Goal: Task Accomplishment & Management: Manage account settings

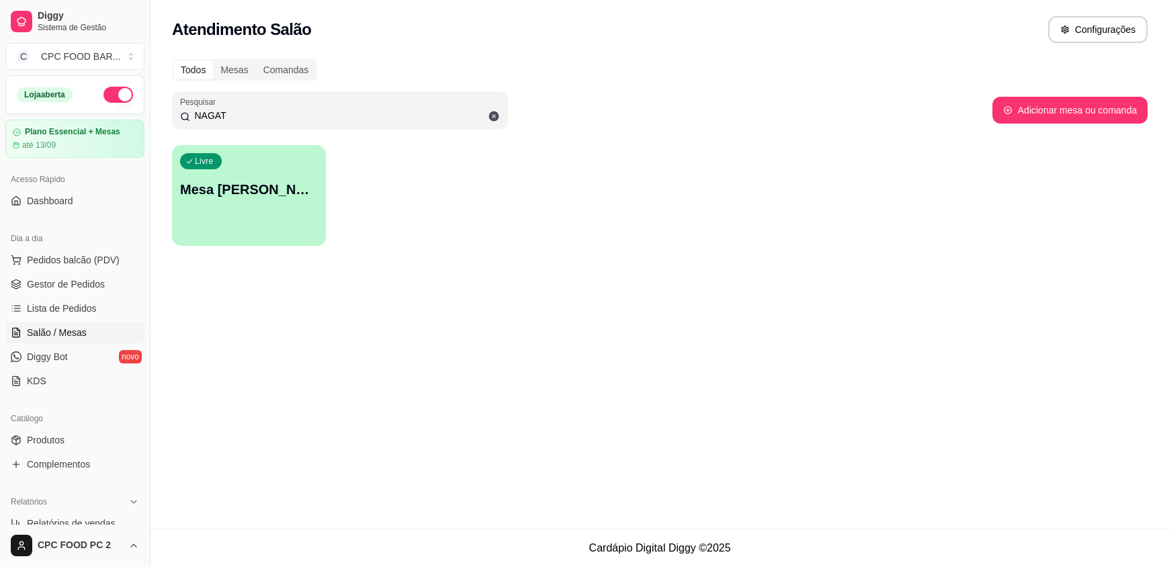
drag, startPoint x: 333, startPoint y: 117, endPoint x: 142, endPoint y: 132, distance: 191.4
click at [142, 132] on div "Diggy Sistema de Gestão C CPC FOOD BAR ... Loja aberta Plano Essencial + Mesas …" at bounding box center [584, 283] width 1169 height 567
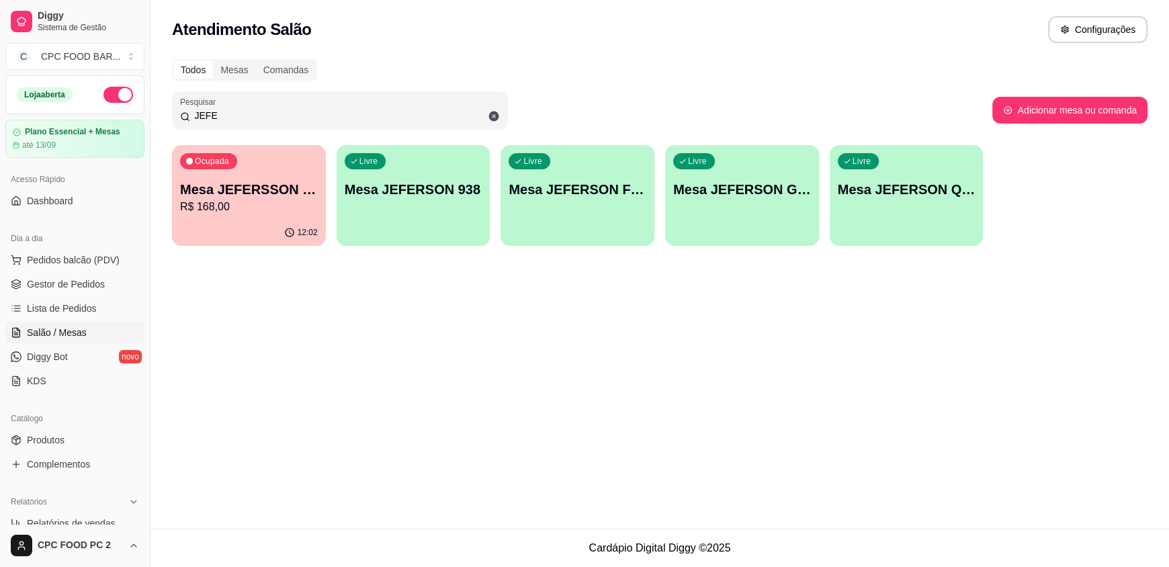
click at [256, 186] on p "Mesa JEFERSSON GSP" at bounding box center [249, 189] width 138 height 19
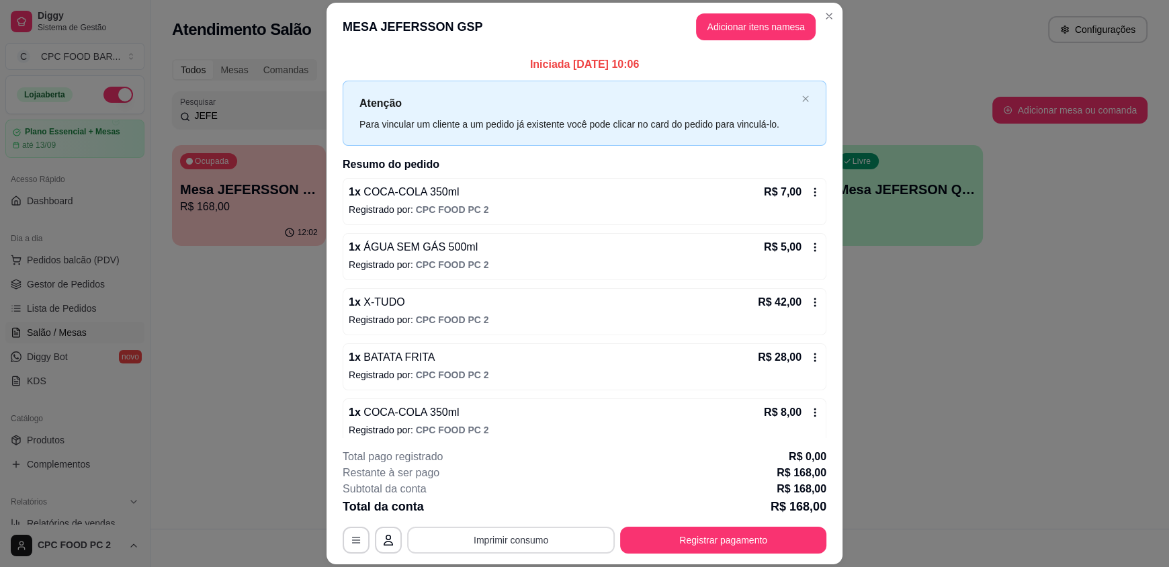
click at [494, 541] on button "Imprimir consumo" at bounding box center [511, 540] width 208 height 27
click at [512, 513] on button "IMPRESSORA" at bounding box center [510, 508] width 94 height 21
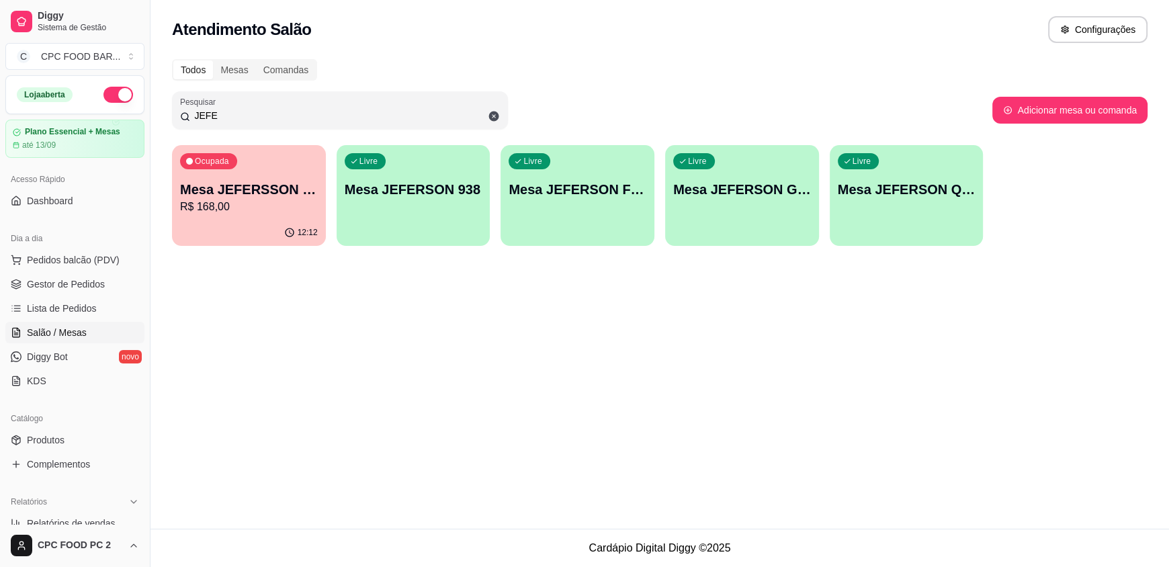
click at [286, 120] on input "JEFE" at bounding box center [345, 115] width 310 height 13
click at [285, 118] on input "JEFE" at bounding box center [345, 115] width 310 height 13
click at [284, 118] on input "JEFE" at bounding box center [345, 115] width 310 height 13
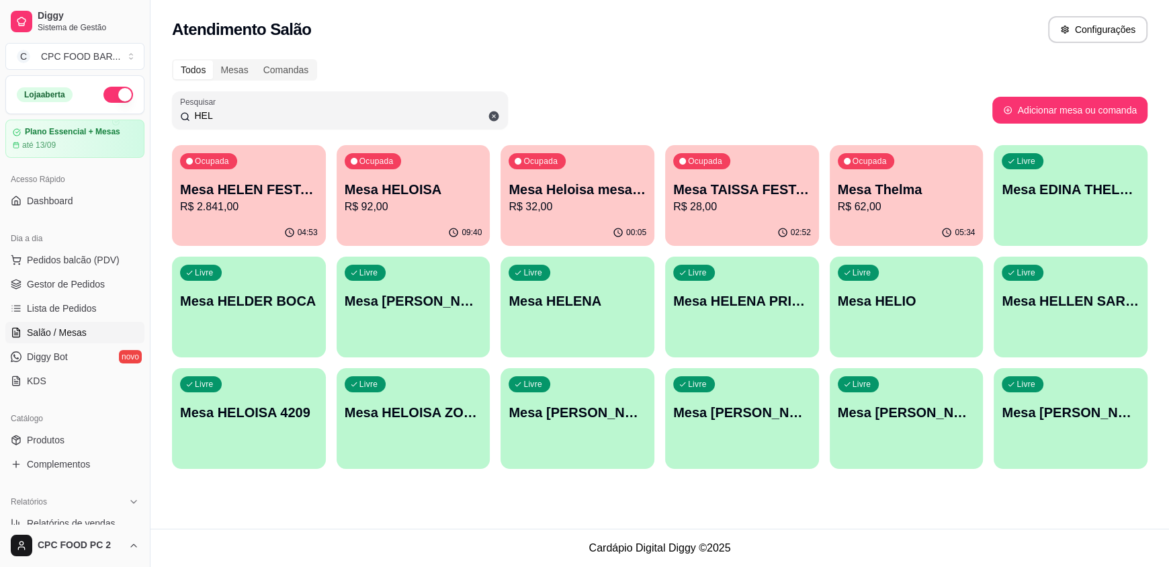
type input "HEL"
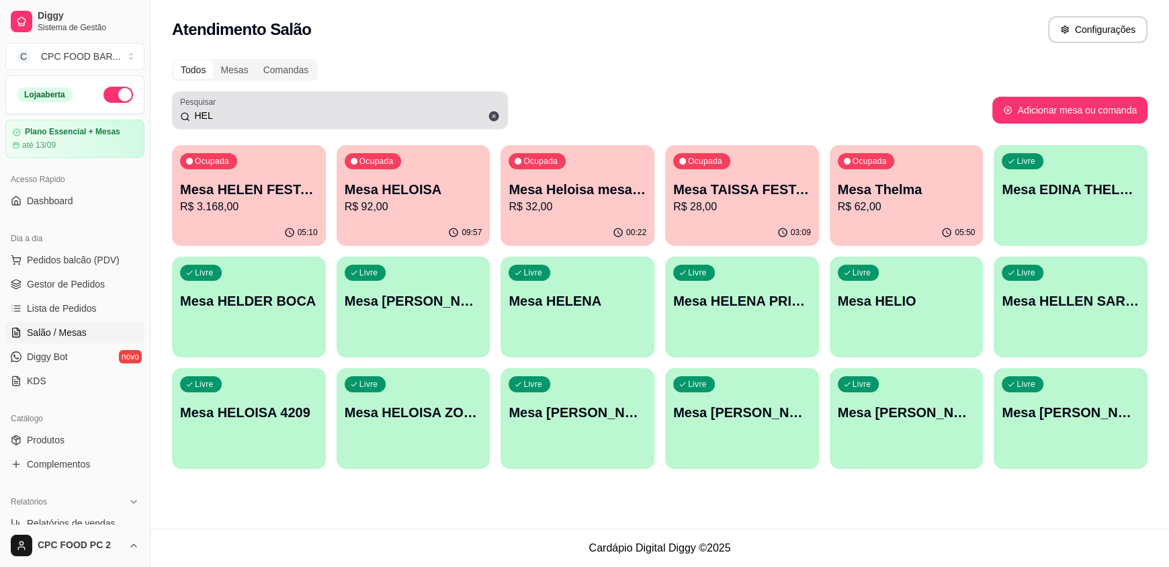
click at [496, 116] on icon at bounding box center [494, 117] width 10 height 10
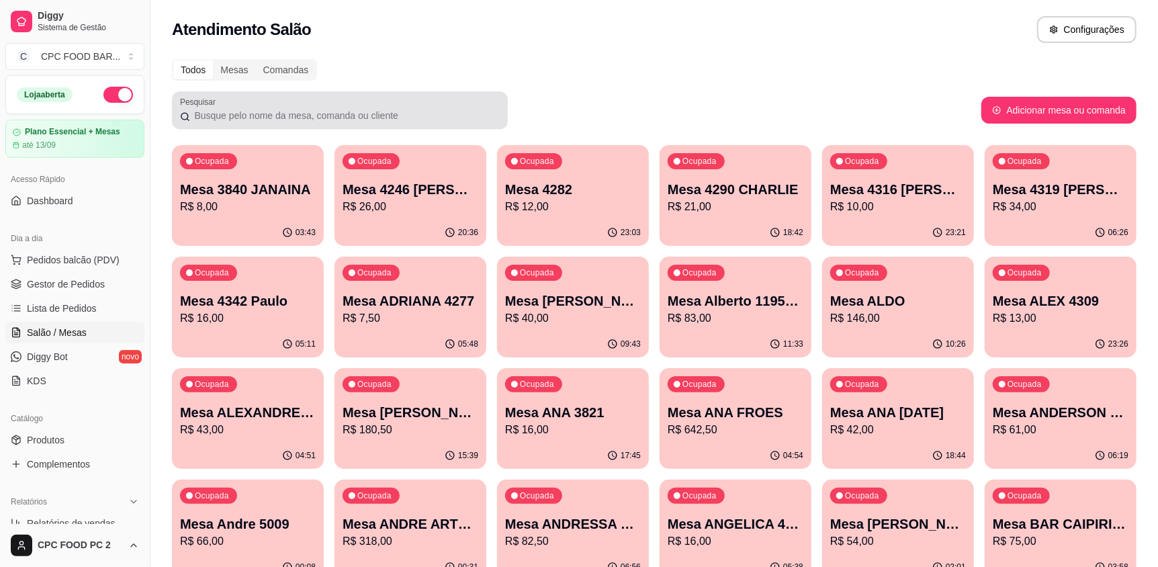
click at [445, 103] on div at bounding box center [340, 110] width 320 height 27
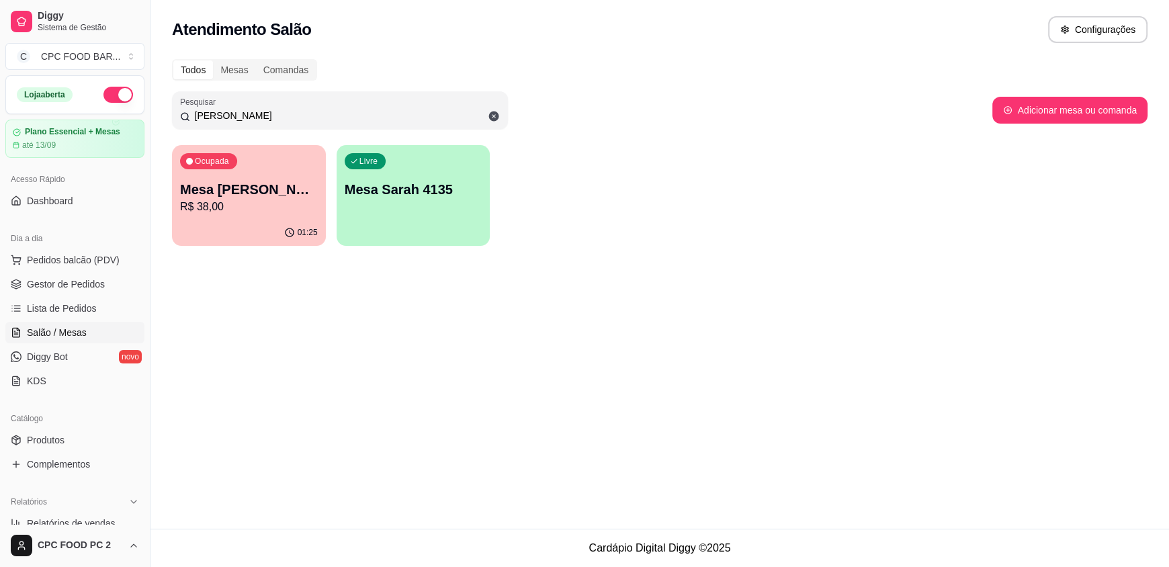
type input "[PERSON_NAME]"
click at [281, 186] on p "Mesa [PERSON_NAME]" at bounding box center [249, 189] width 138 height 19
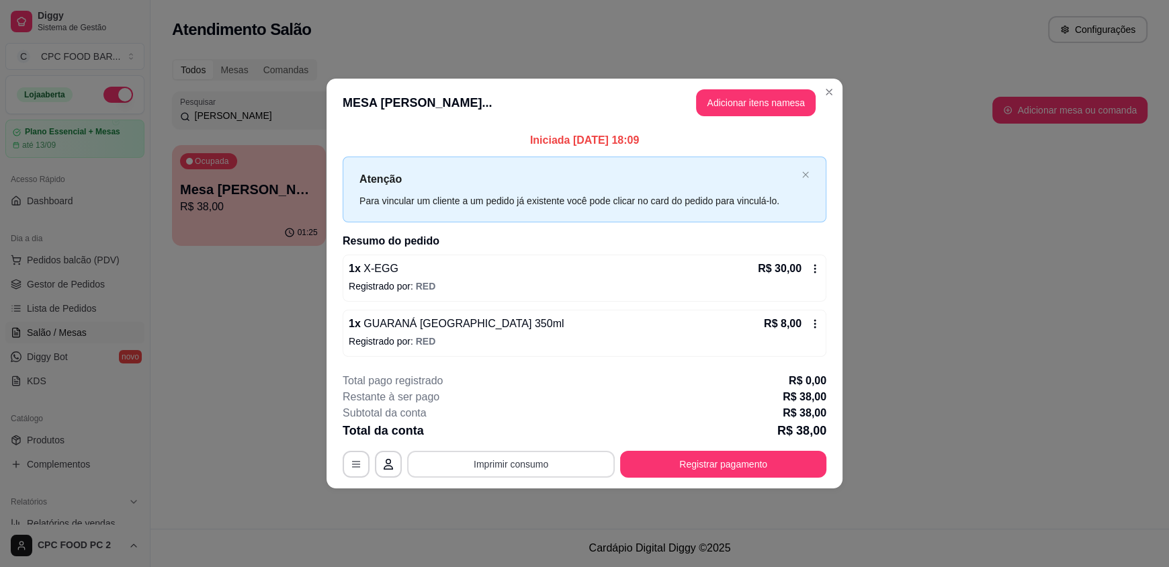
click at [467, 456] on button "Imprimir consumo" at bounding box center [511, 464] width 208 height 27
click at [531, 429] on button "IMPRESSORA" at bounding box center [514, 432] width 97 height 21
click at [615, 465] on div "**********" at bounding box center [585, 464] width 484 height 27
click at [629, 467] on button "Registrar pagamento" at bounding box center [723, 464] width 206 height 27
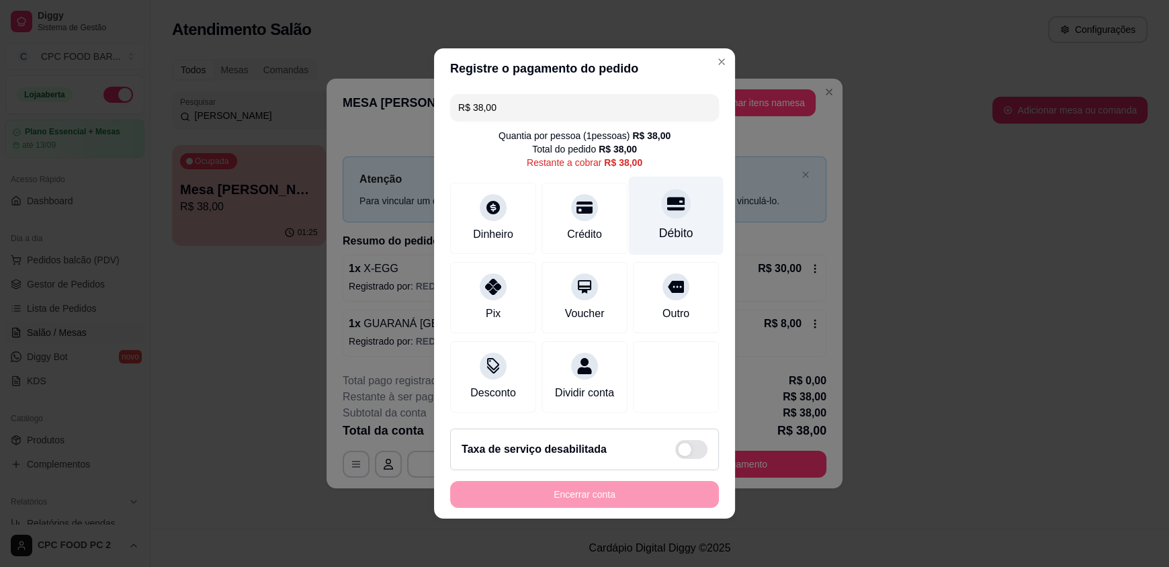
click at [640, 215] on div "Débito" at bounding box center [676, 216] width 95 height 79
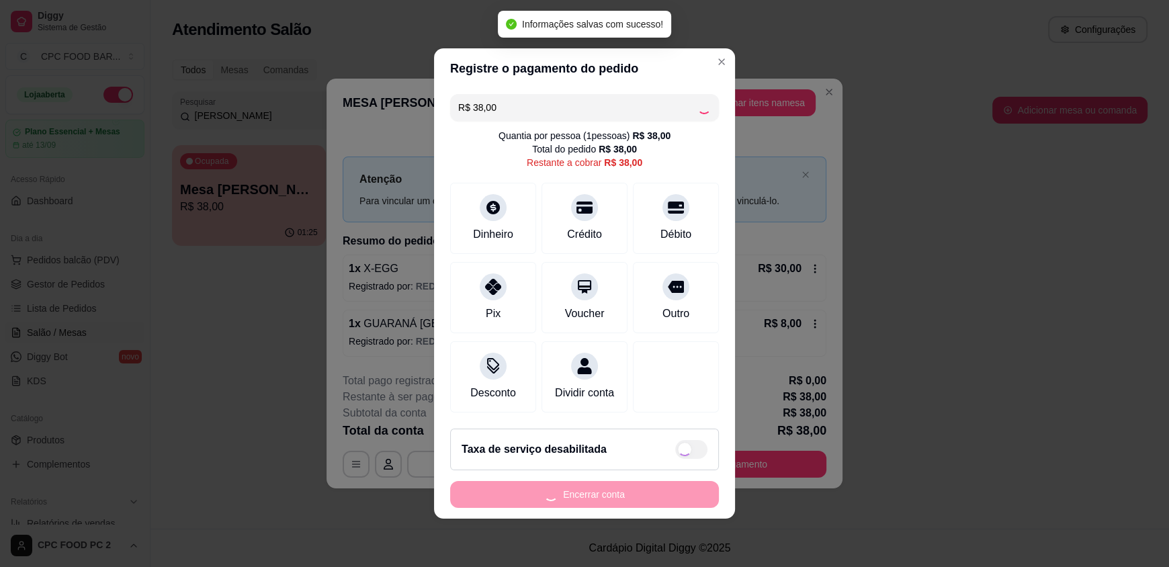
type input "R$ 0,00"
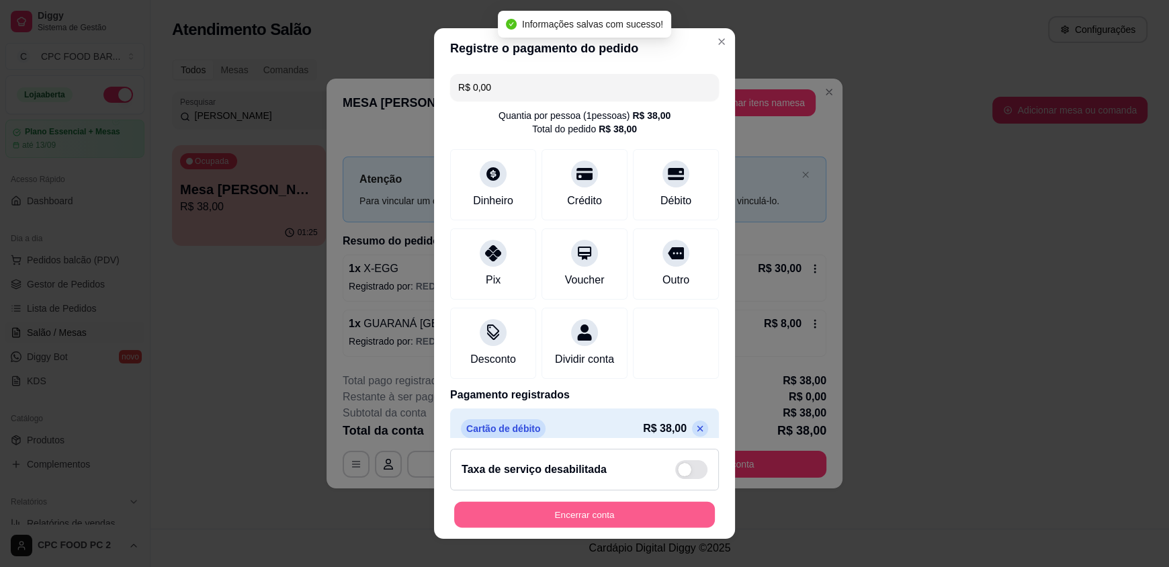
click at [601, 515] on button "Encerrar conta" at bounding box center [584, 514] width 261 height 26
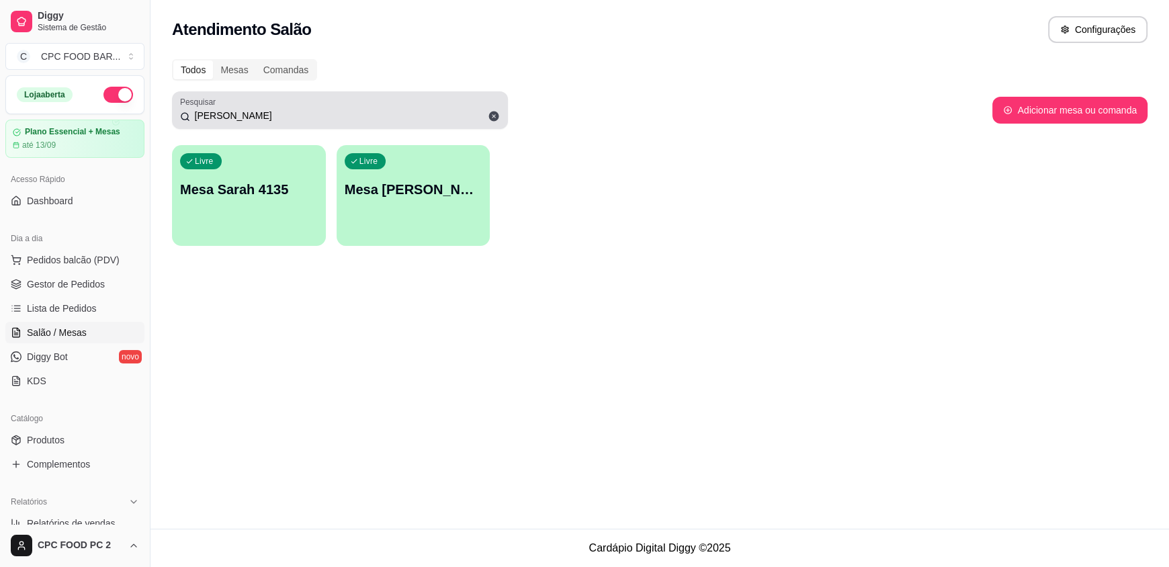
click at [493, 116] on icon at bounding box center [494, 116] width 12 height 12
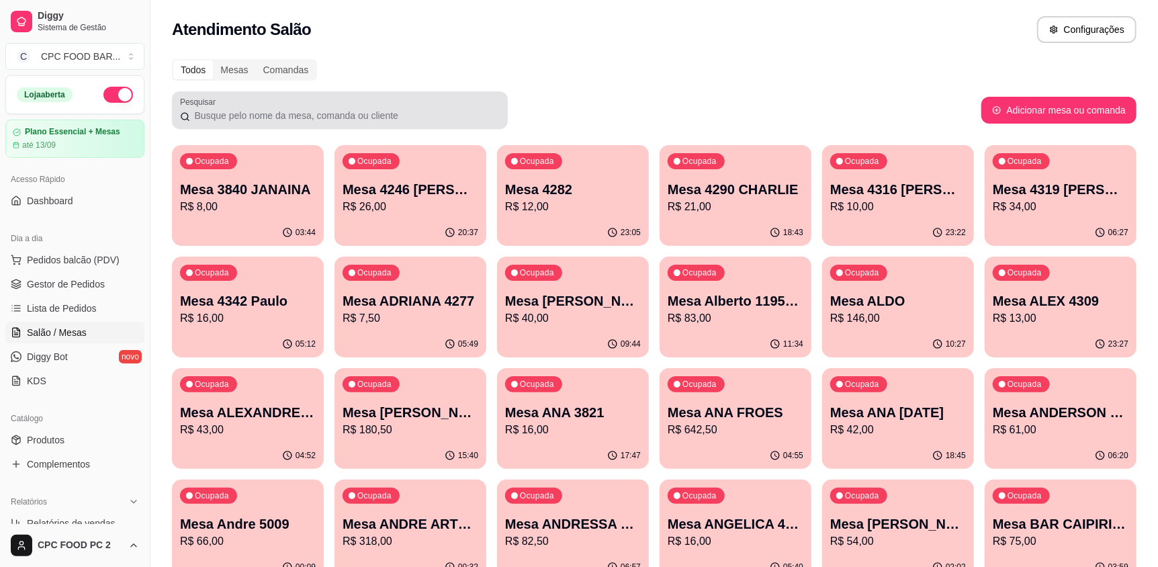
click at [451, 102] on div at bounding box center [340, 110] width 320 height 27
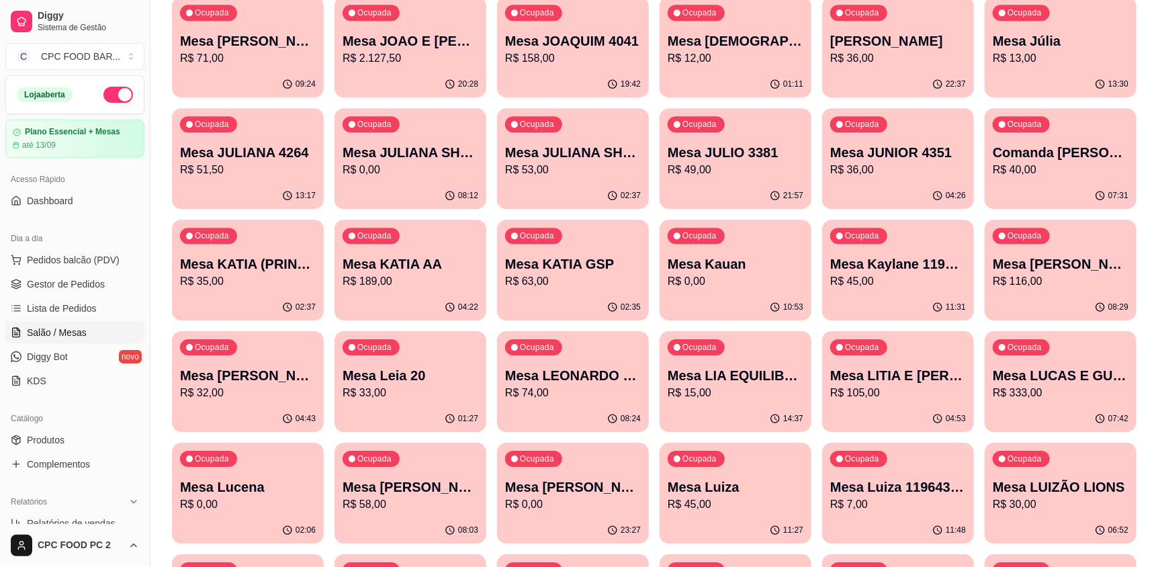
scroll to position [2553, 0]
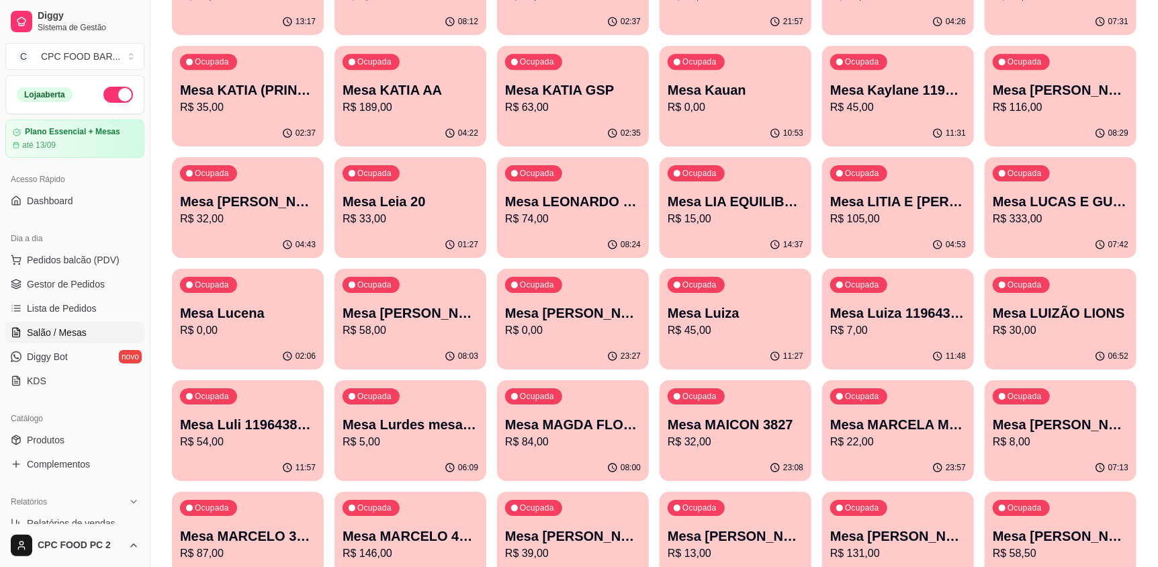
click at [239, 302] on div "Ocupada Mesa Lucena R$ 0,00" at bounding box center [248, 306] width 152 height 75
click at [268, 341] on div "Ocupada Mesa Lucena R$ 0,00" at bounding box center [248, 306] width 152 height 75
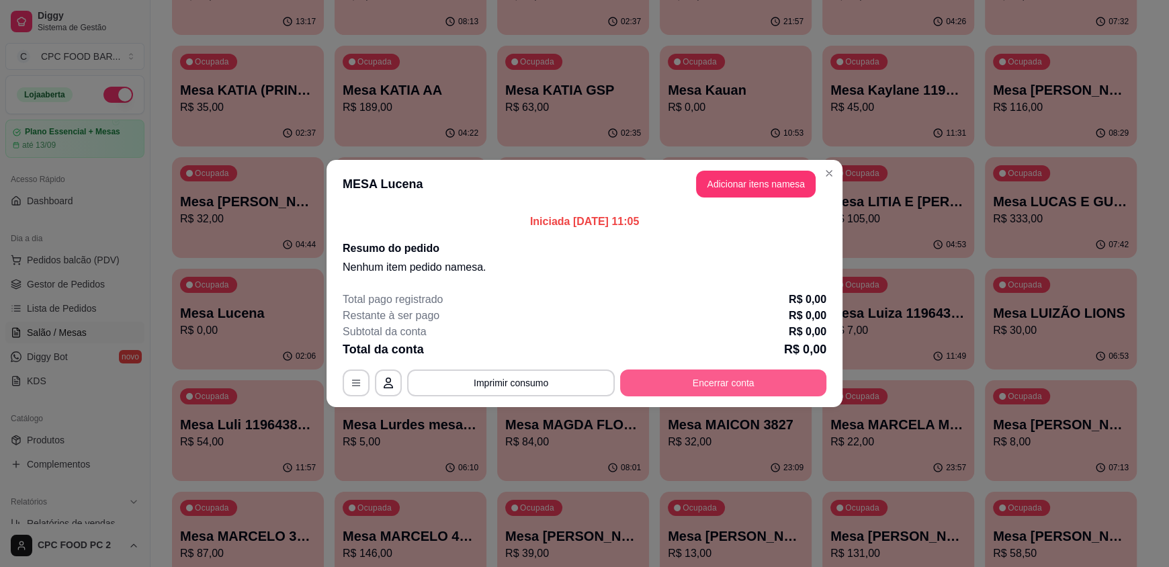
click at [659, 386] on button "Encerrar conta" at bounding box center [723, 382] width 206 height 27
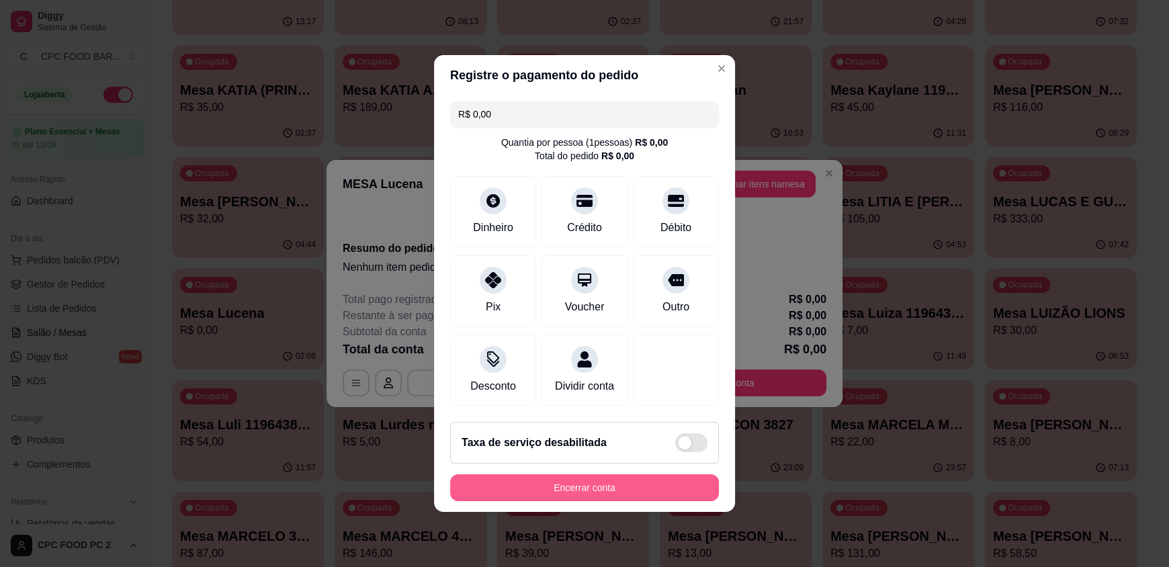
click at [668, 493] on button "Encerrar conta" at bounding box center [584, 487] width 269 height 27
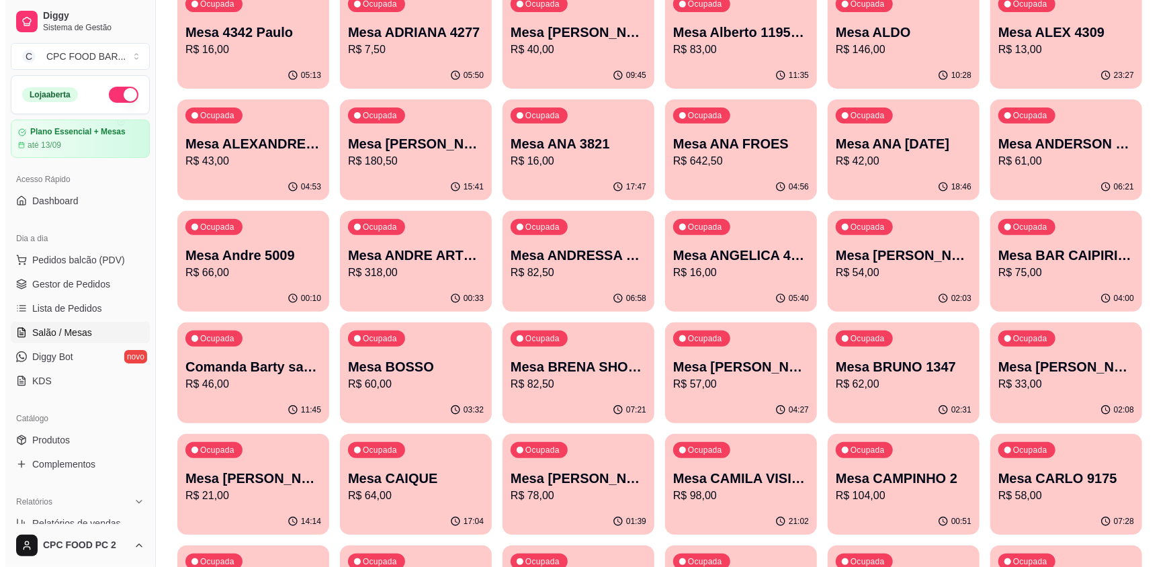
scroll to position [0, 0]
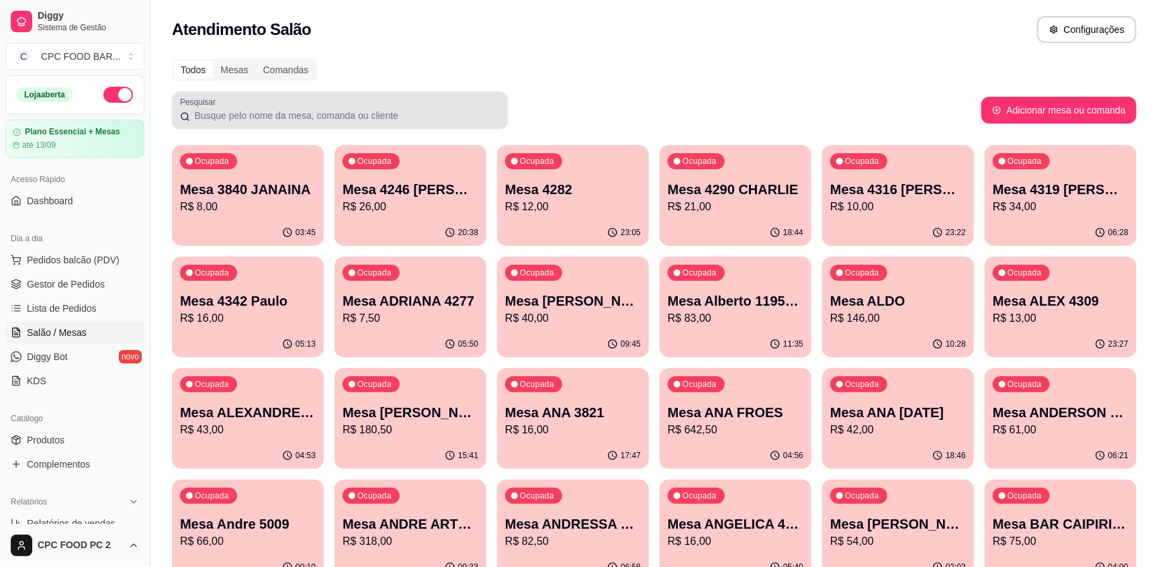
click at [249, 121] on input "Pesquisar" at bounding box center [345, 115] width 310 height 13
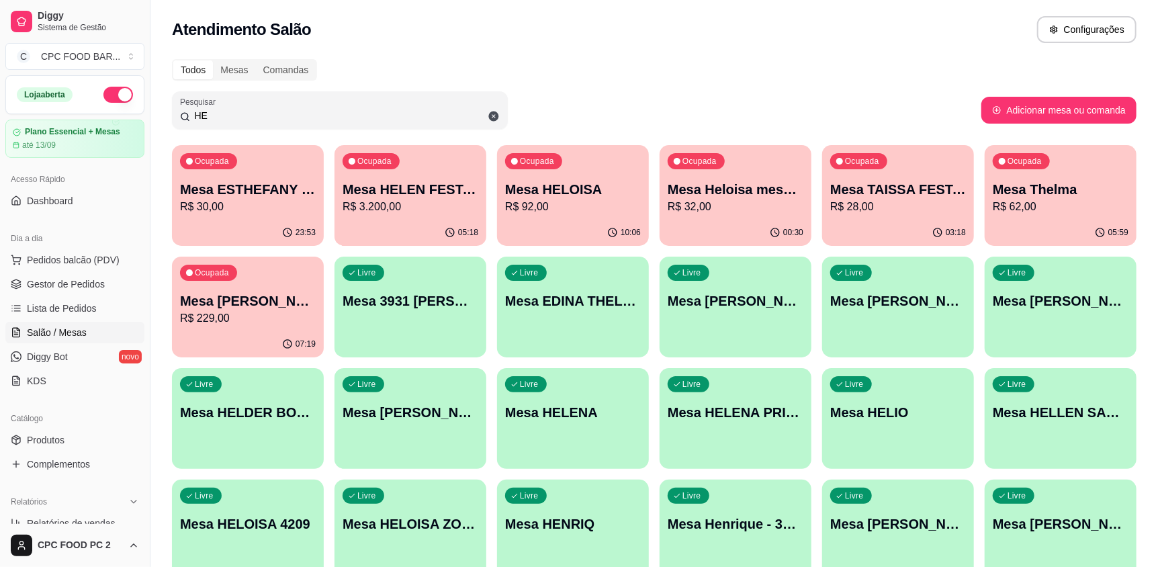
type input "H"
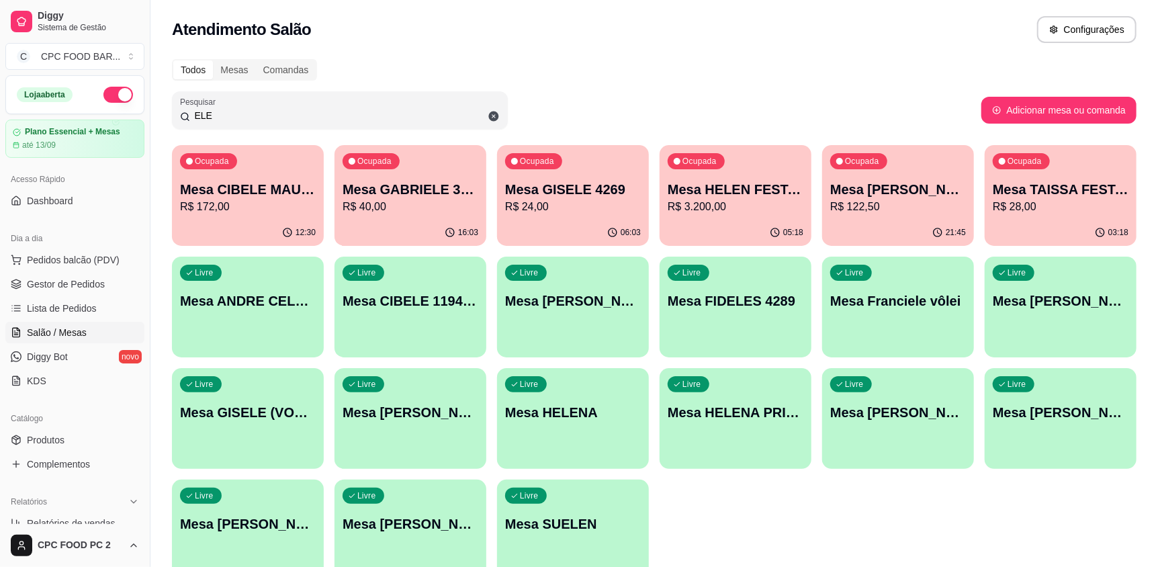
type input "ELE"
click at [768, 221] on div "05:18" at bounding box center [736, 233] width 152 height 26
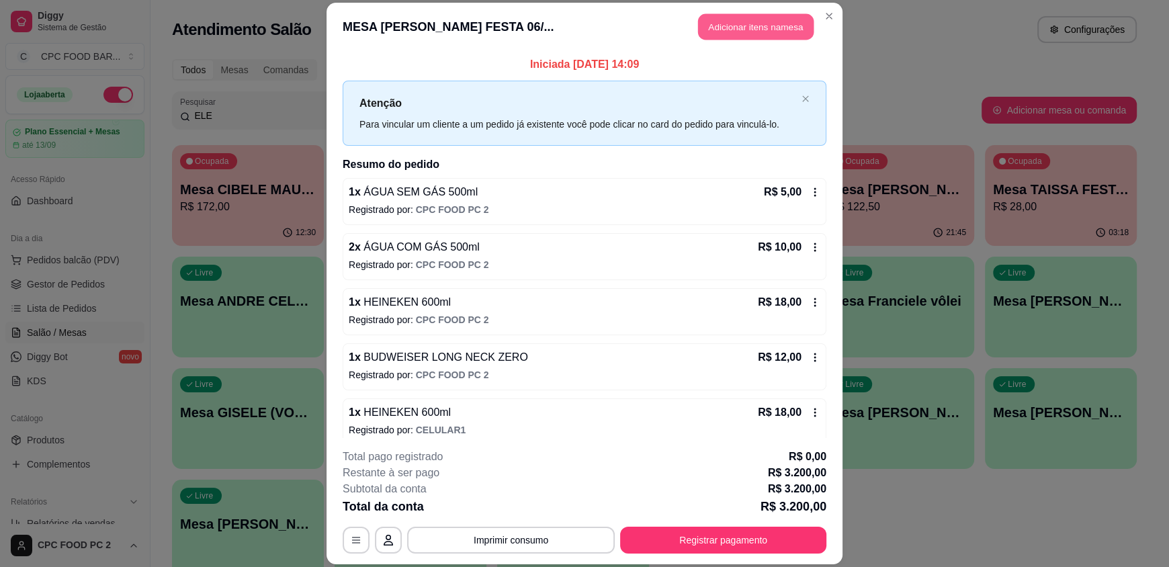
click at [759, 28] on button "Adicionar itens na mesa" at bounding box center [756, 27] width 116 height 26
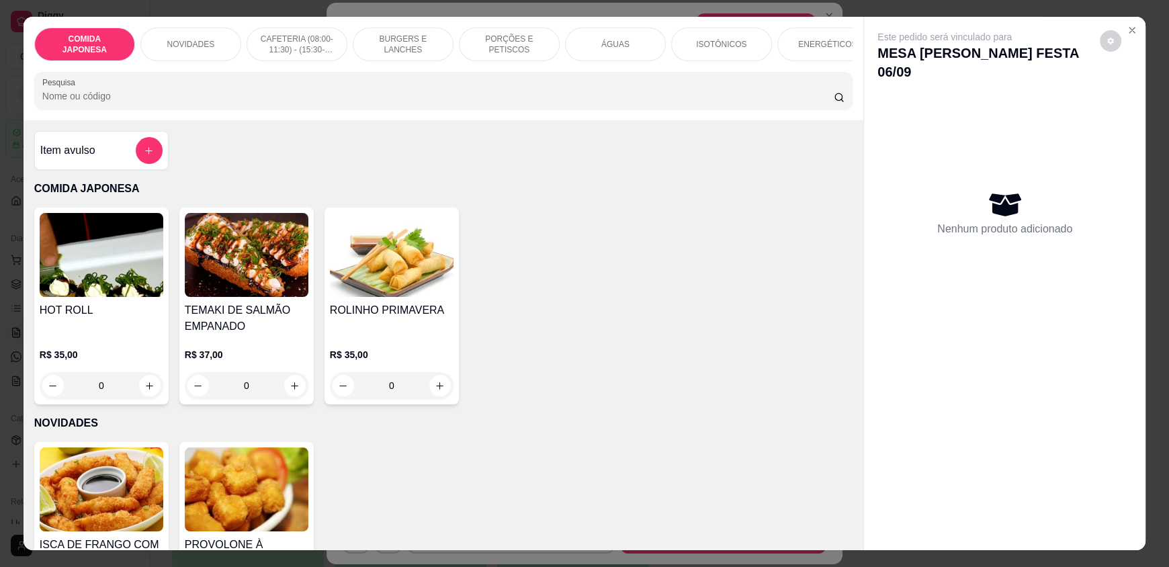
click at [584, 50] on div "ÁGUAS" at bounding box center [615, 45] width 101 height 34
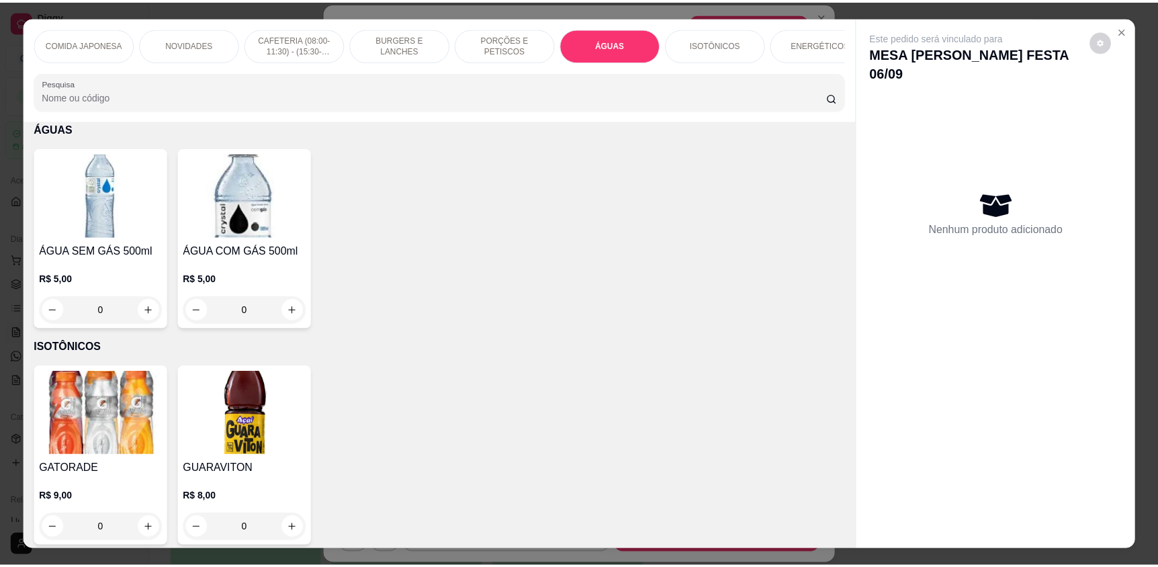
scroll to position [26, 0]
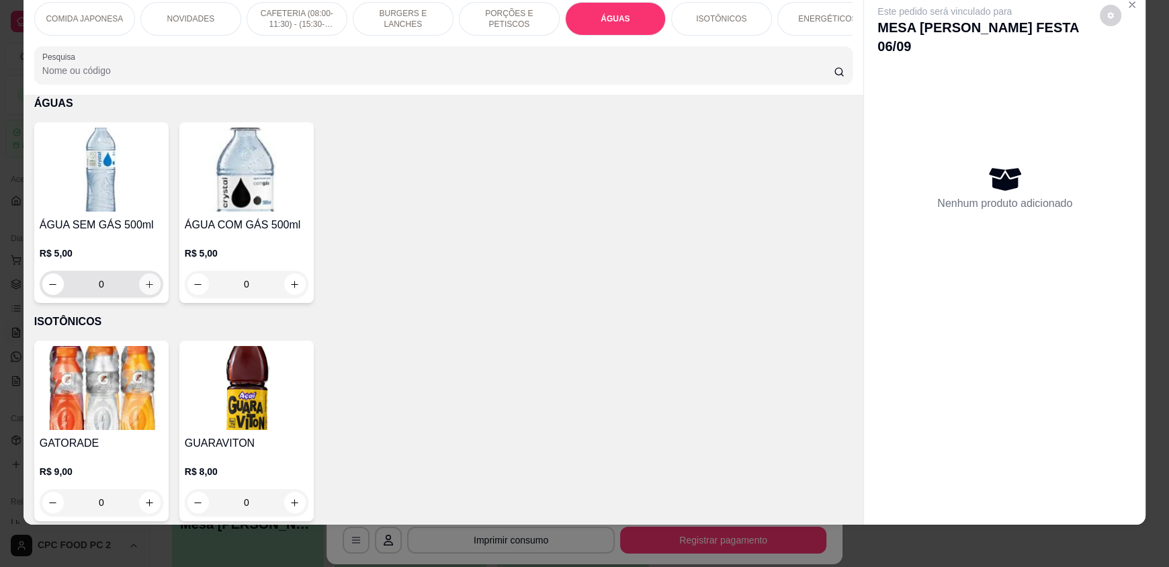
click at [144, 290] on icon "increase-product-quantity" at bounding box center [149, 284] width 10 height 10
type input "1"
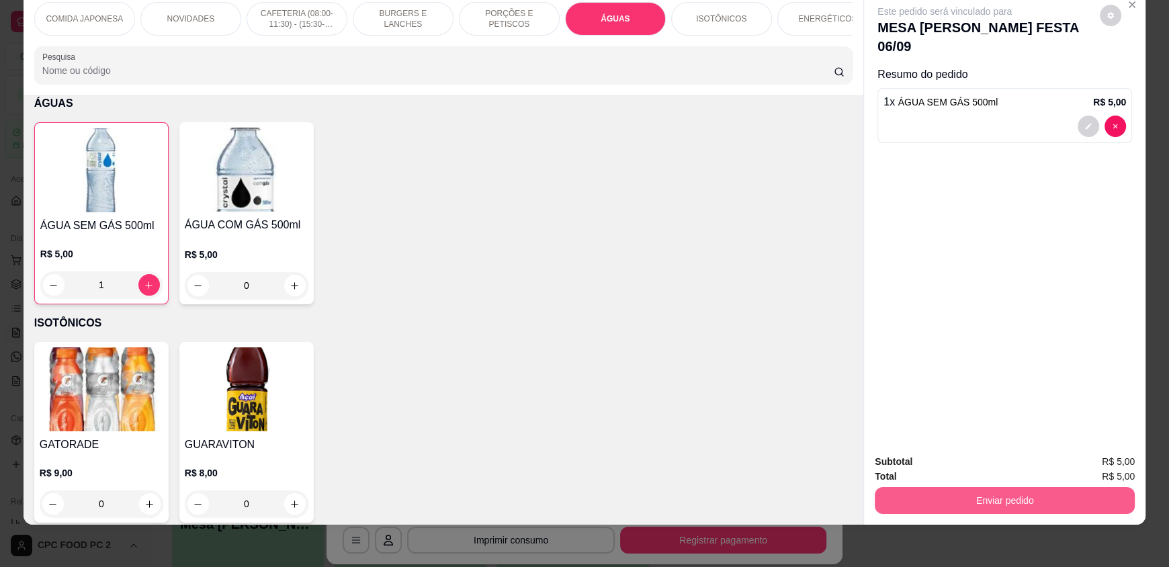
click at [911, 504] on button "Enviar pedido" at bounding box center [1005, 500] width 260 height 27
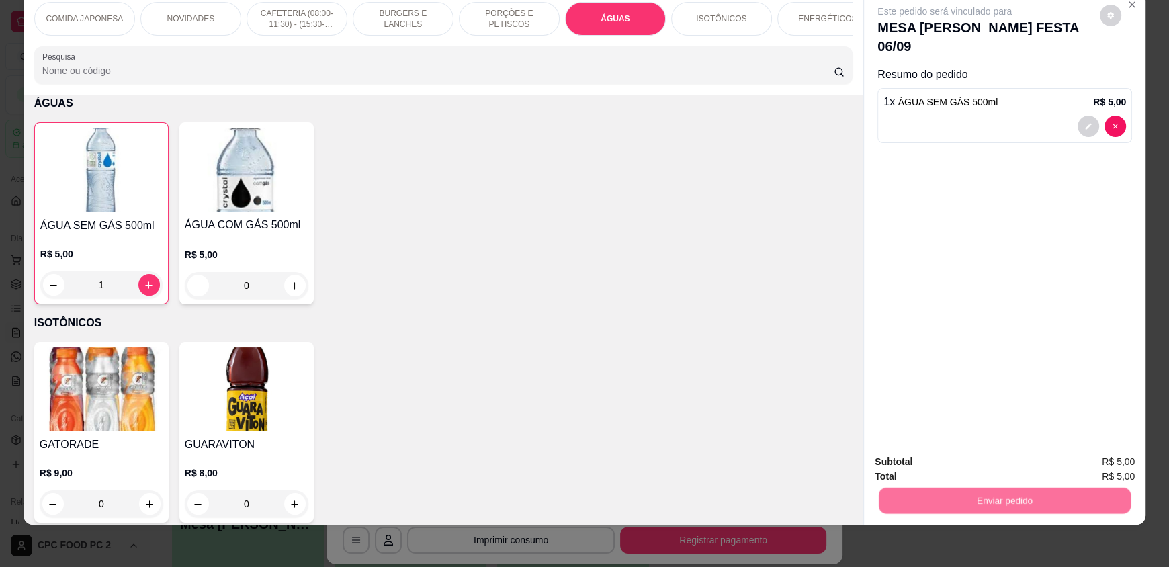
click at [926, 466] on button "Não registrar e enviar pedido" at bounding box center [960, 466] width 136 height 25
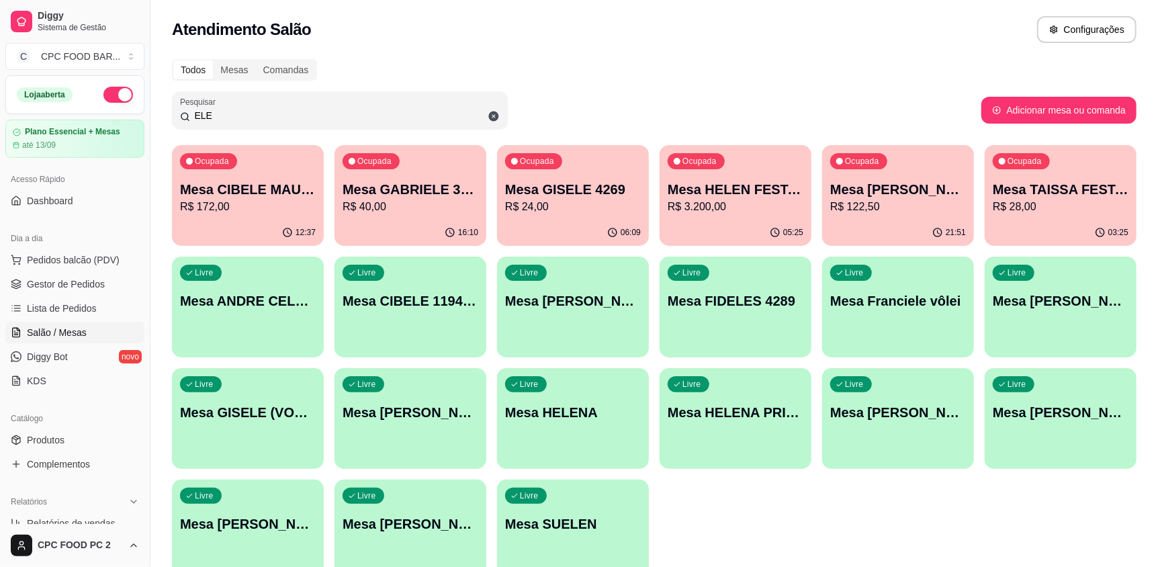
click at [255, 110] on input "ELE" at bounding box center [345, 115] width 310 height 13
type input "E"
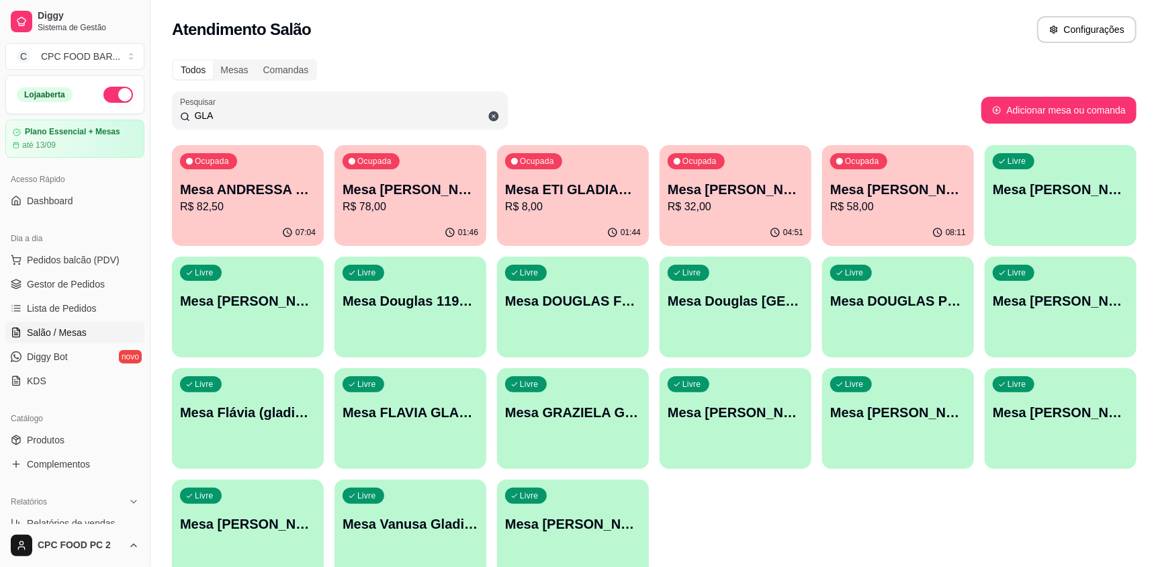
type input "GLA"
click at [765, 220] on div "04:51" at bounding box center [736, 233] width 152 height 26
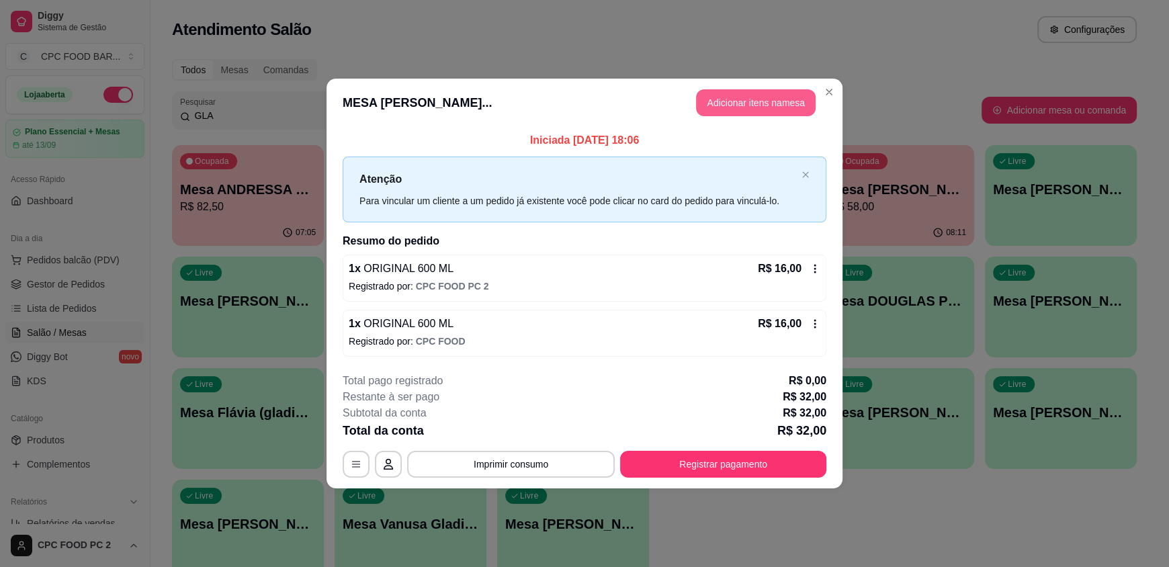
click at [761, 111] on button "Adicionar itens na mesa" at bounding box center [756, 102] width 120 height 27
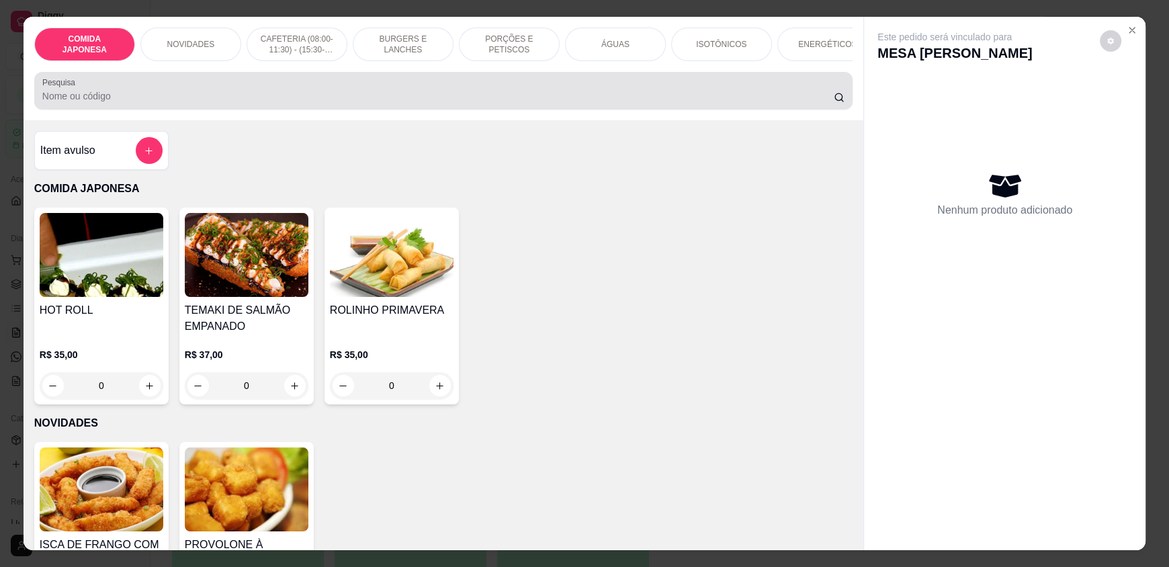
click at [523, 96] on div at bounding box center [443, 90] width 802 height 27
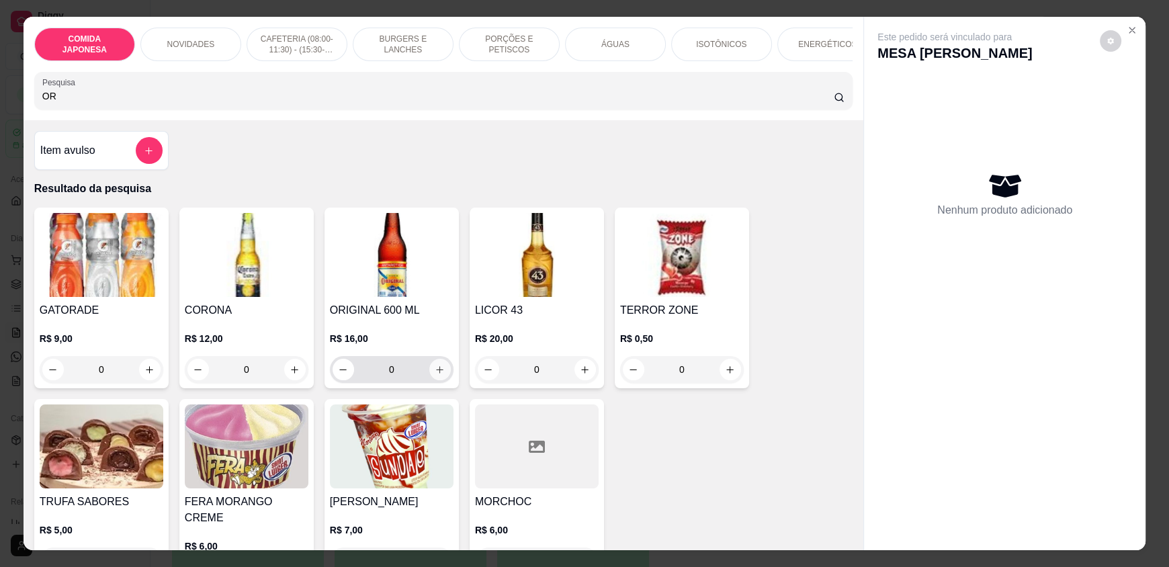
type input "OR"
click at [523, 380] on div "GATORADE R$ 9,00 0 CORONA R$ 12,00 0 ORIGINAL 600 ML R$ 16,00 0 LICOR 43 R$ 20,…" at bounding box center [443, 402] width 818 height 388
click at [429, 376] on button "increase-product-quantity" at bounding box center [439, 369] width 21 height 21
type input "1"
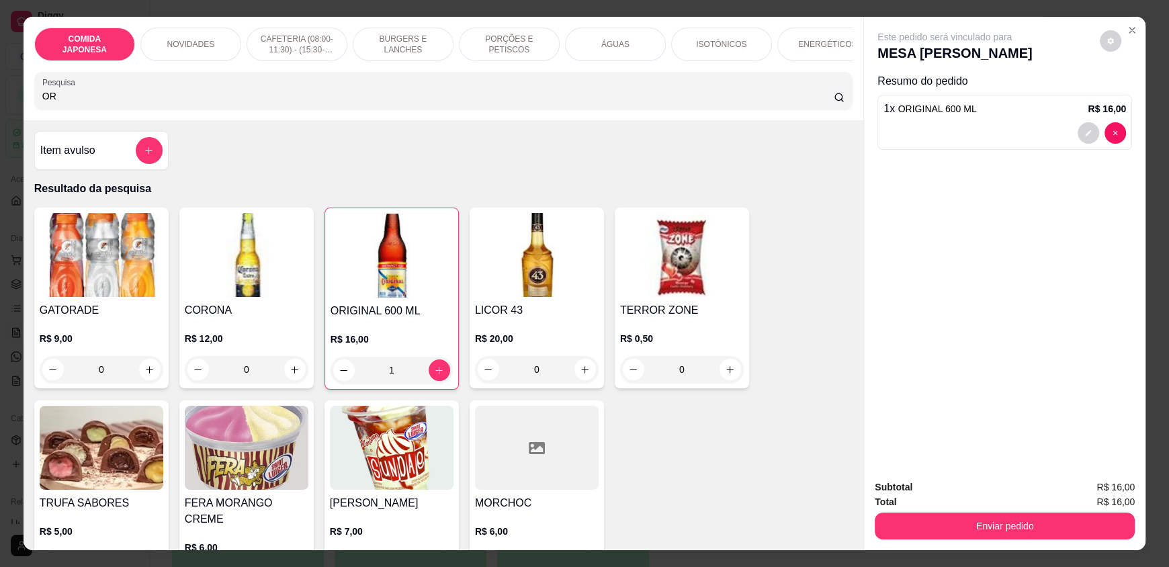
click at [970, 509] on div "Enviar pedido" at bounding box center [1005, 524] width 260 height 30
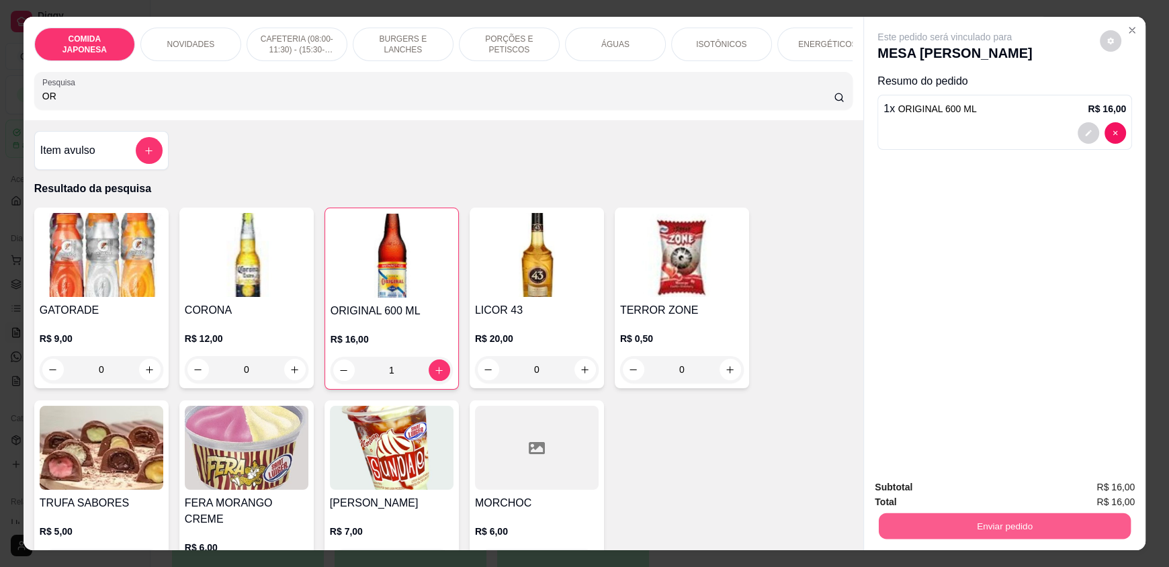
click at [966, 530] on button "Enviar pedido" at bounding box center [1005, 526] width 252 height 26
click at [934, 482] on button "Não registrar e enviar pedido" at bounding box center [960, 492] width 136 height 25
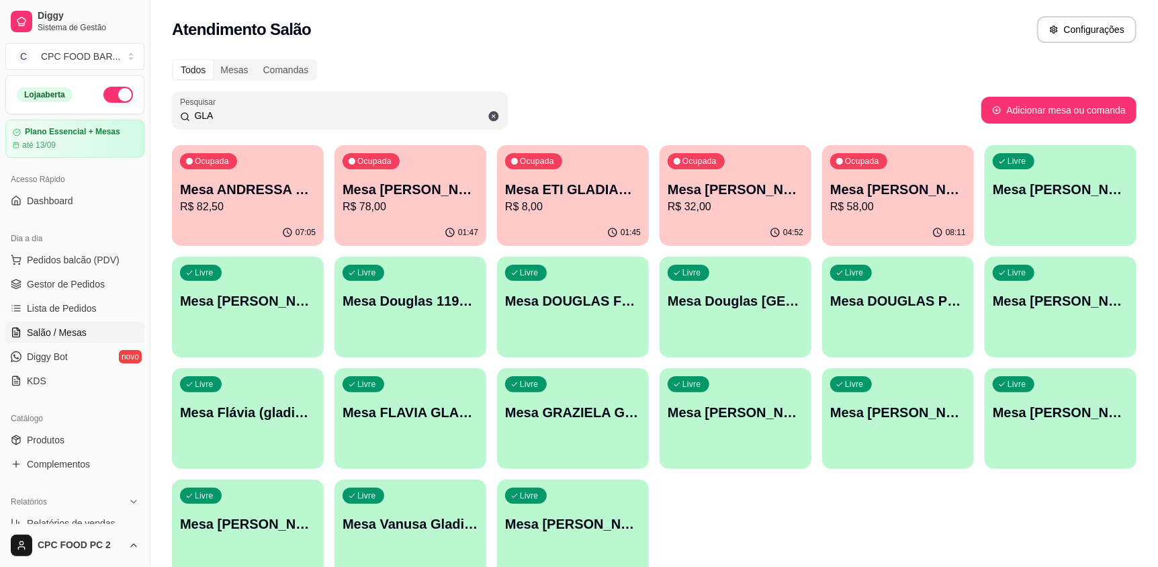
drag, startPoint x: 678, startPoint y: 120, endPoint x: 661, endPoint y: 148, distance: 32.3
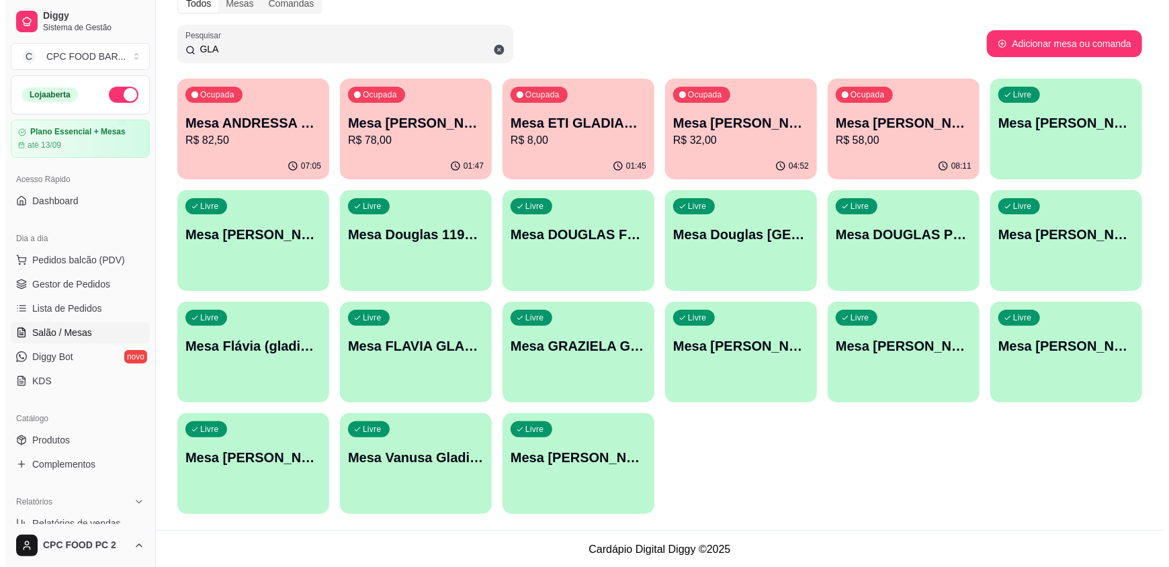
scroll to position [67, 0]
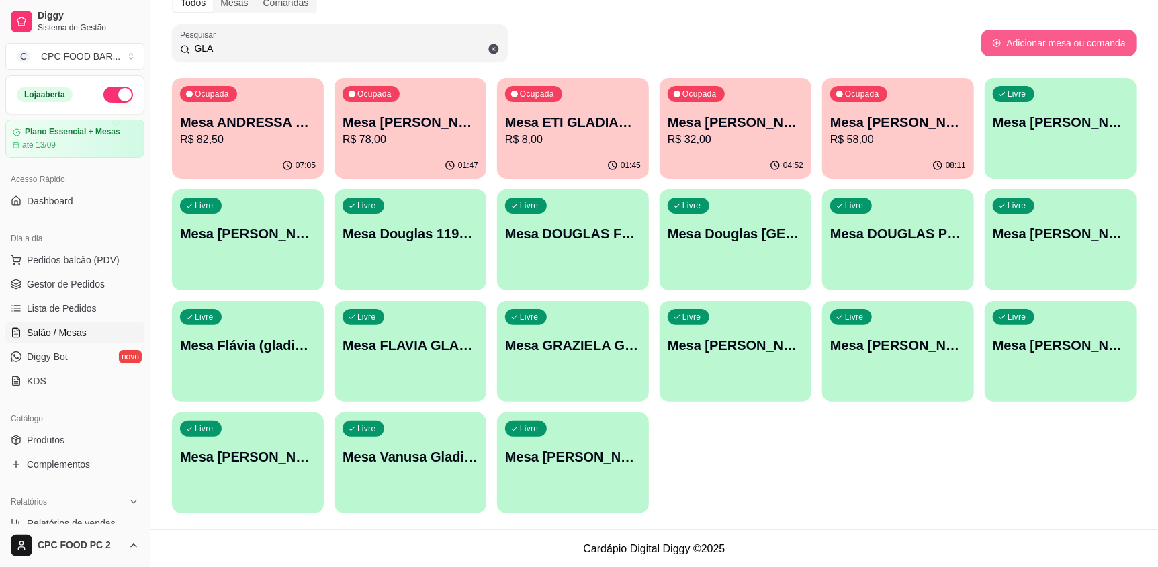
click at [1031, 35] on button "Adicionar mesa ou comanda" at bounding box center [1059, 43] width 155 height 27
select select "TABLE"
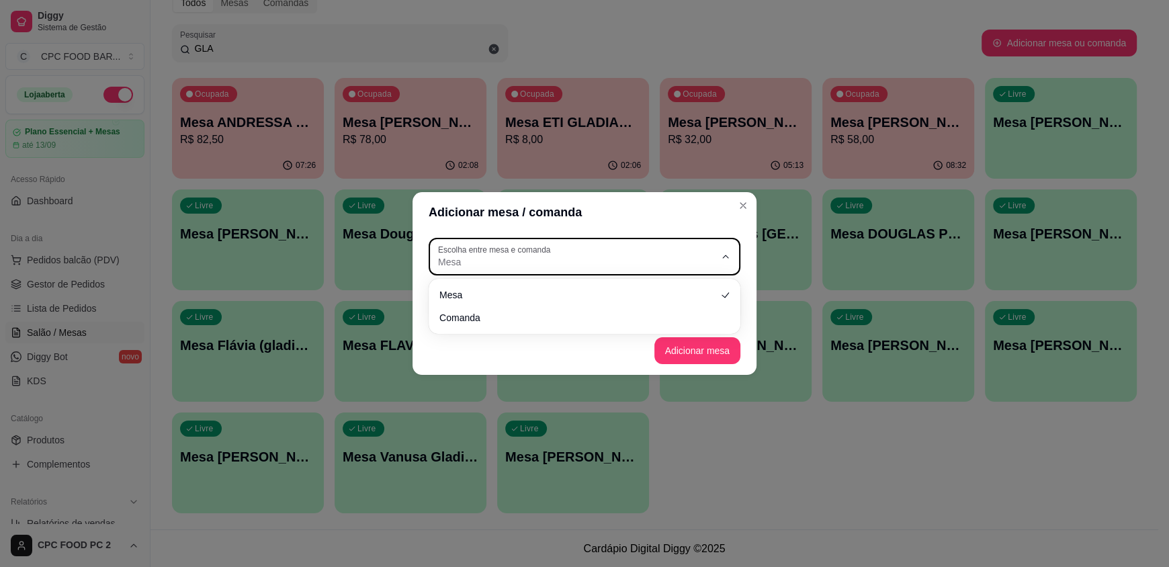
click at [669, 256] on span "Mesa" at bounding box center [576, 261] width 277 height 13
click at [583, 315] on span "Comanda" at bounding box center [578, 316] width 266 height 13
type input "CARD"
select select "CARD"
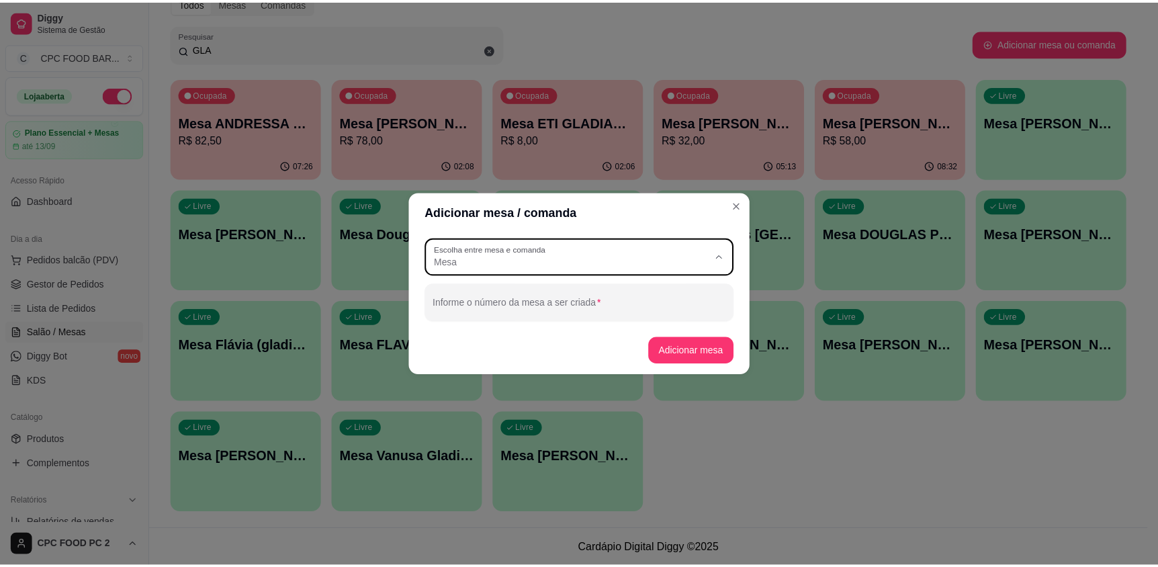
scroll to position [13, 0]
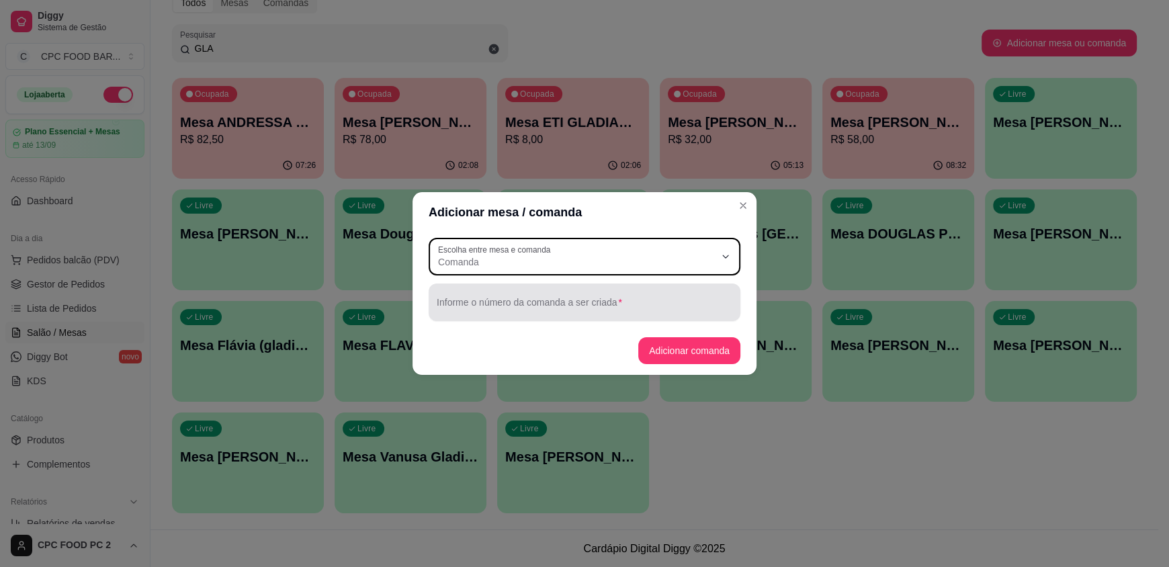
click at [569, 302] on div "Informe o número da comanda a ser criada" at bounding box center [585, 303] width 312 height 38
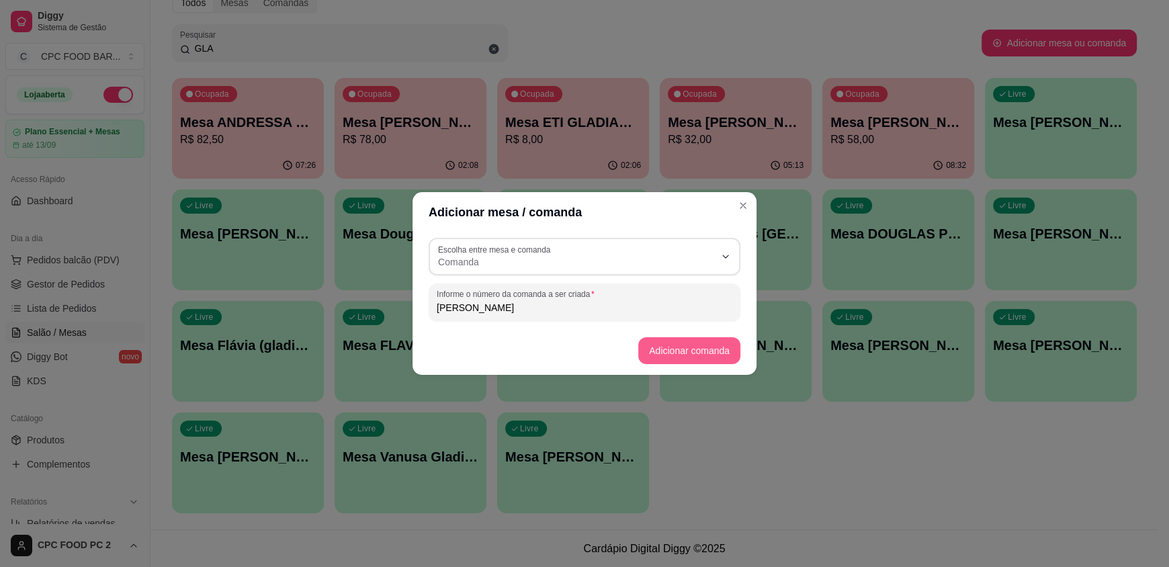
type input "[PERSON_NAME]"
click at [711, 345] on button "Adicionar comanda" at bounding box center [689, 350] width 102 height 27
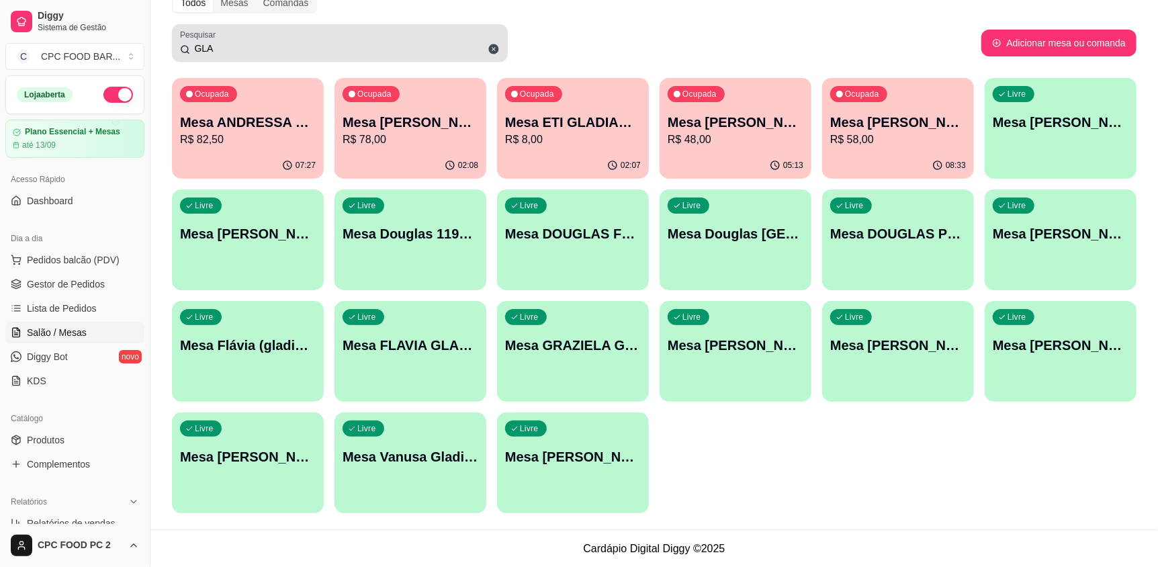
click at [498, 51] on icon at bounding box center [494, 49] width 12 height 12
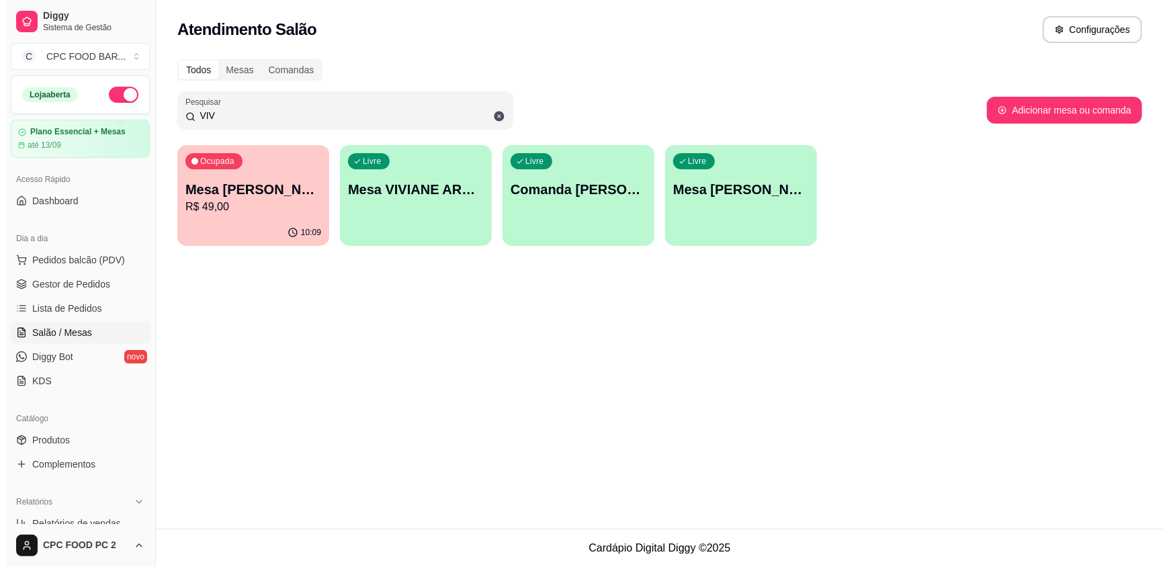
scroll to position [0, 0]
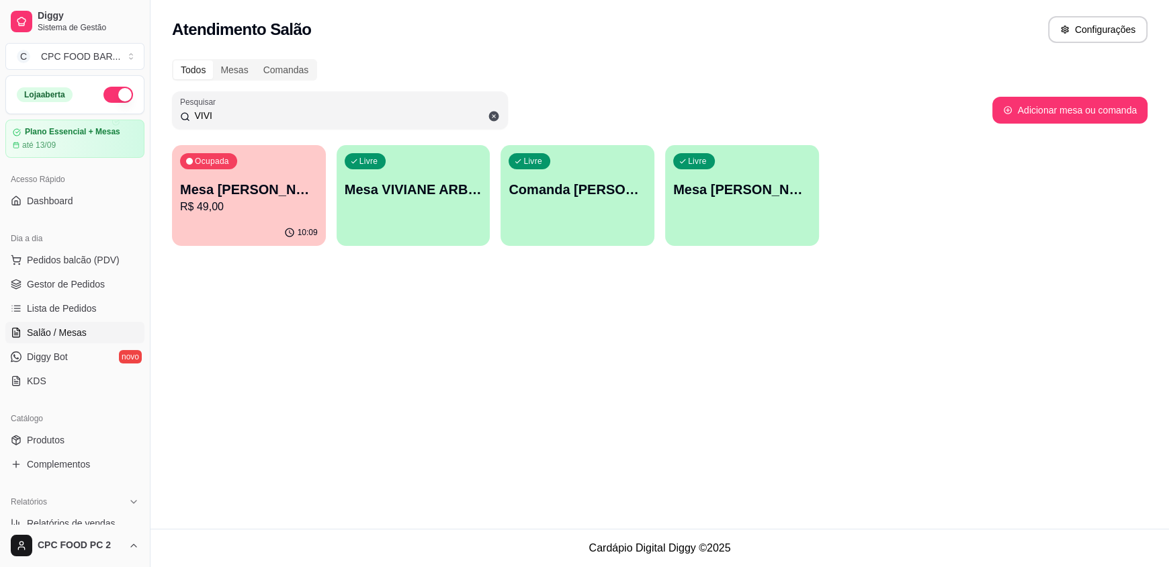
type input "VIVI"
click at [583, 181] on p "Comanda [PERSON_NAME]" at bounding box center [578, 190] width 134 height 18
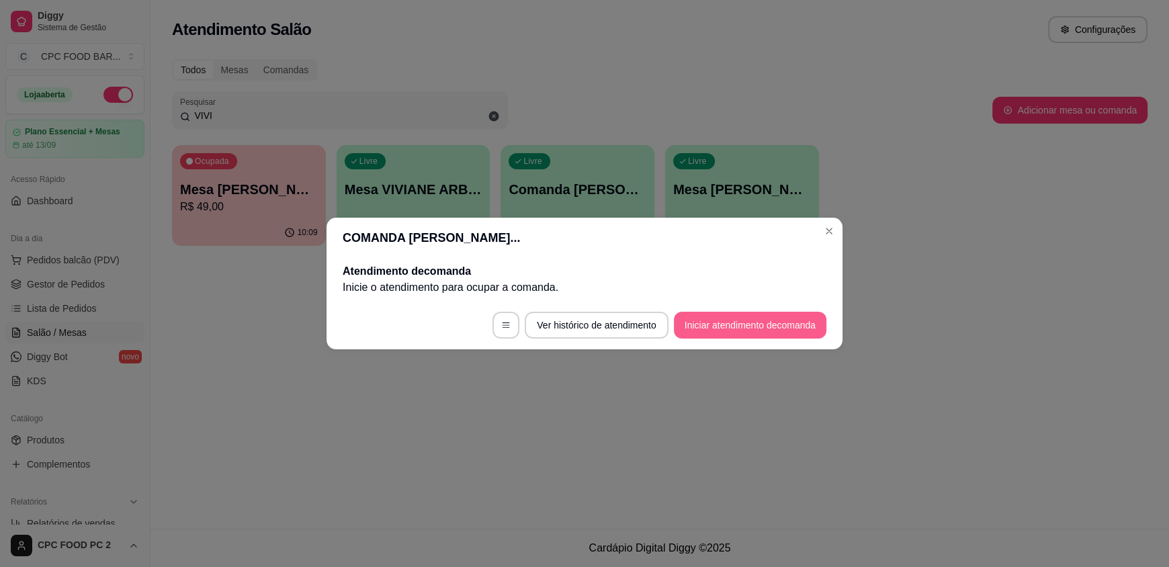
click at [721, 328] on button "Iniciar atendimento de comanda" at bounding box center [750, 325] width 152 height 27
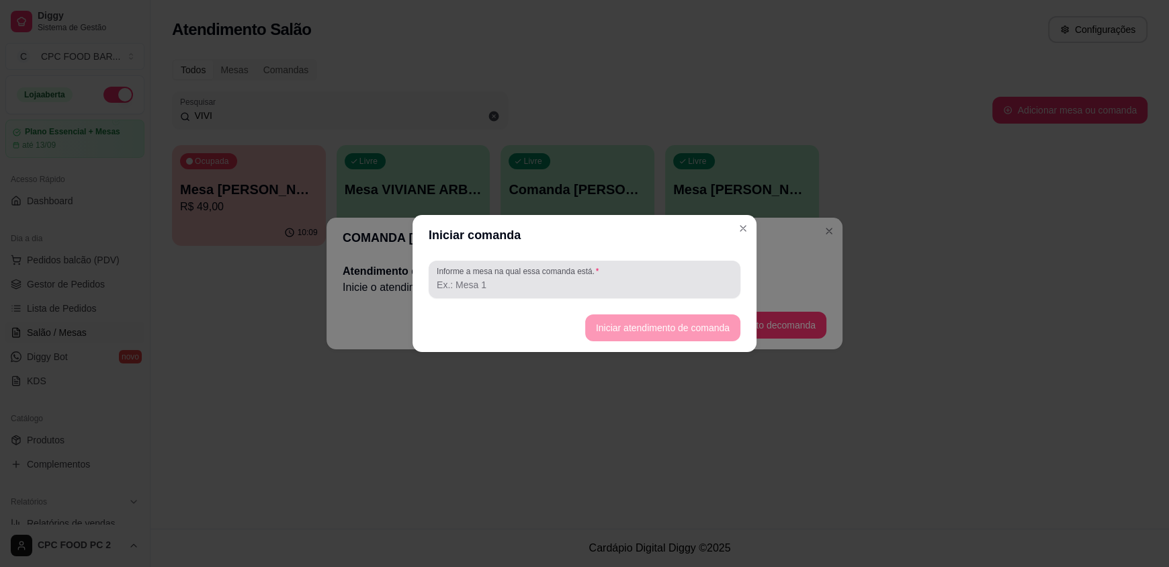
click at [619, 271] on div at bounding box center [585, 279] width 296 height 27
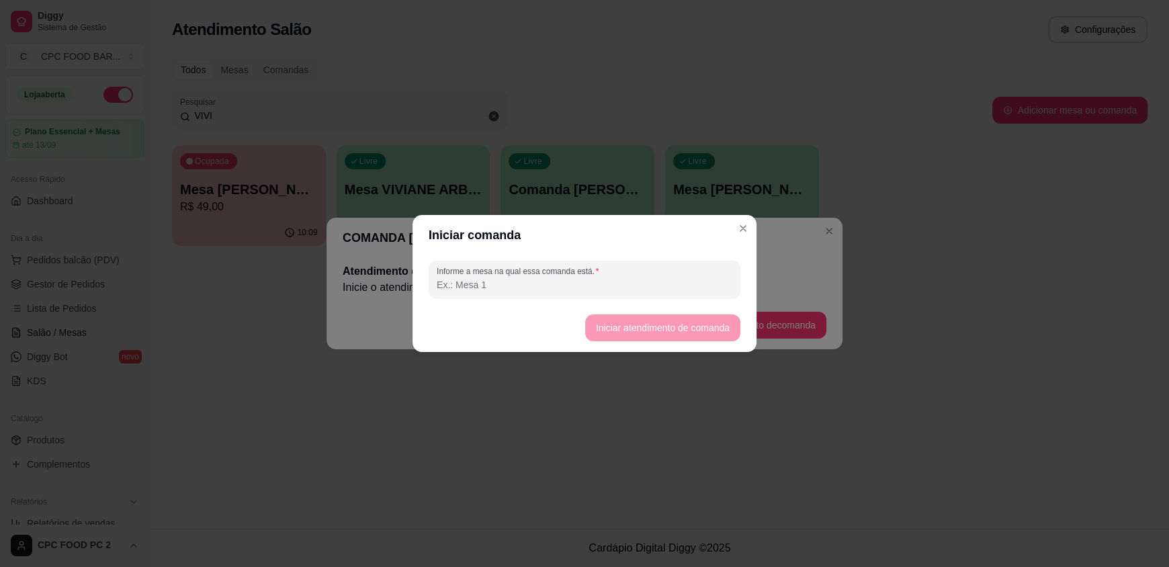
click at [612, 285] on input "Informe a mesa na qual essa comanda está." at bounding box center [585, 284] width 296 height 13
type input "1"
click at [622, 325] on button "Iniciar atendimento de comanda" at bounding box center [662, 328] width 150 height 26
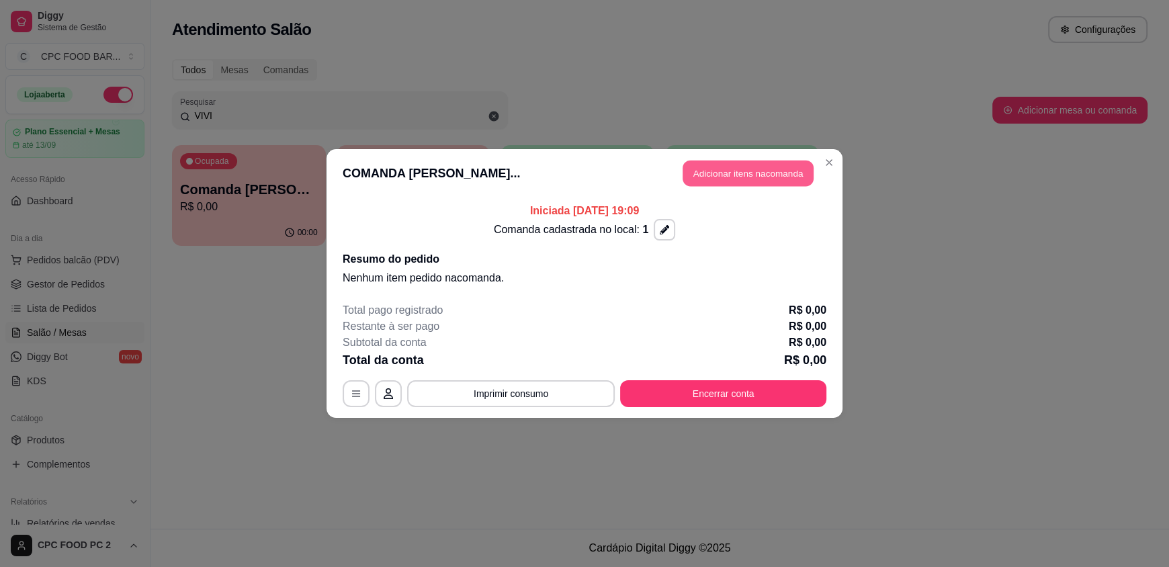
click at [755, 176] on button "Adicionar itens na comanda" at bounding box center [748, 174] width 131 height 26
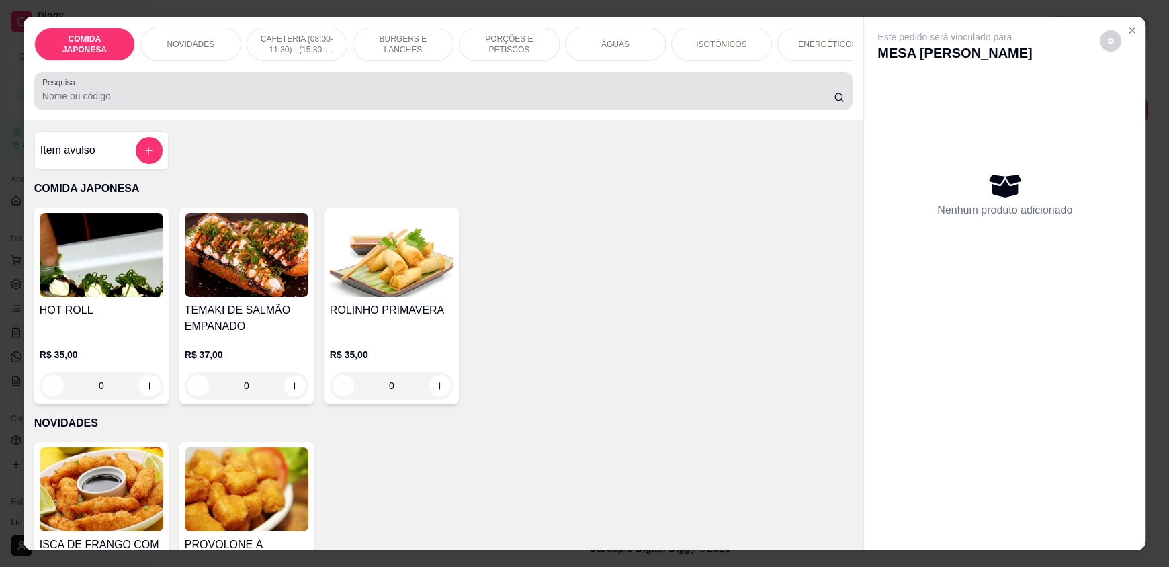
click at [252, 103] on input "Pesquisa" at bounding box center [438, 95] width 792 height 13
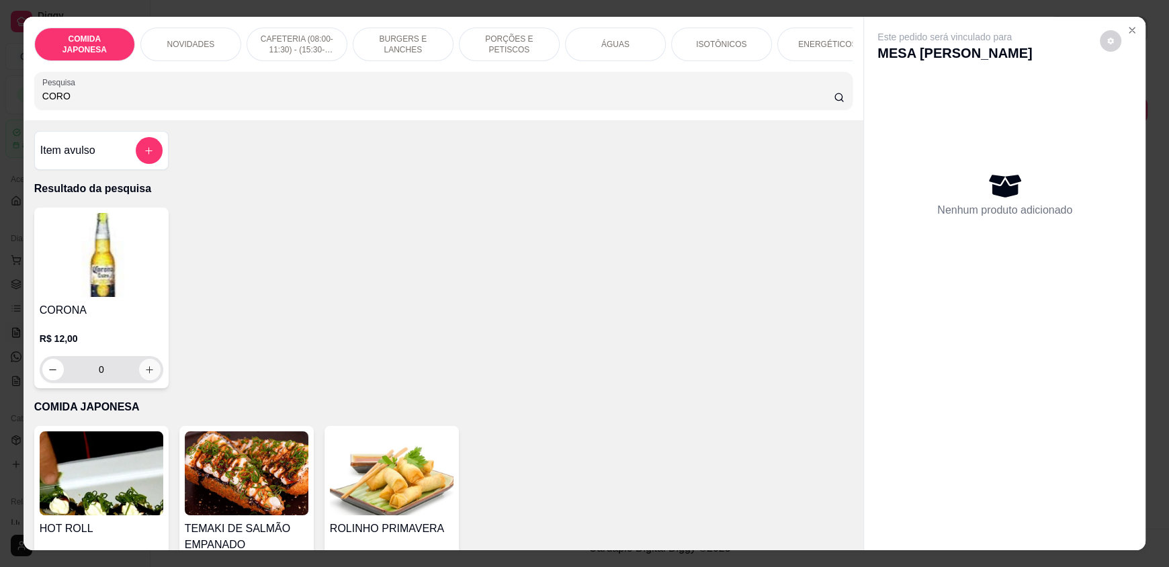
type input "CORO"
click at [146, 375] on icon "increase-product-quantity" at bounding box center [149, 370] width 10 height 10
type input "1"
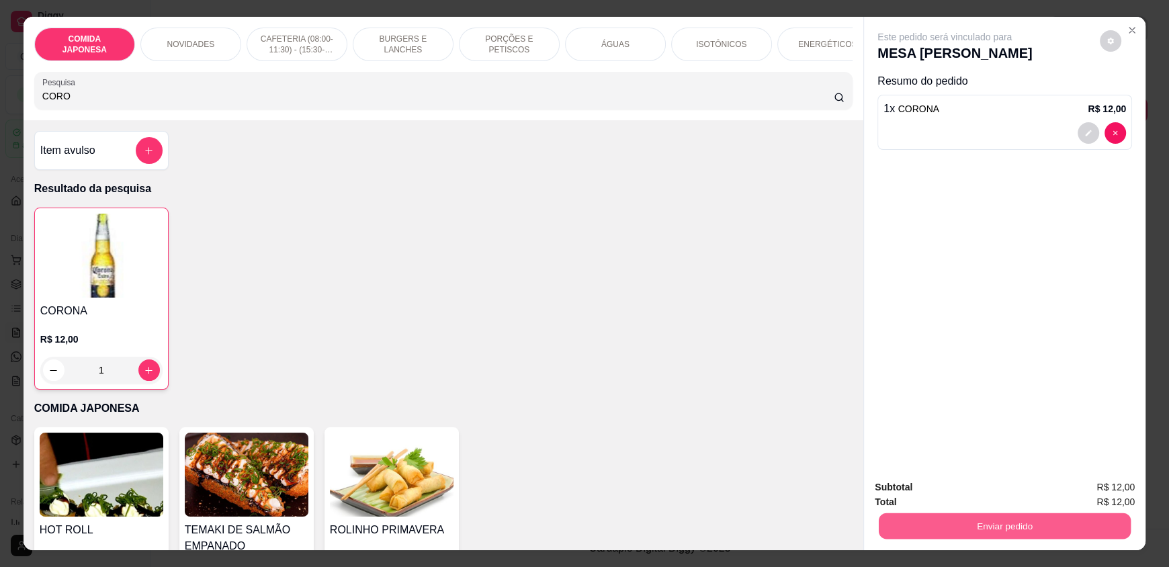
click at [915, 529] on button "Enviar pedido" at bounding box center [1005, 526] width 252 height 26
click at [912, 499] on button "Não registrar e enviar pedido" at bounding box center [960, 492] width 136 height 25
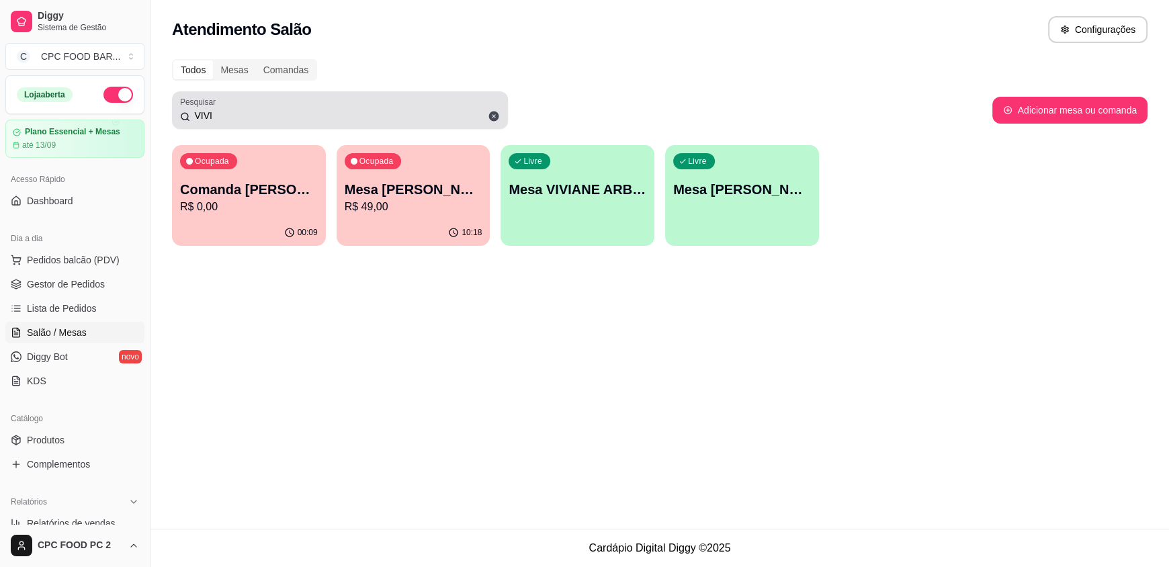
click at [496, 109] on span at bounding box center [493, 116] width 23 height 23
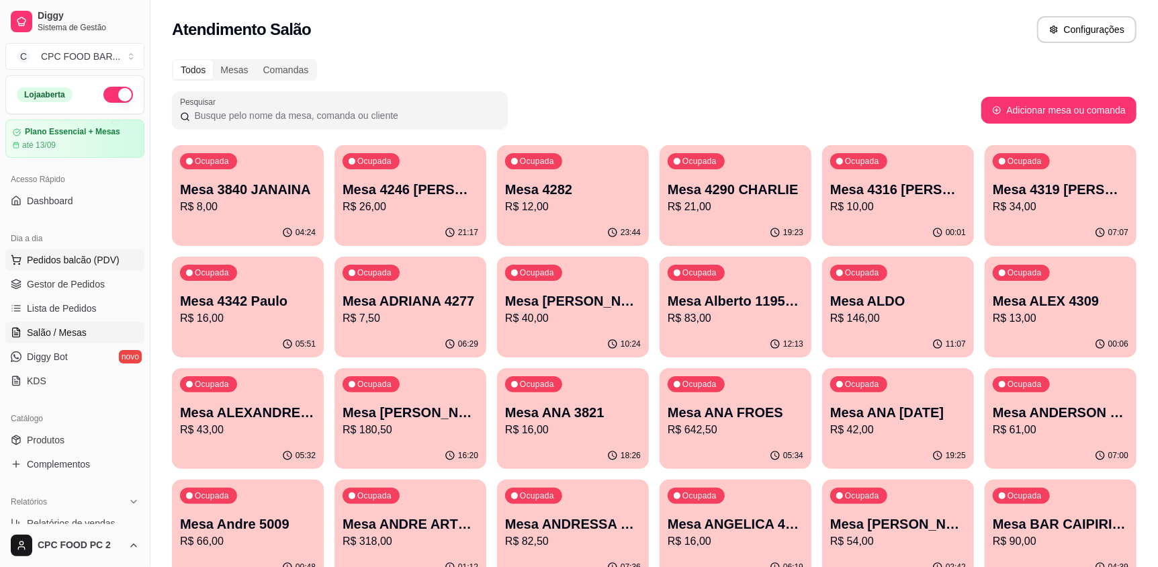
click at [96, 257] on span "Pedidos balcão (PDV)" at bounding box center [73, 259] width 93 height 13
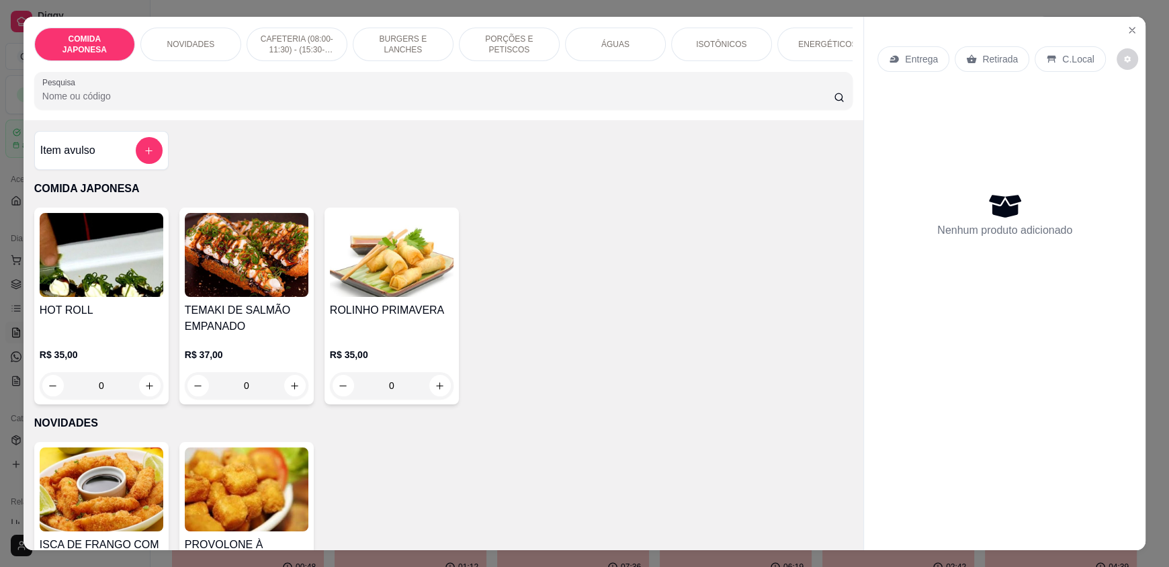
click at [206, 103] on input "Pesquisa" at bounding box center [438, 95] width 792 height 13
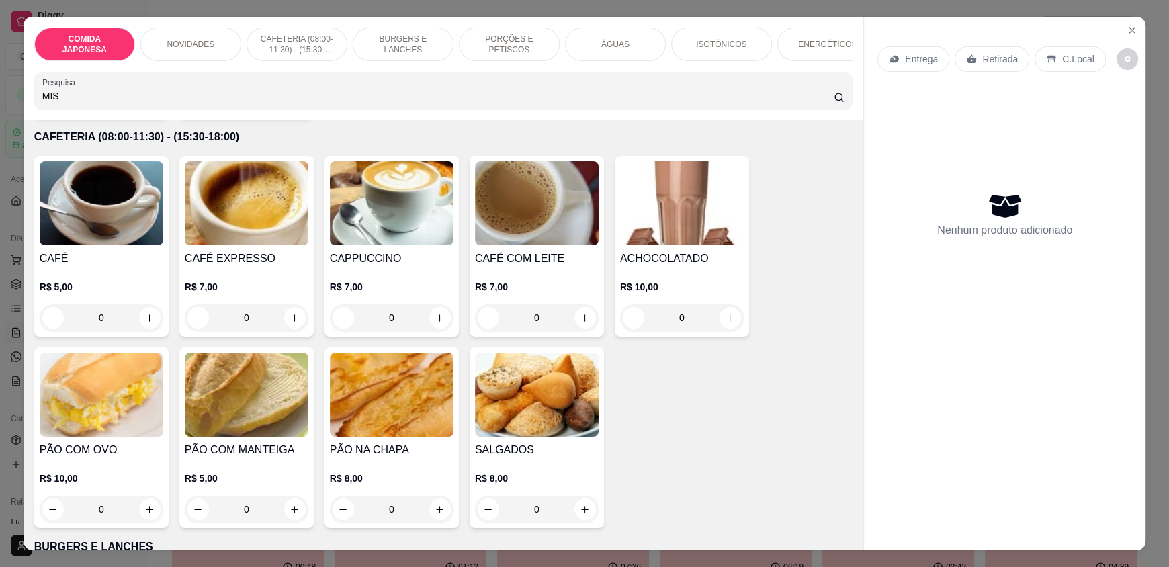
scroll to position [470, 0]
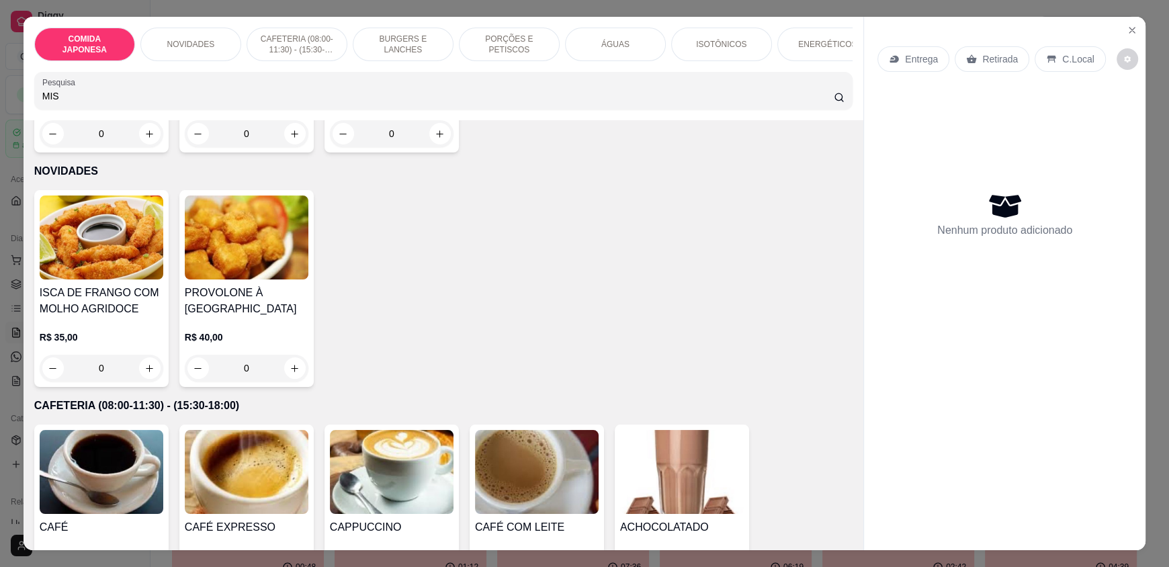
type input "MIS"
click at [491, 44] on p "PORÇÕES E PETISCOS" at bounding box center [509, 44] width 78 height 21
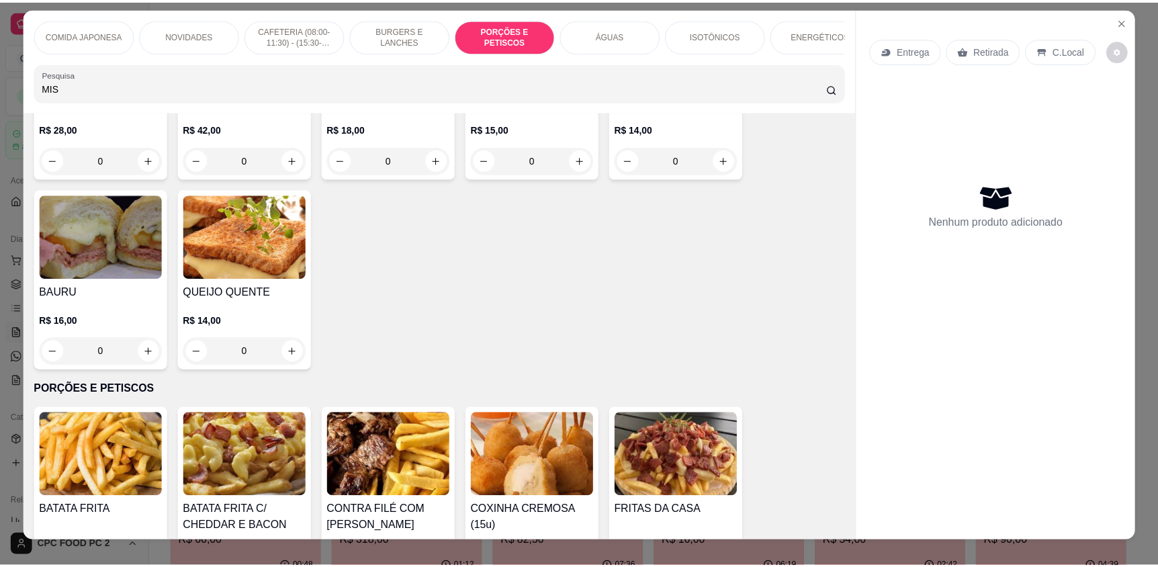
scroll to position [0, 0]
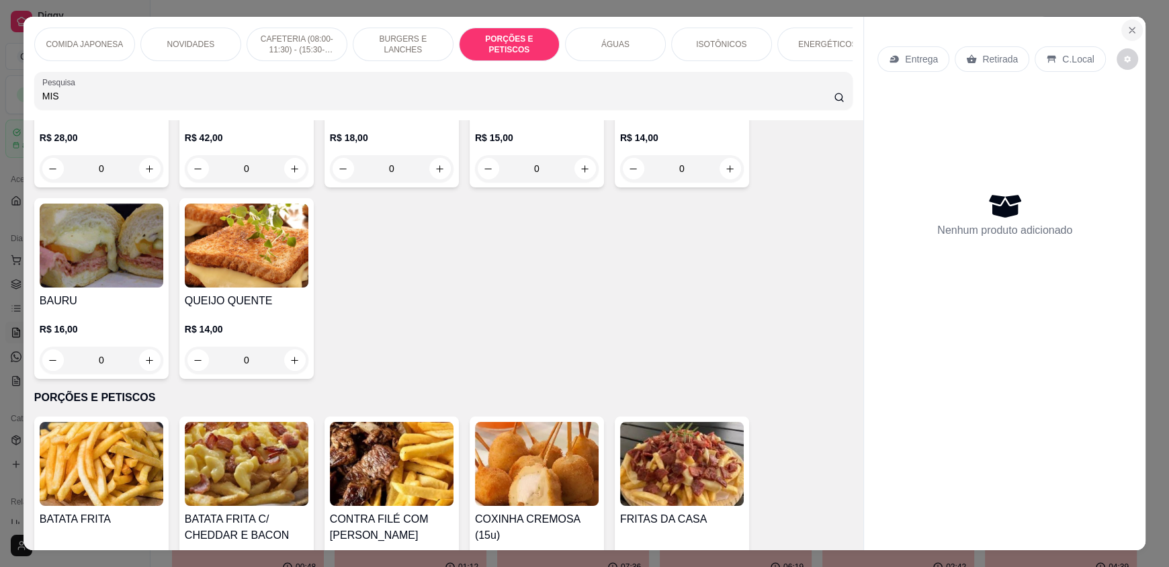
click at [1125, 36] on button "Close" at bounding box center [1131, 29] width 21 height 21
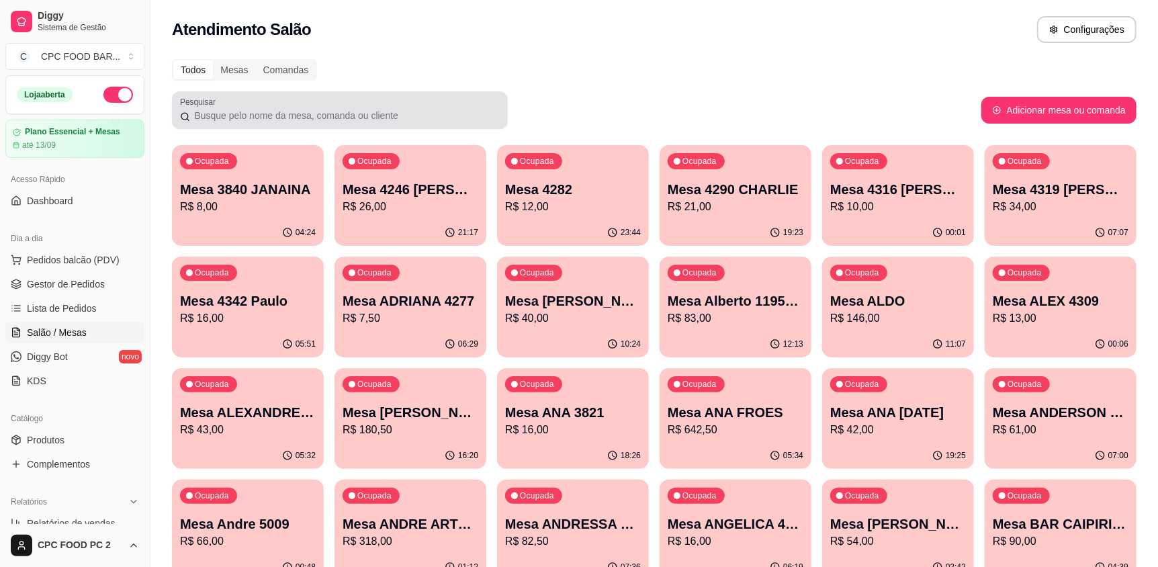
click at [255, 122] on div at bounding box center [340, 110] width 320 height 27
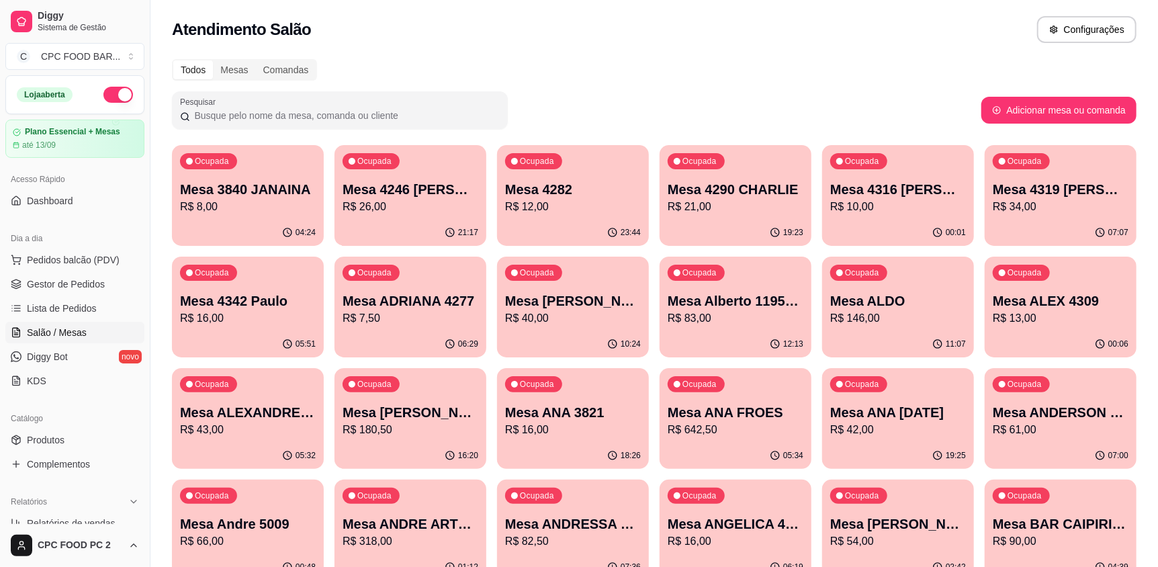
click at [327, 109] on input "Pesquisar" at bounding box center [345, 115] width 310 height 13
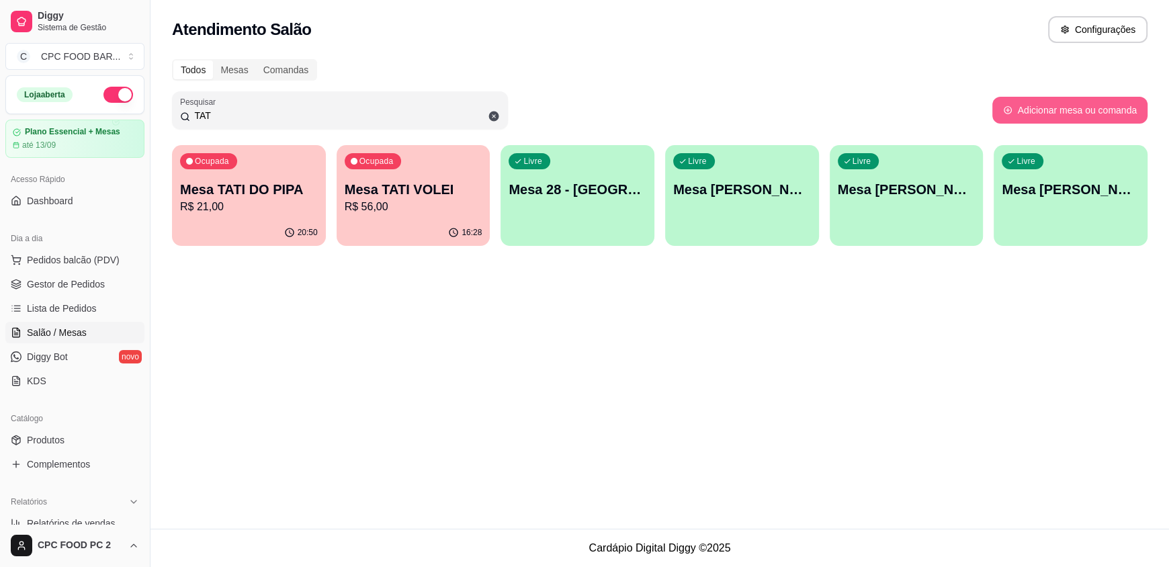
type input "TAT"
click at [1031, 110] on button "Adicionar mesa ou comanda" at bounding box center [1069, 110] width 155 height 27
select select "TABLE"
click at [73, 263] on span "Pedidos balcão (PDV)" at bounding box center [73, 259] width 93 height 13
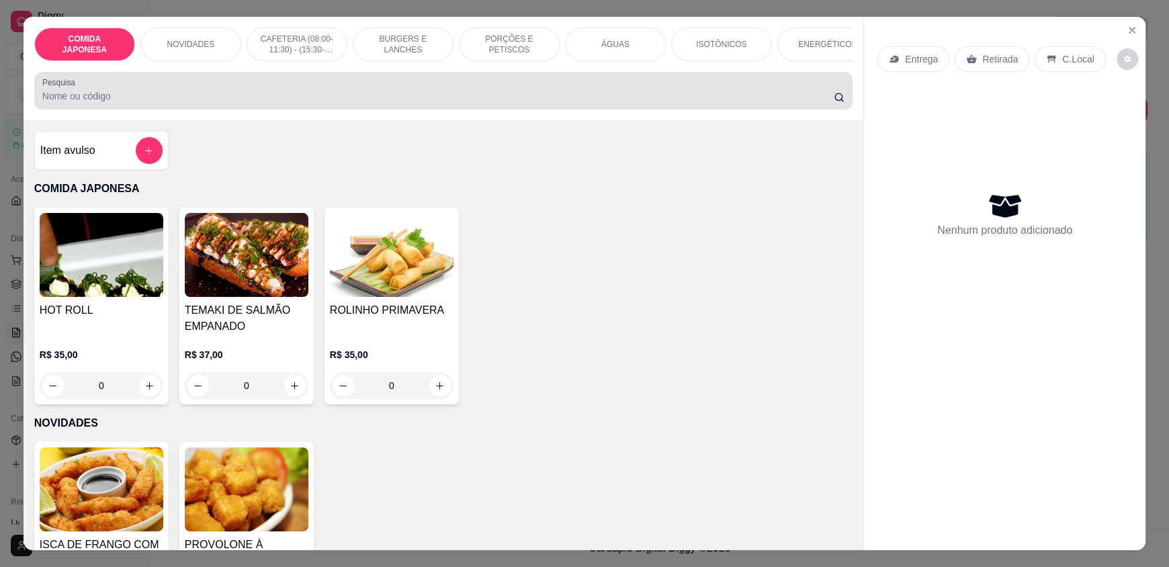
click at [183, 91] on div at bounding box center [443, 90] width 802 height 27
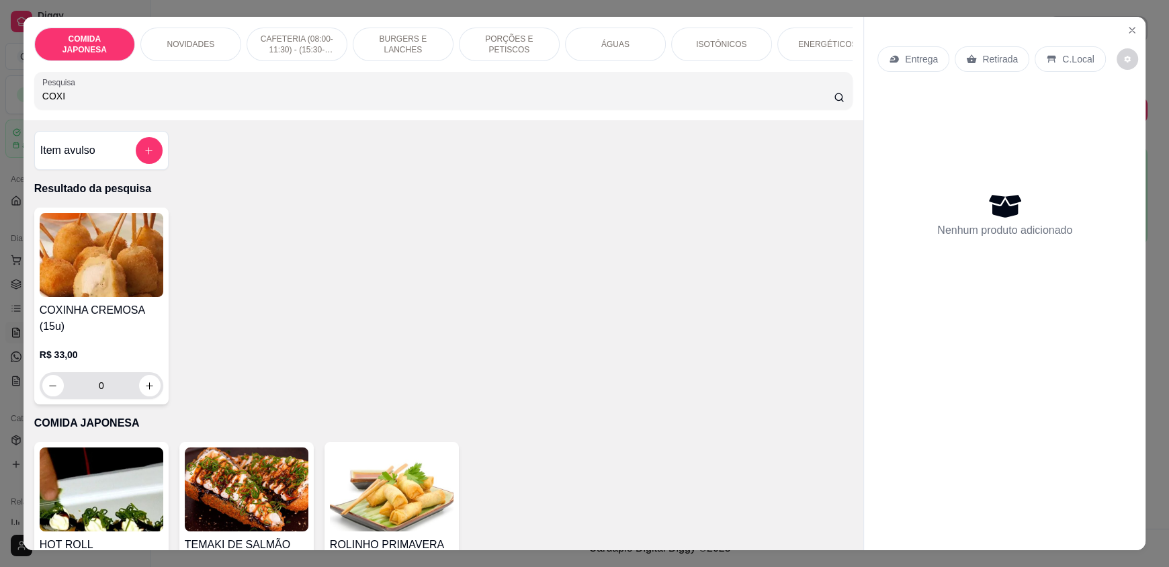
type input "COXI"
drag, startPoint x: 133, startPoint y: 392, endPoint x: 138, endPoint y: 396, distance: 7.1
click at [132, 392] on input "0" at bounding box center [101, 385] width 75 height 27
click at [144, 391] on icon "increase-product-quantity" at bounding box center [149, 386] width 10 height 10
type input "1"
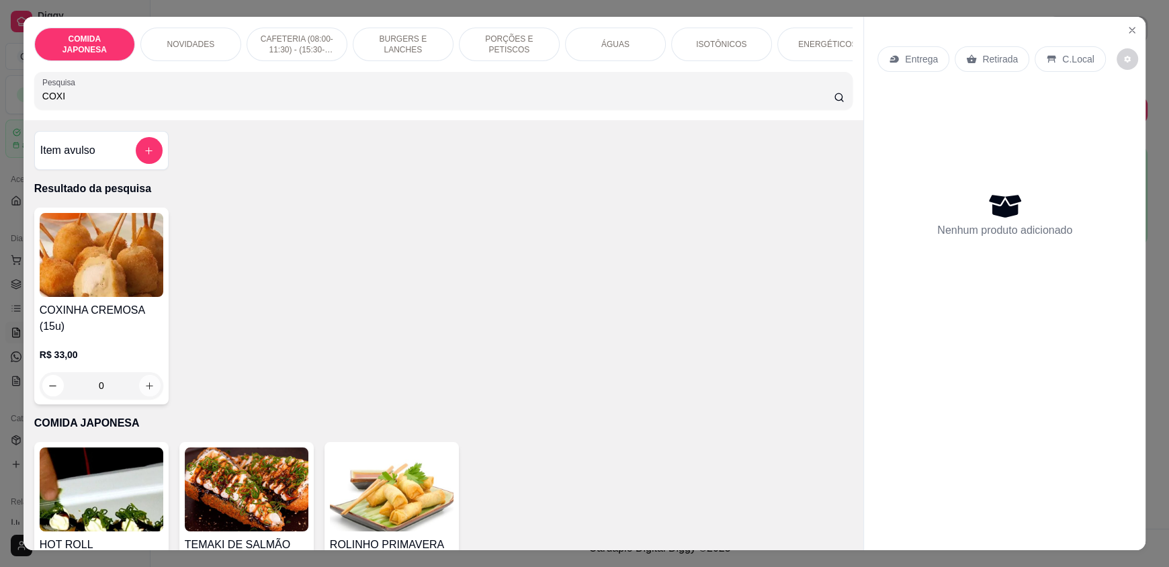
type input "1"
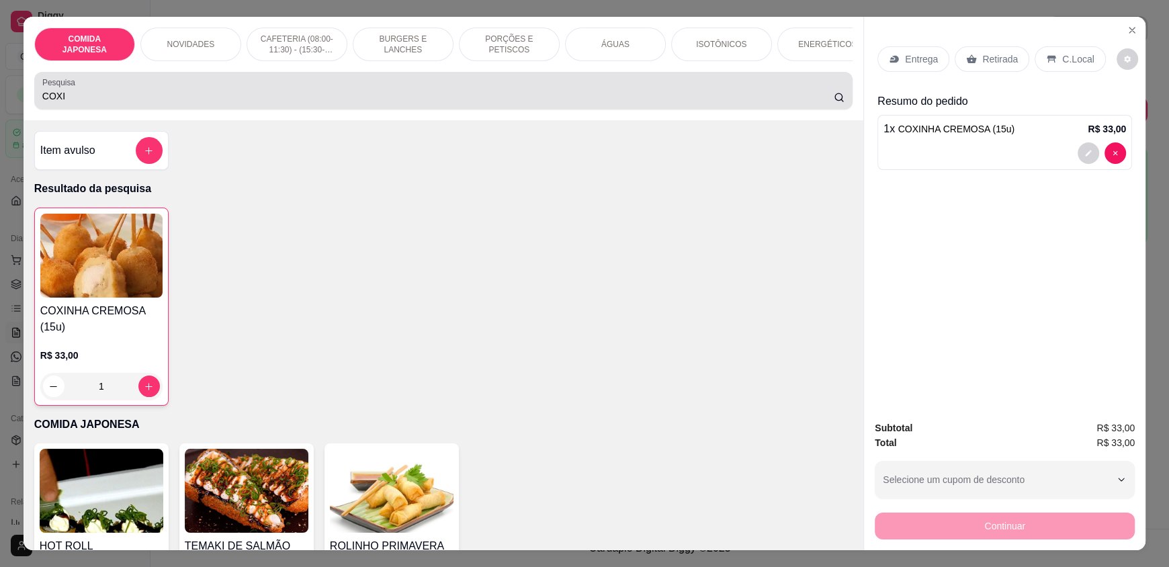
click at [109, 103] on input "COXI" at bounding box center [438, 95] width 792 height 13
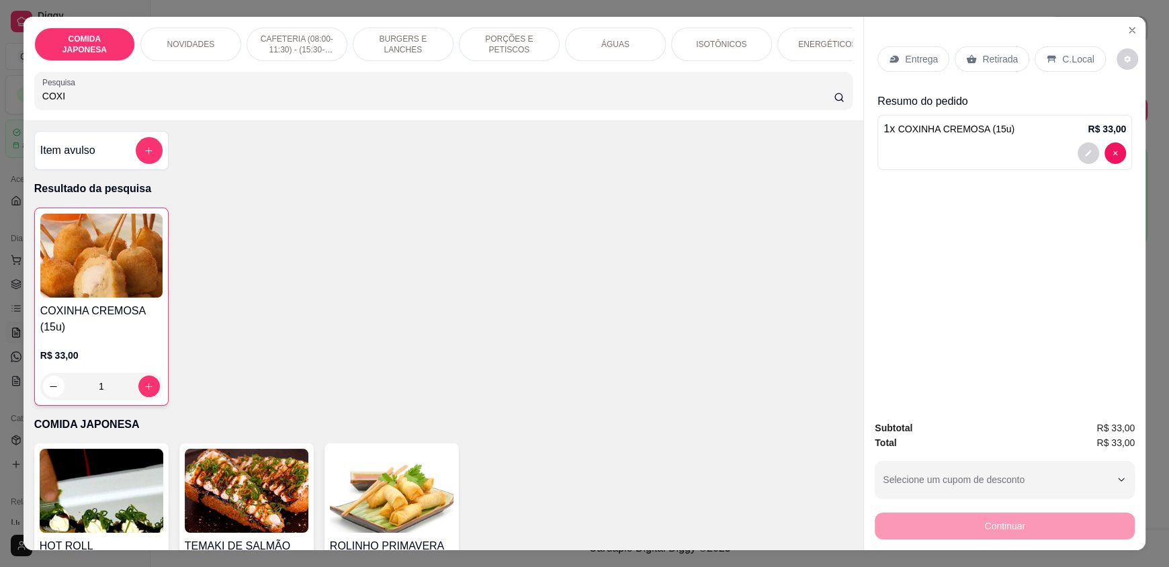
click at [109, 103] on input "COXI" at bounding box center [438, 95] width 792 height 13
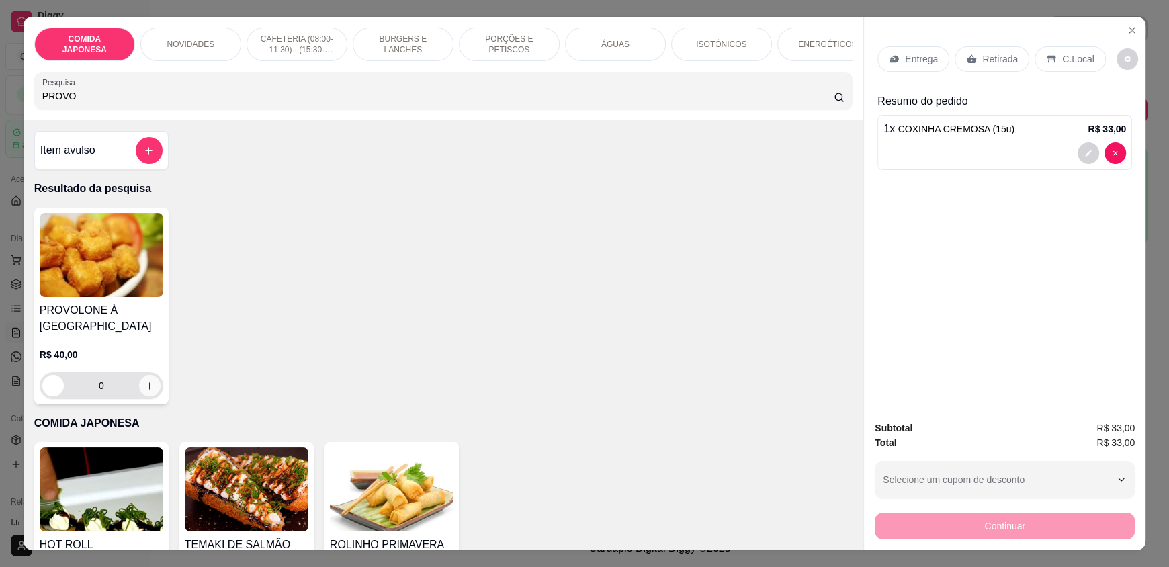
type input "PROVO"
click at [145, 391] on icon "increase-product-quantity" at bounding box center [150, 386] width 10 height 10
type input "1"
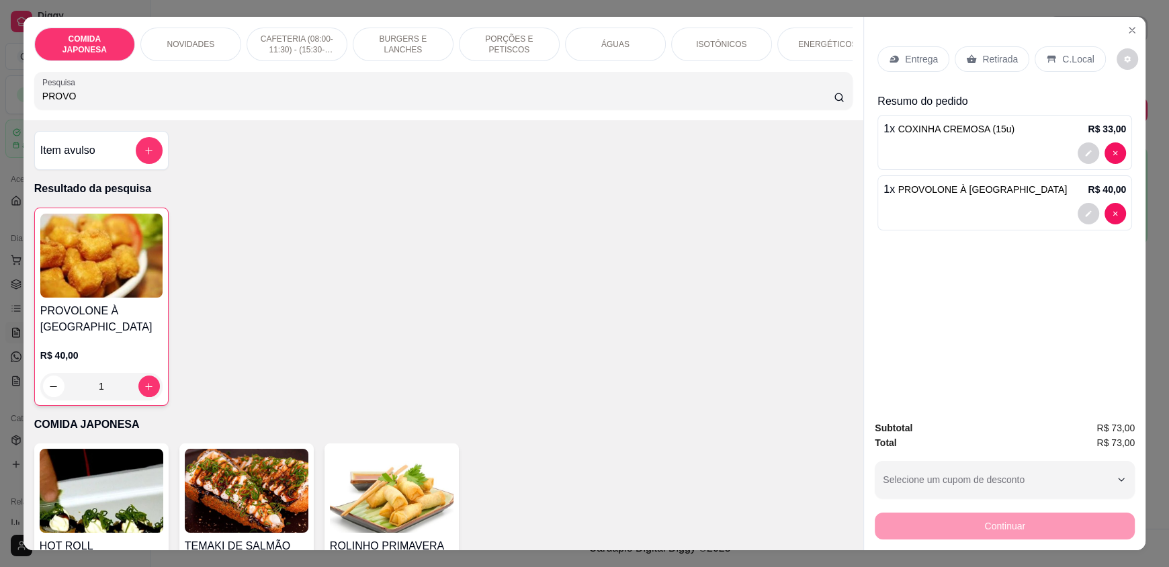
click at [979, 69] on div "Retirada" at bounding box center [992, 59] width 75 height 26
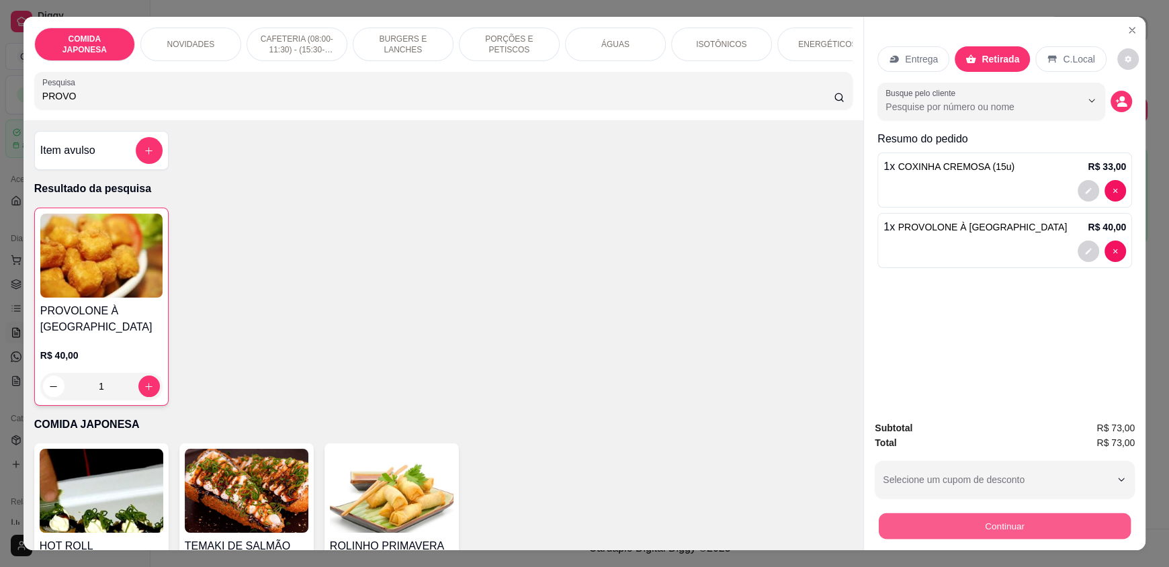
click at [961, 529] on button "Continuar" at bounding box center [1005, 526] width 252 height 26
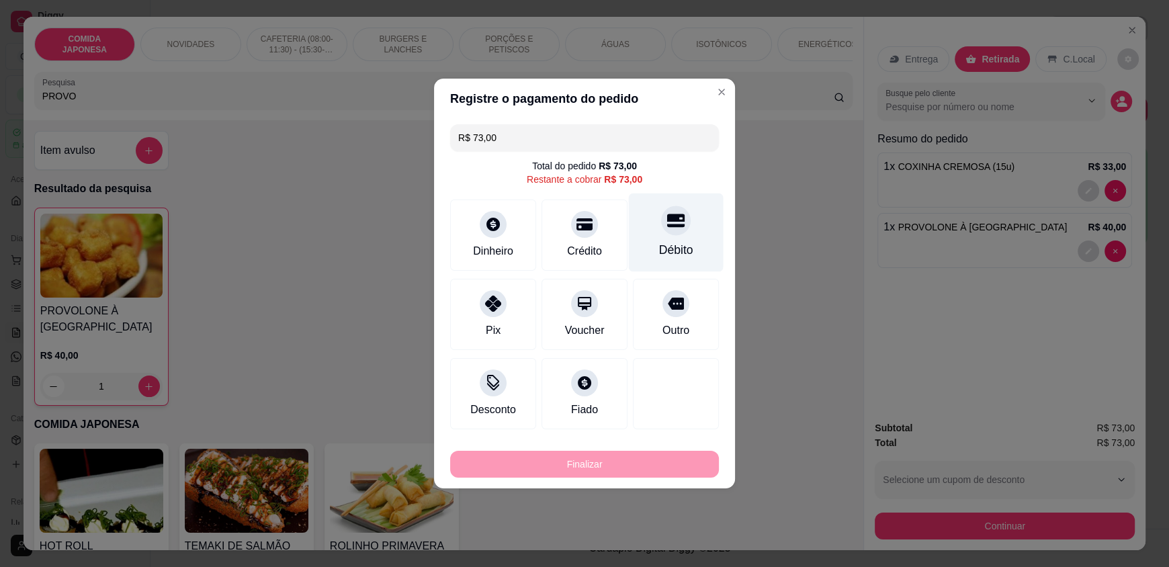
click at [685, 241] on div "Débito" at bounding box center [676, 232] width 95 height 79
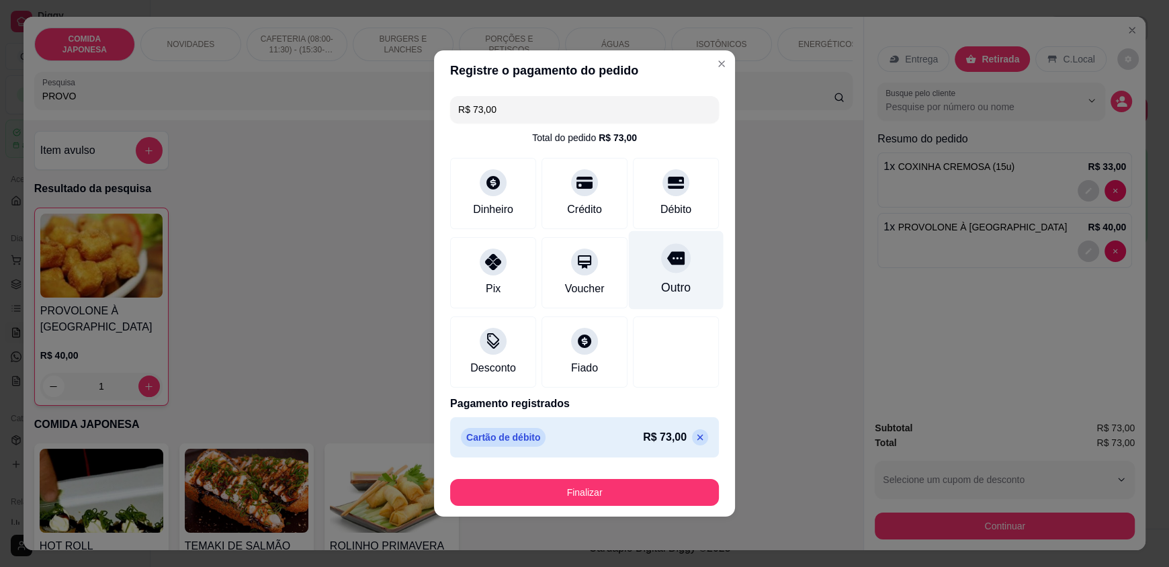
type input "R$ 0,00"
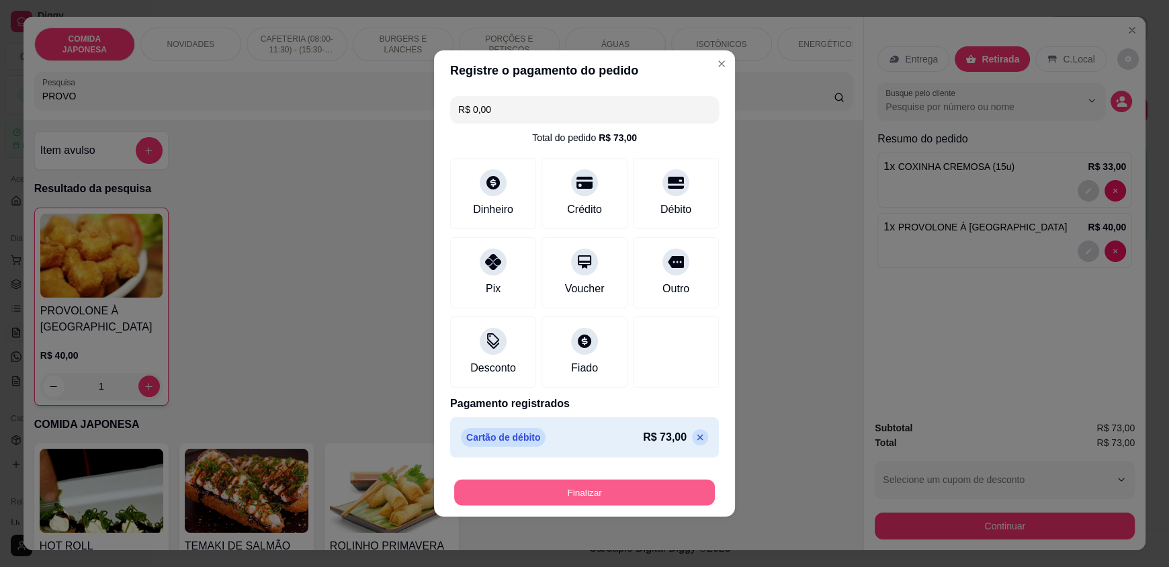
click at [589, 495] on button "Finalizar" at bounding box center [584, 493] width 261 height 26
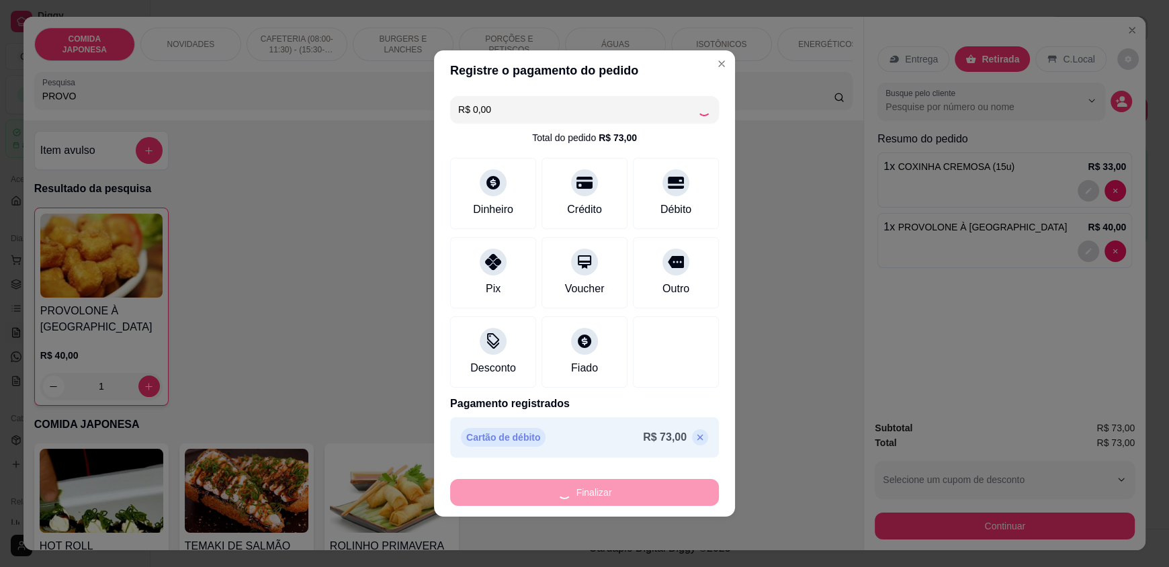
type input "0"
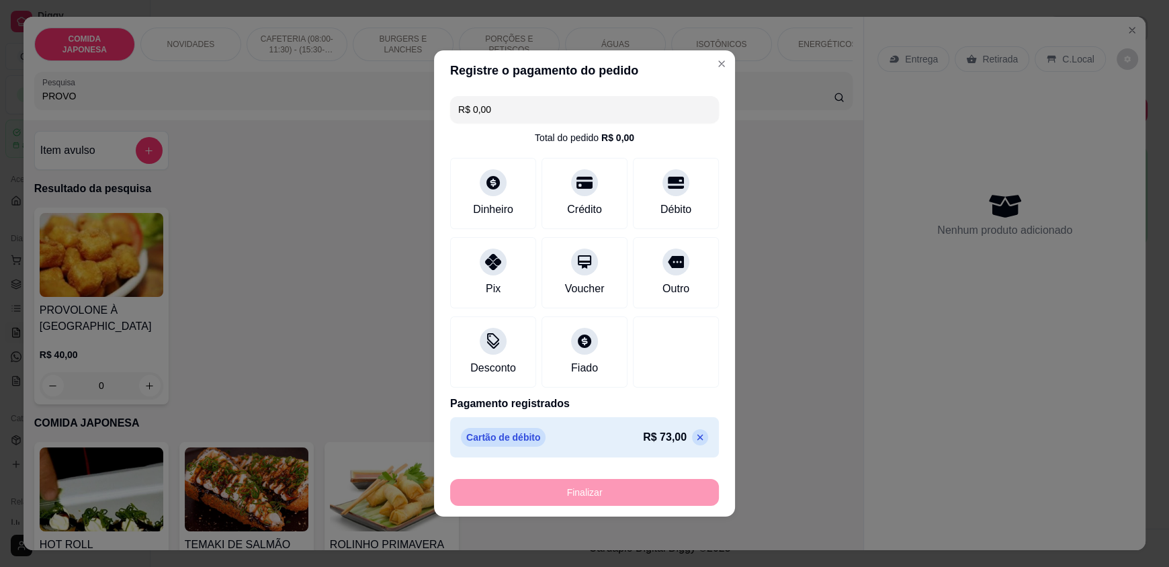
type input "-R$ 73,00"
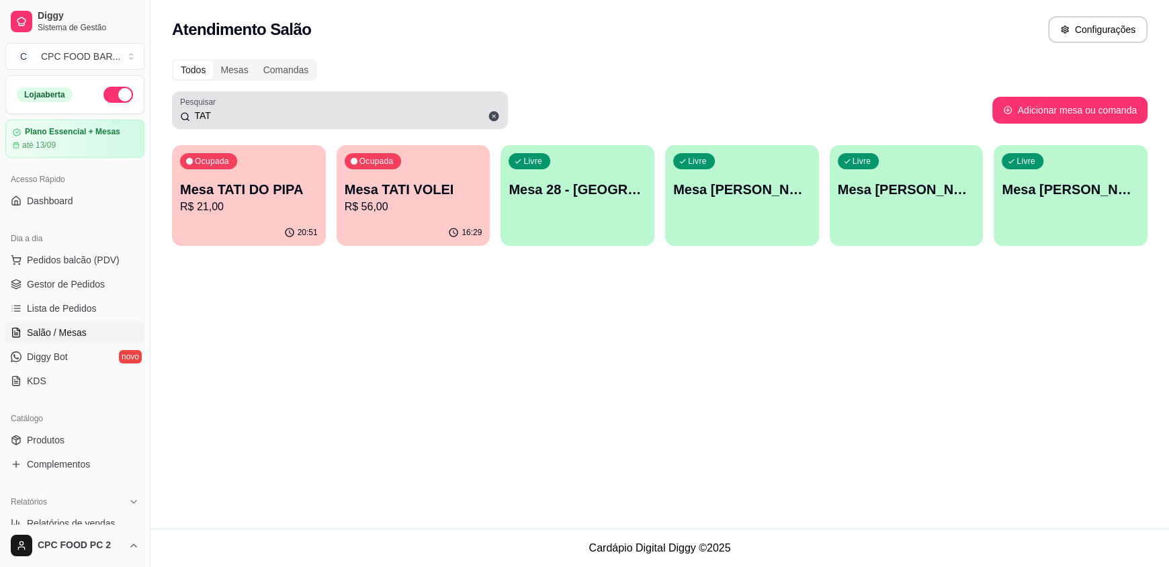
click at [455, 112] on input "TAT" at bounding box center [345, 115] width 310 height 13
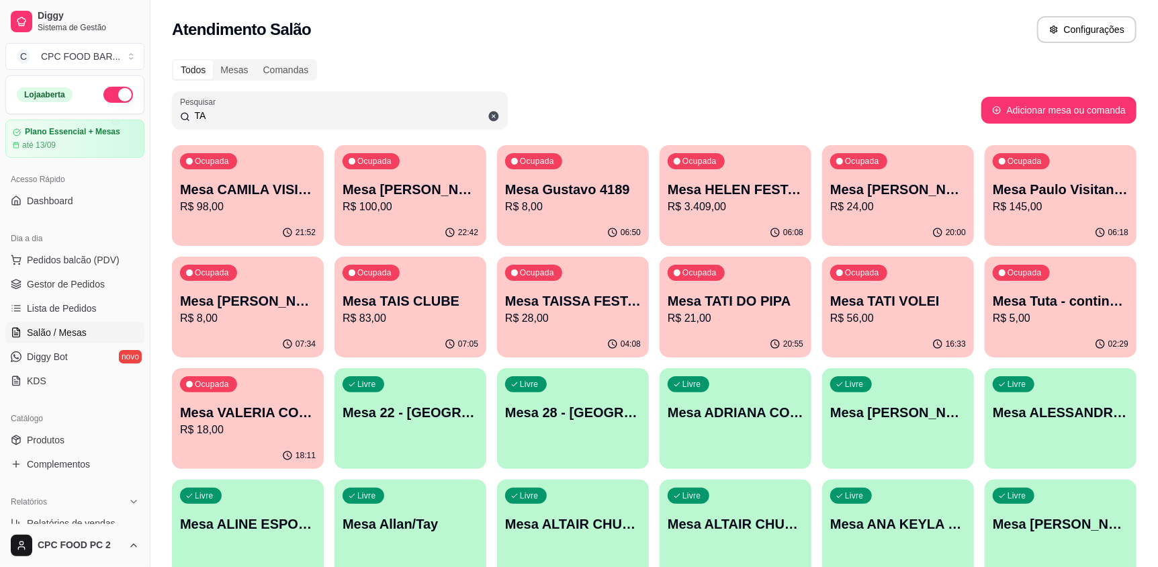
type input "T"
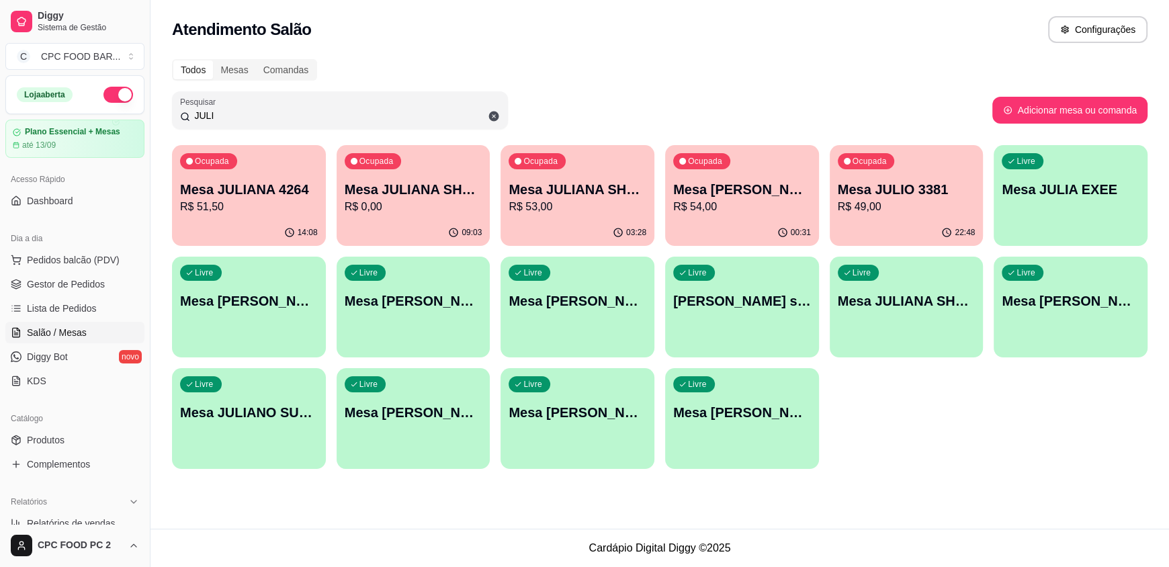
type input "JULI"
click at [803, 198] on p "Mesa [PERSON_NAME] 11983350140" at bounding box center [742, 189] width 138 height 19
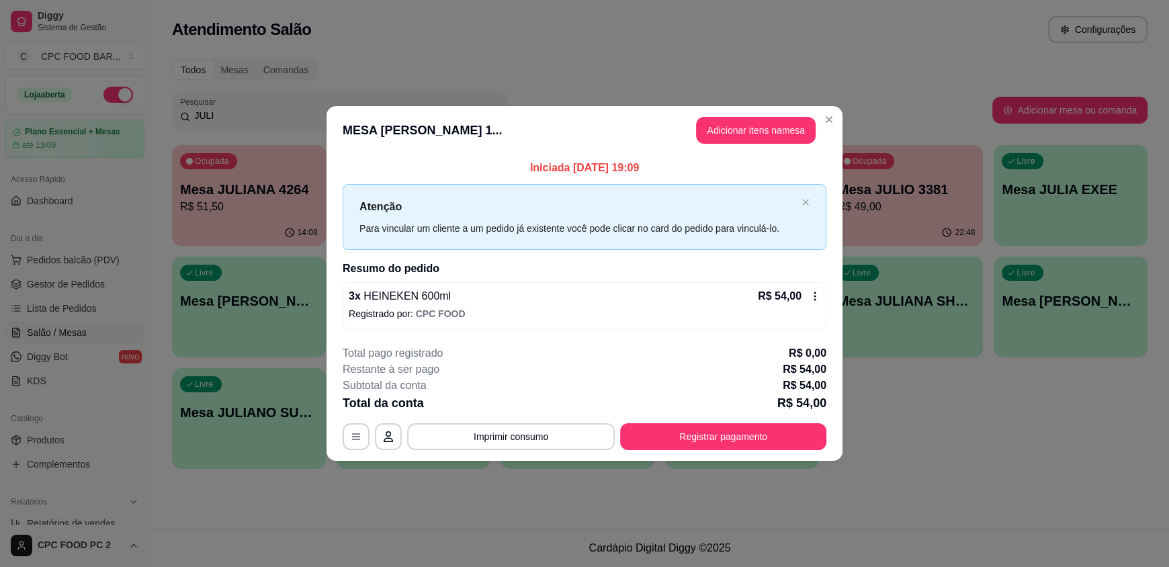
click at [822, 129] on header "MESA [PERSON_NAME] 1... Adicionar itens na mesa" at bounding box center [584, 130] width 516 height 48
click at [767, 128] on button "Adicionar itens na mesa" at bounding box center [756, 130] width 120 height 27
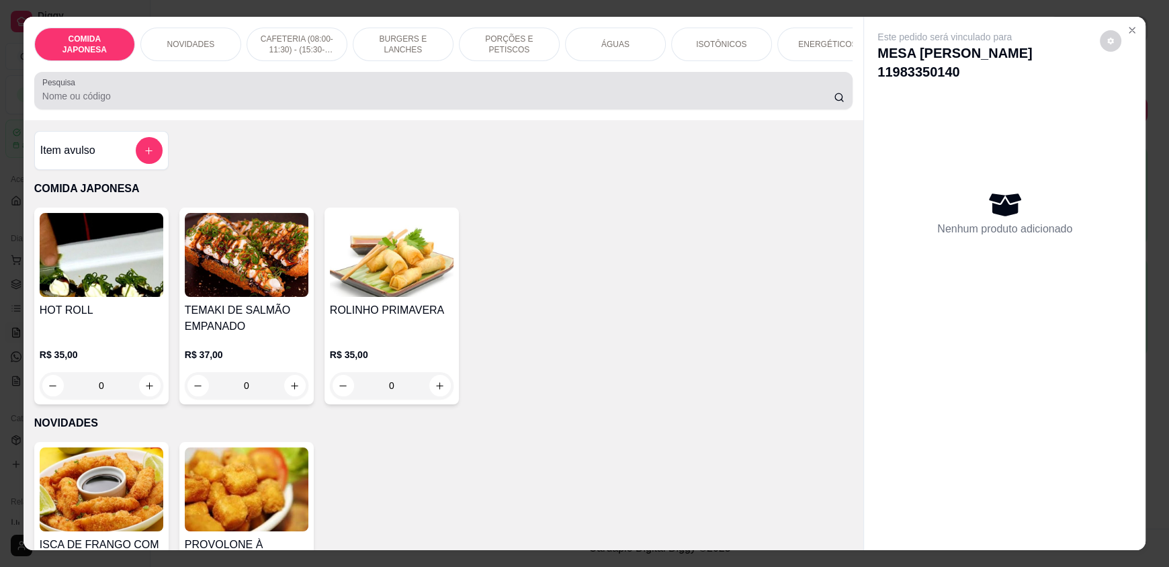
click at [572, 103] on input "Pesquisa" at bounding box center [438, 95] width 792 height 13
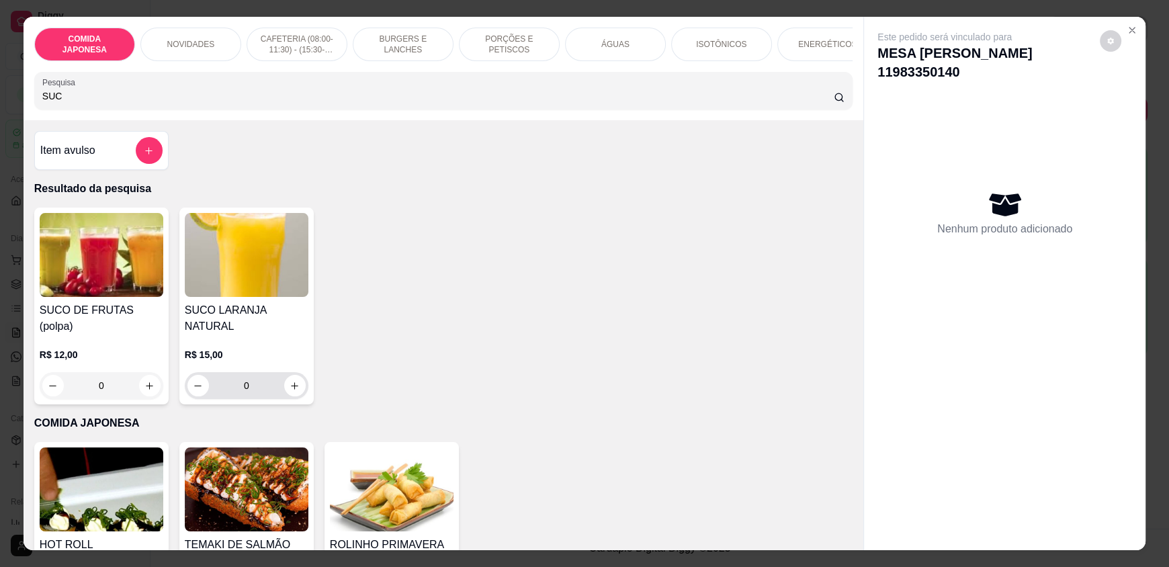
type input "SUC"
click at [290, 381] on icon "increase-product-quantity" at bounding box center [295, 386] width 10 height 10
type input "1"
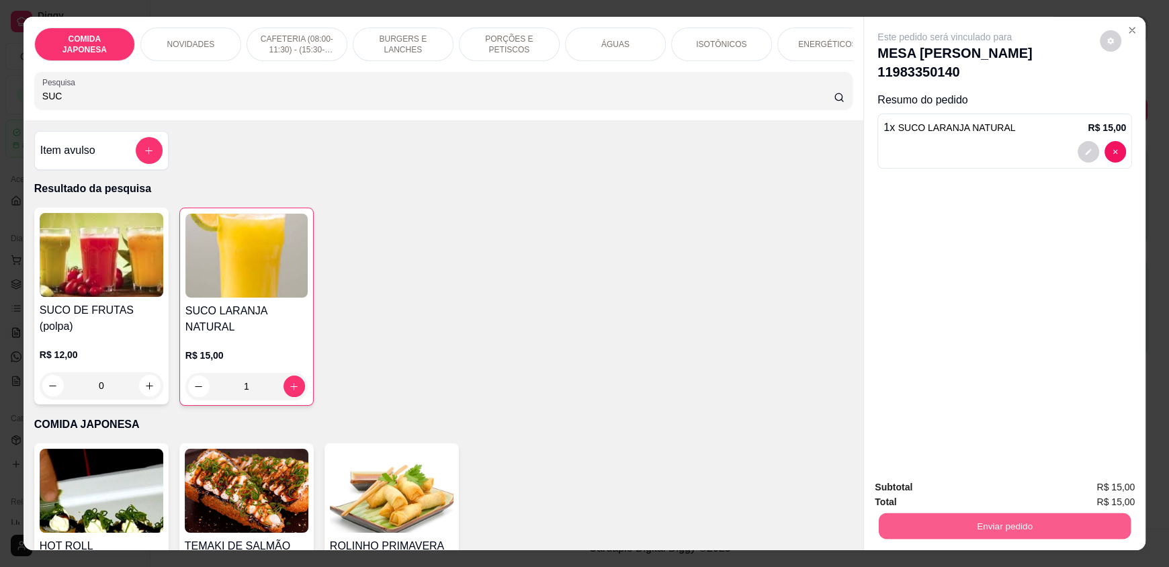
click at [964, 535] on button "Enviar pedido" at bounding box center [1005, 526] width 252 height 26
click at [953, 491] on button "Não registrar e enviar pedido" at bounding box center [960, 493] width 140 height 26
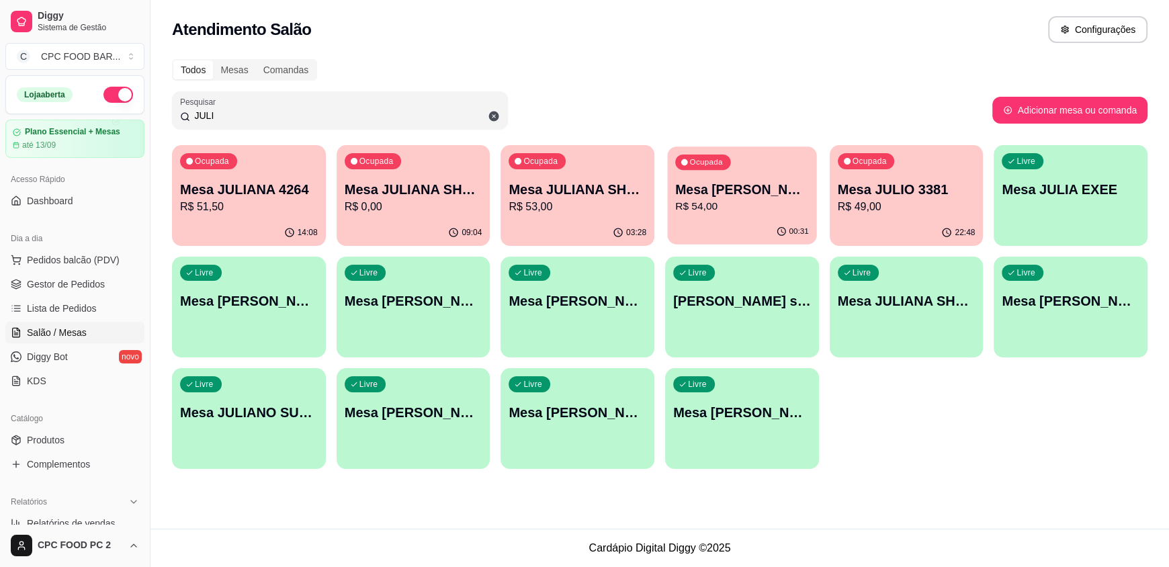
click at [724, 209] on p "R$ 54,00" at bounding box center [742, 206] width 134 height 15
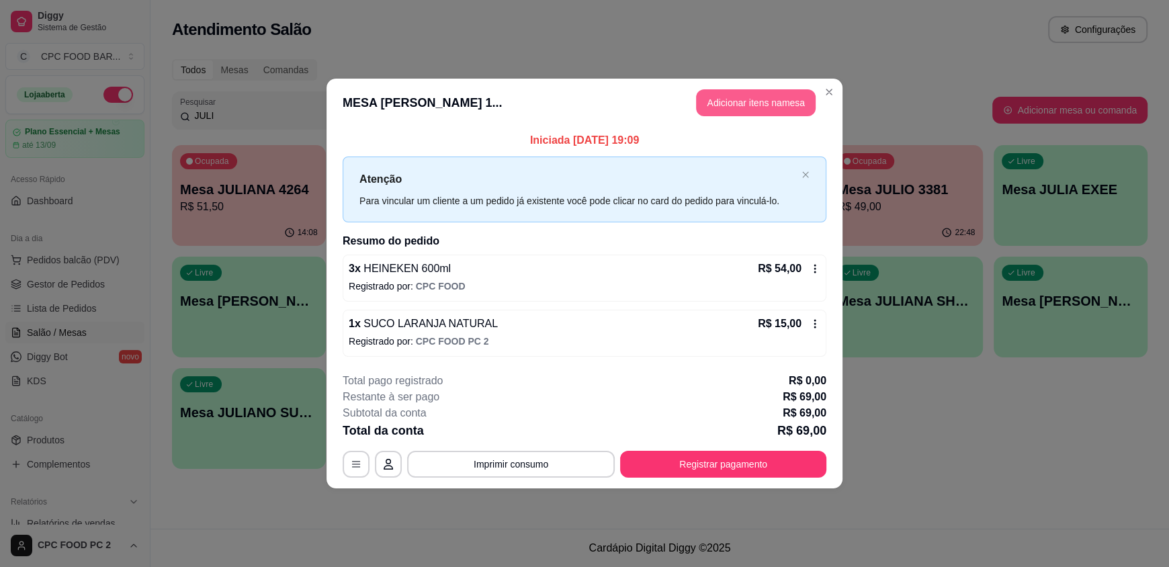
click at [754, 101] on button "Adicionar itens na mesa" at bounding box center [756, 102] width 120 height 27
click at [524, 92] on div at bounding box center [443, 90] width 802 height 27
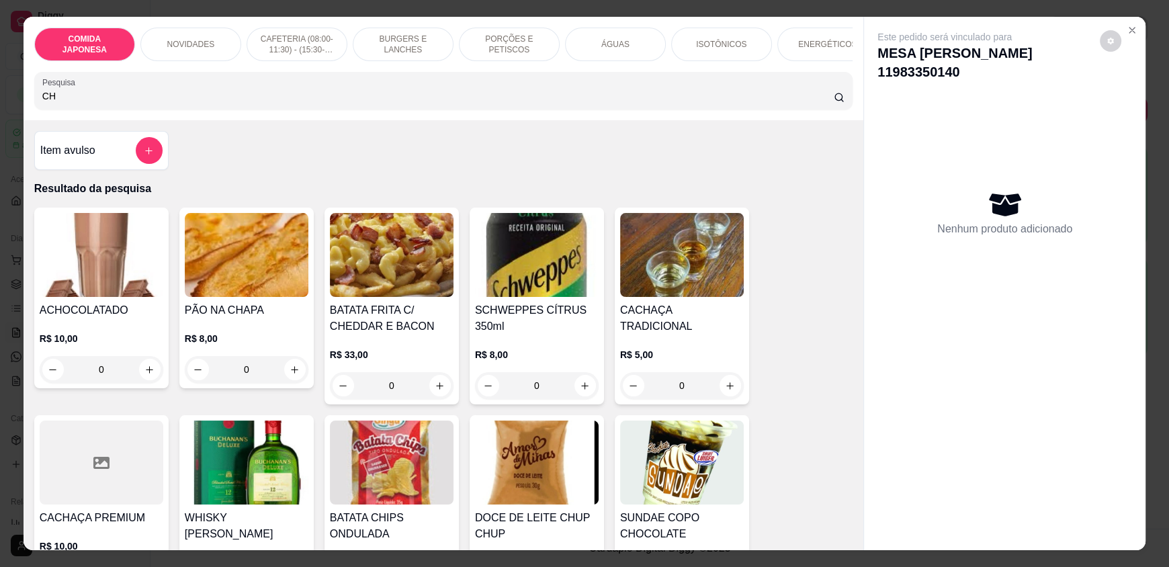
type input "C"
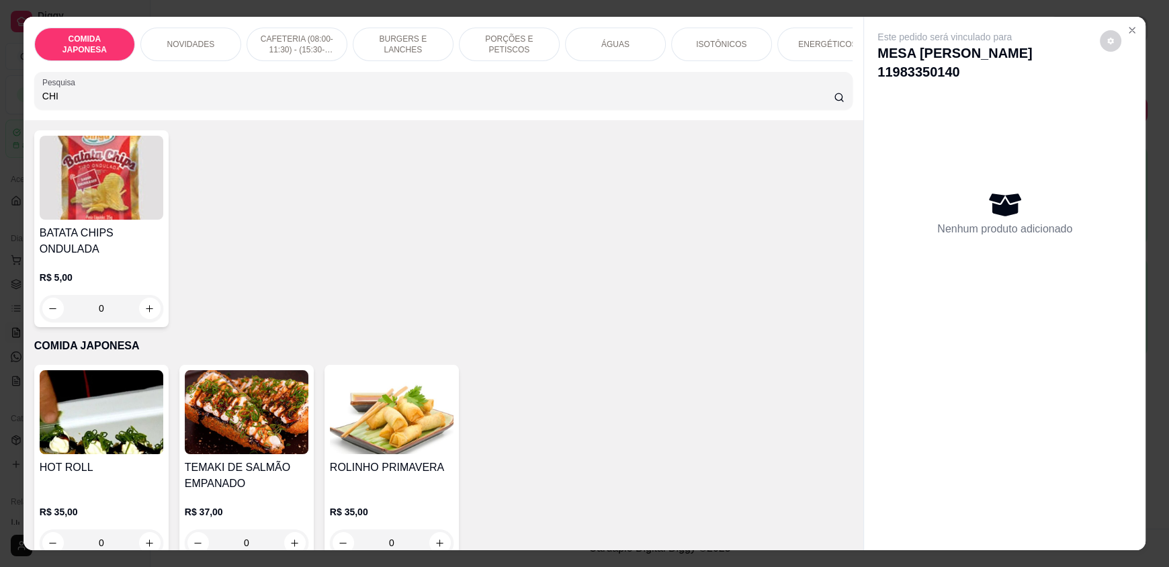
scroll to position [67, 0]
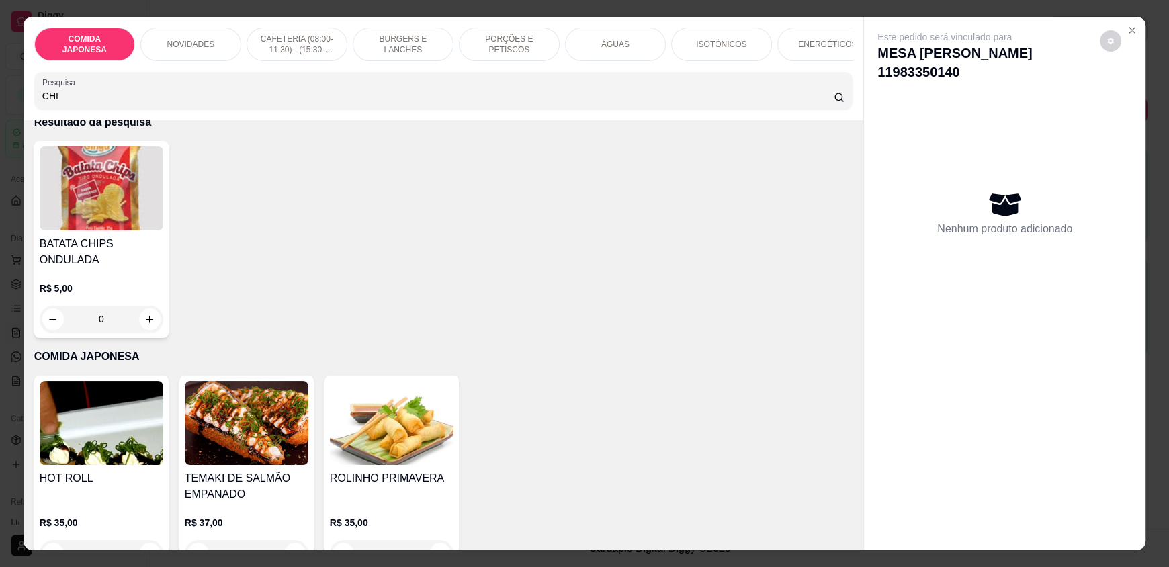
click at [417, 103] on input "CHI" at bounding box center [438, 95] width 792 height 13
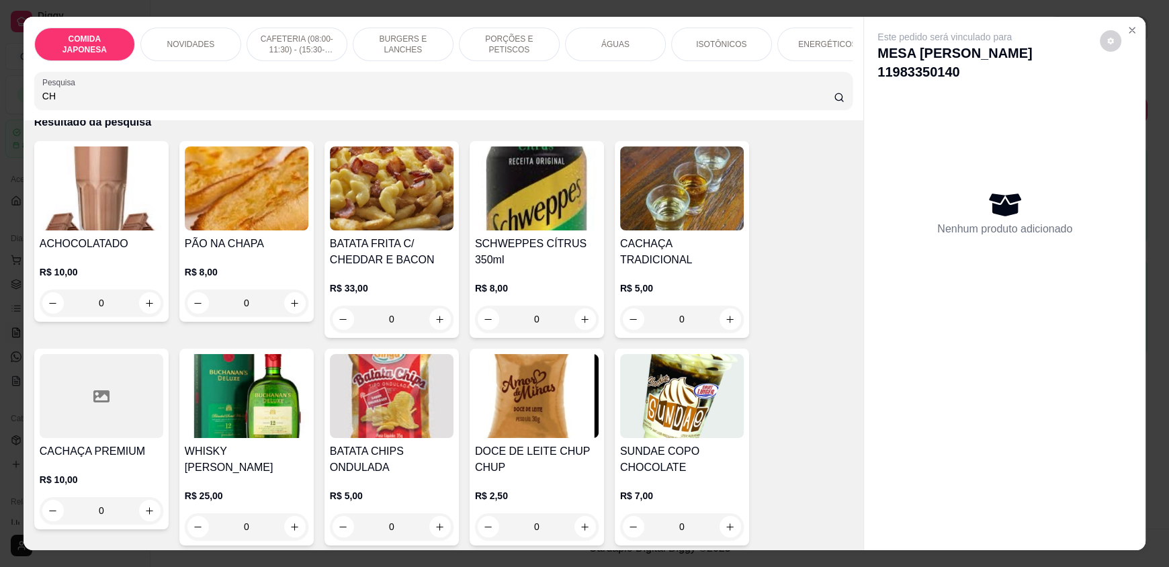
type input "C"
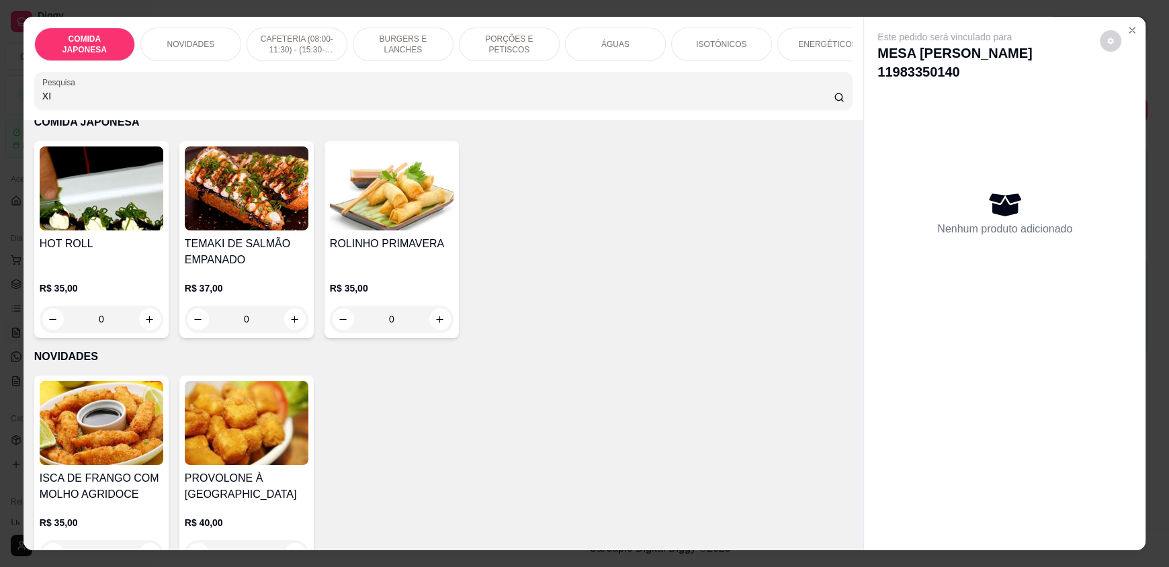
type input "X"
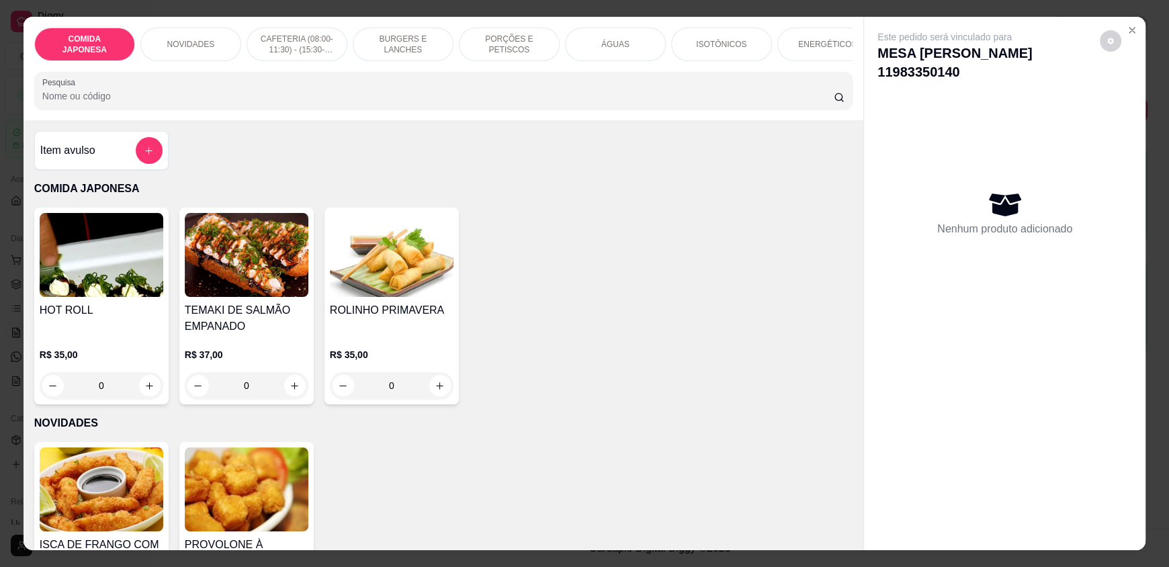
click at [134, 170] on div "Item avulso" at bounding box center [101, 150] width 134 height 39
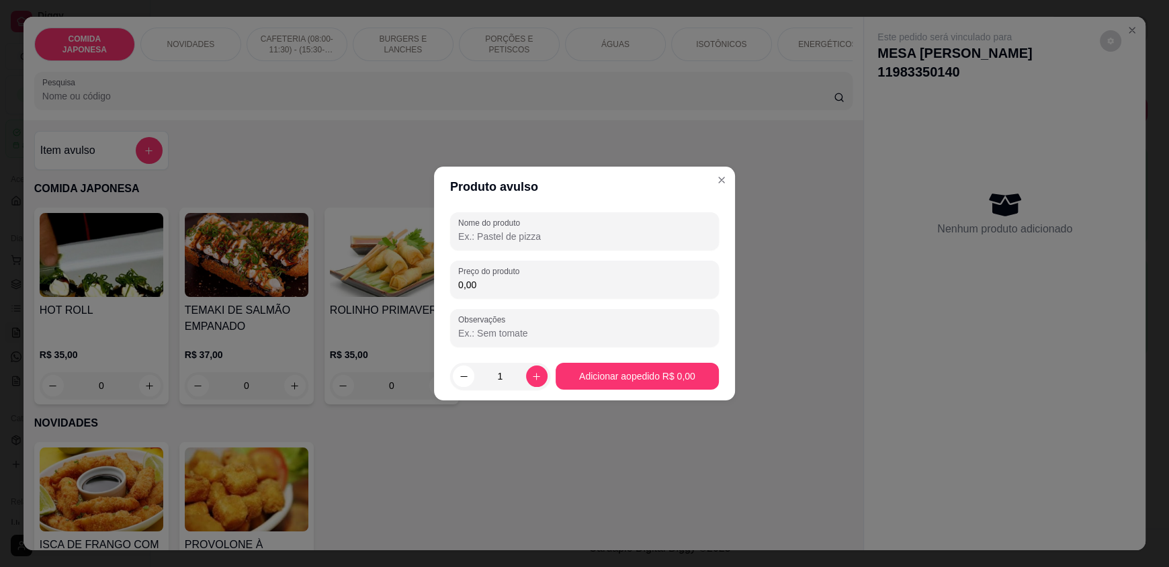
click at [532, 232] on input "Nome do produto" at bounding box center [584, 236] width 253 height 13
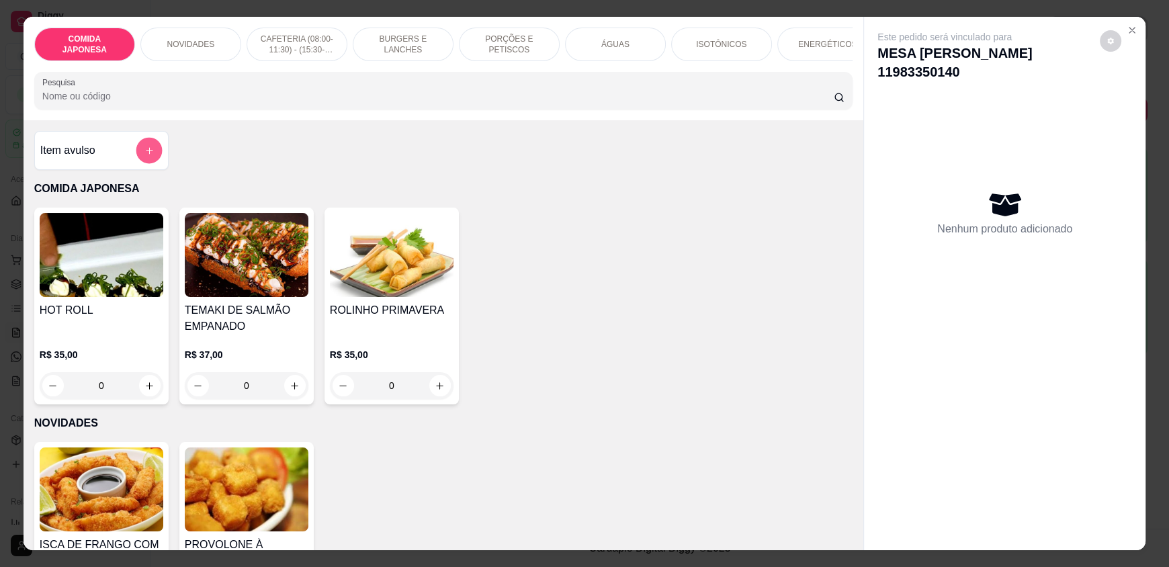
click at [140, 154] on button "add-separate-item" at bounding box center [149, 151] width 26 height 26
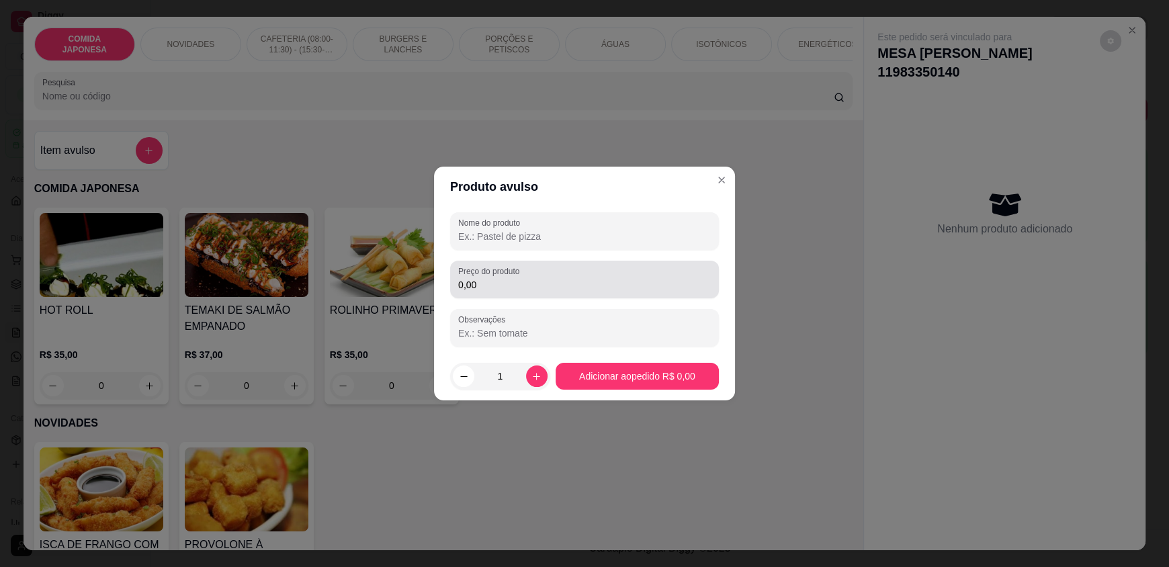
click at [500, 283] on input "0,00" at bounding box center [584, 284] width 253 height 13
type input "0,50"
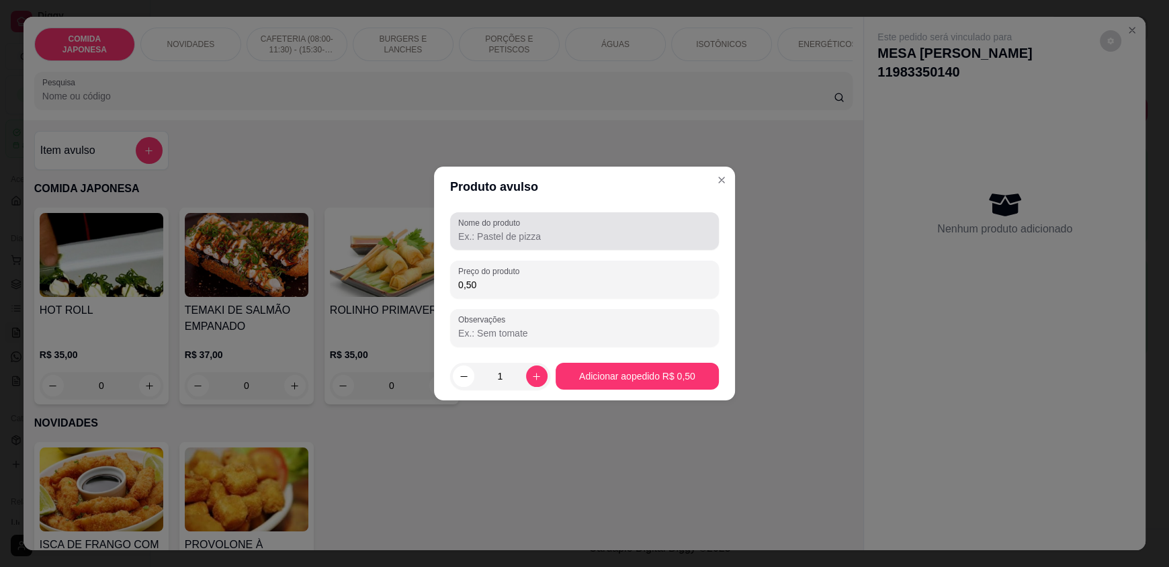
click at [499, 248] on div "Nome do produto" at bounding box center [584, 231] width 269 height 38
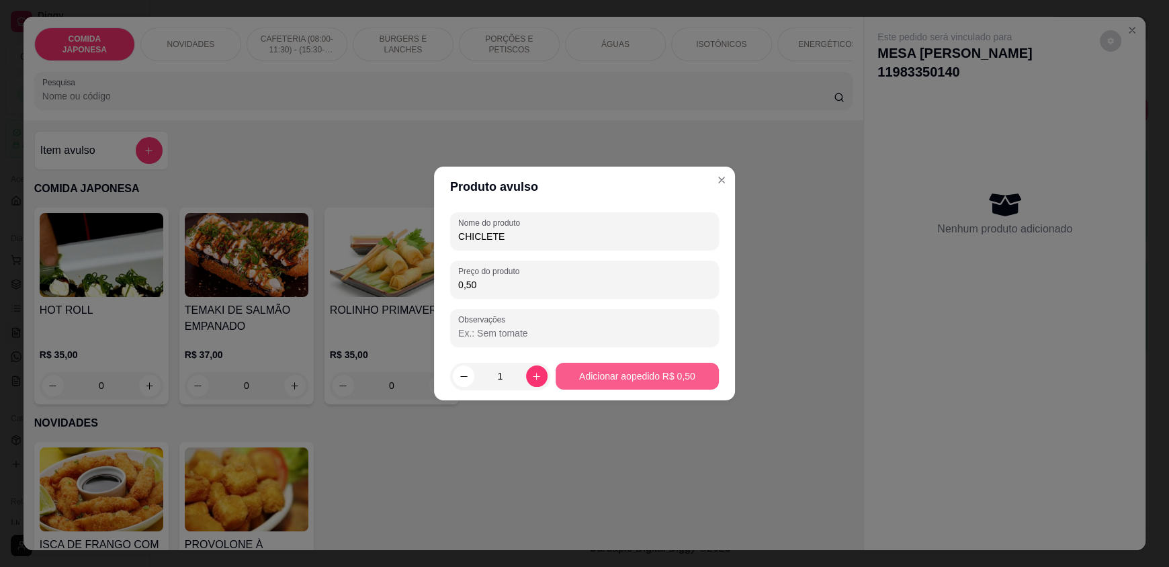
type input "CHICLETE"
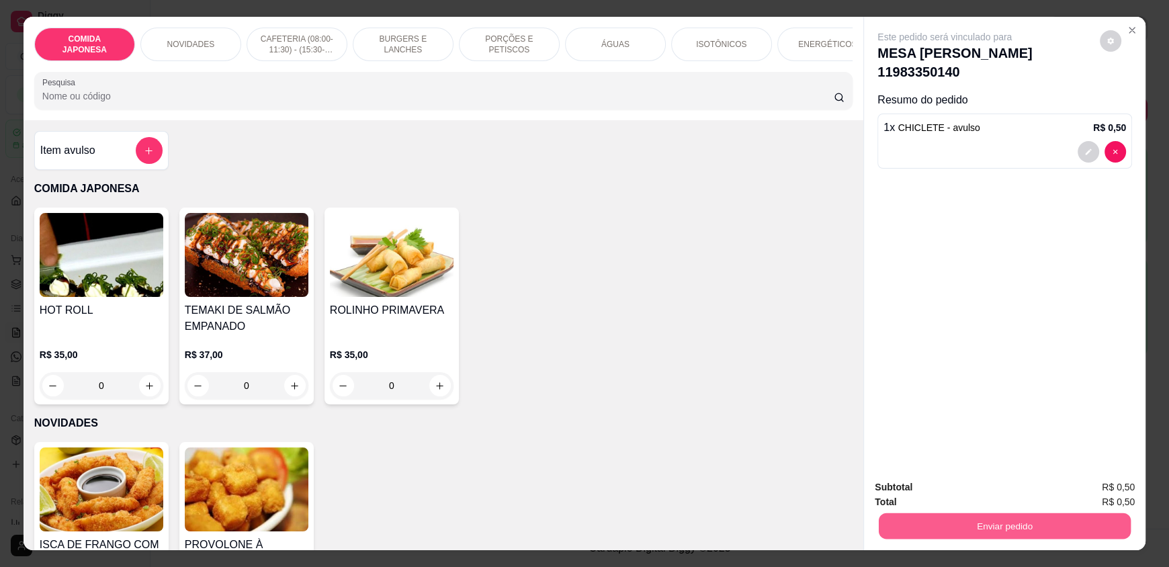
click at [909, 517] on button "Enviar pedido" at bounding box center [1005, 526] width 252 height 26
click at [921, 493] on button "Não registrar e enviar pedido" at bounding box center [960, 493] width 140 height 26
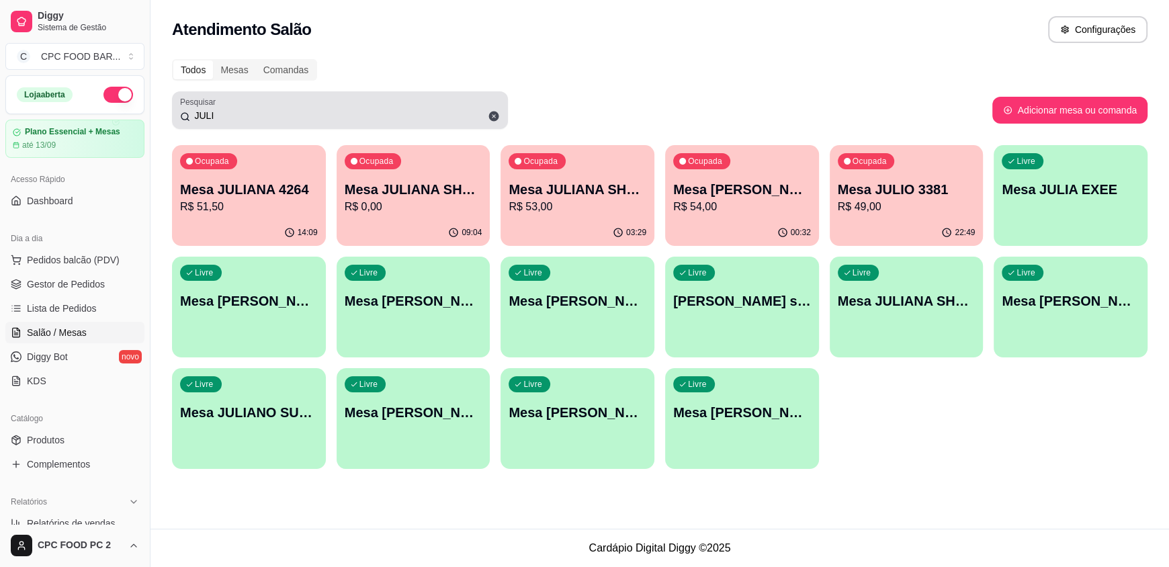
click at [272, 100] on div "JULI" at bounding box center [340, 110] width 320 height 27
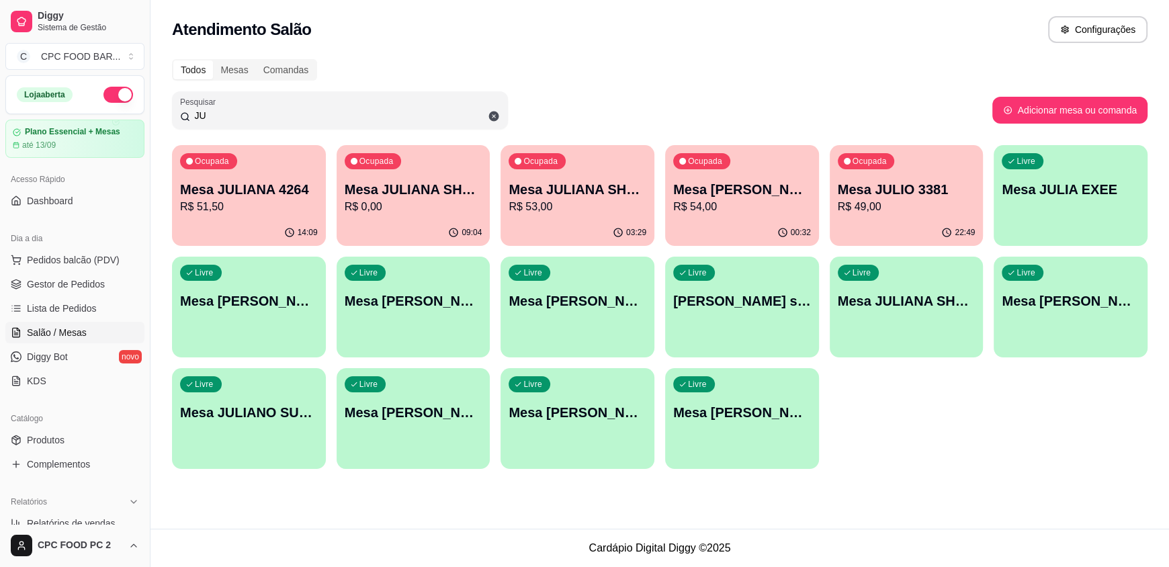
type input "J"
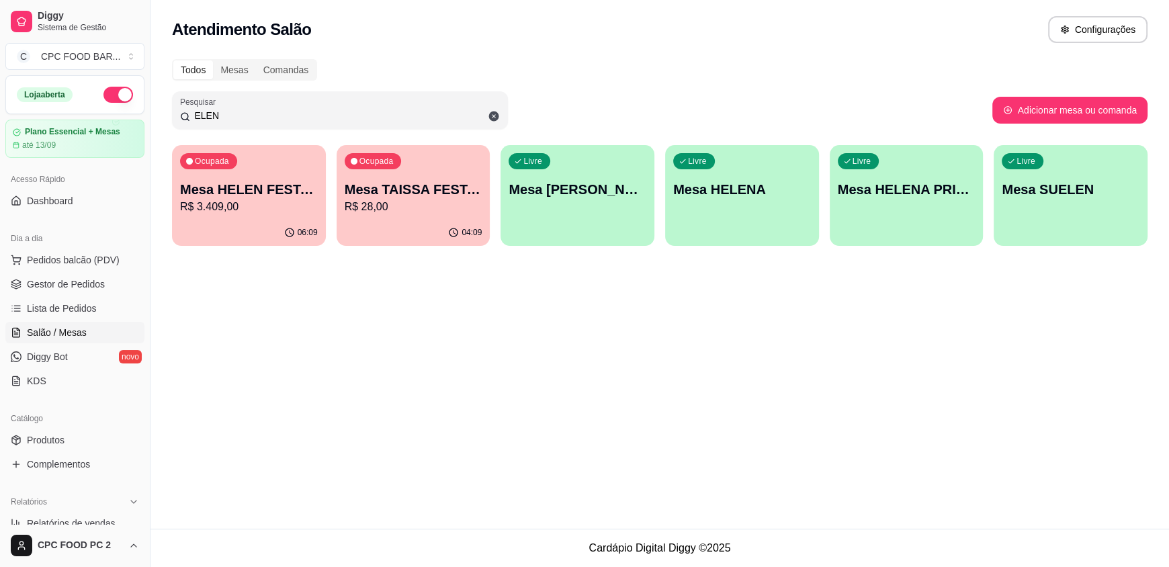
type input "ELEN"
click at [298, 204] on p "R$ 3.409,00" at bounding box center [249, 207] width 138 height 16
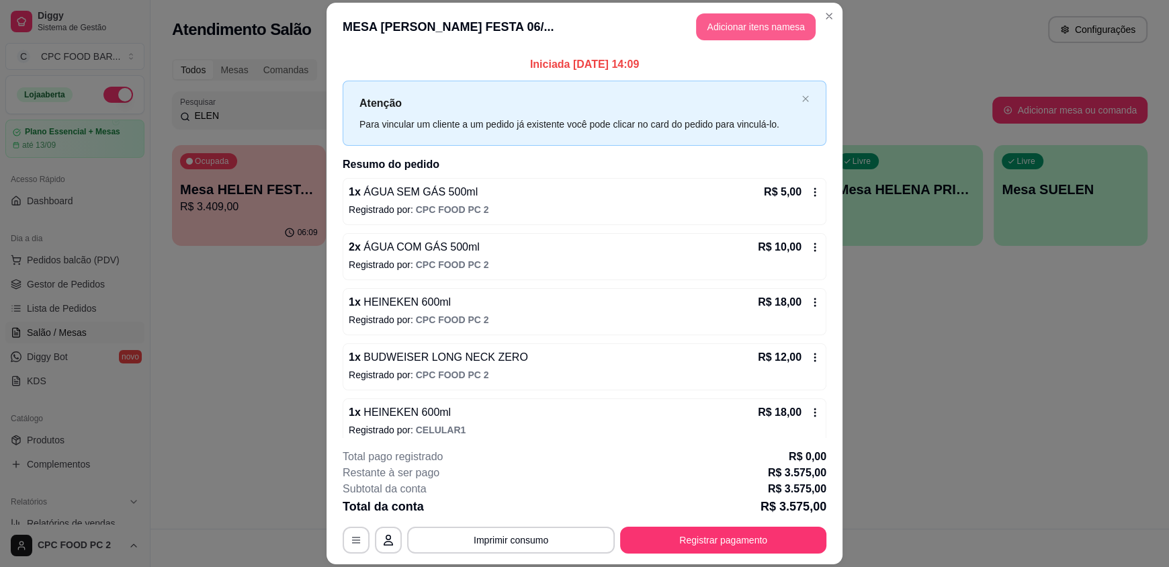
click at [762, 28] on button "Adicionar itens na mesa" at bounding box center [756, 26] width 120 height 27
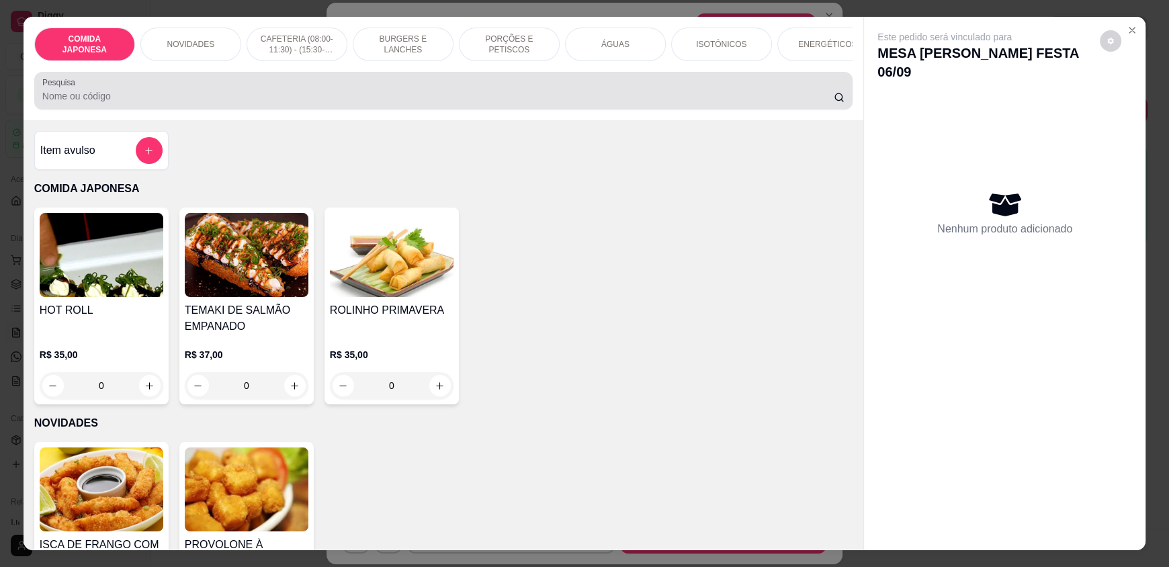
click at [509, 103] on input "Pesquisa" at bounding box center [438, 95] width 792 height 13
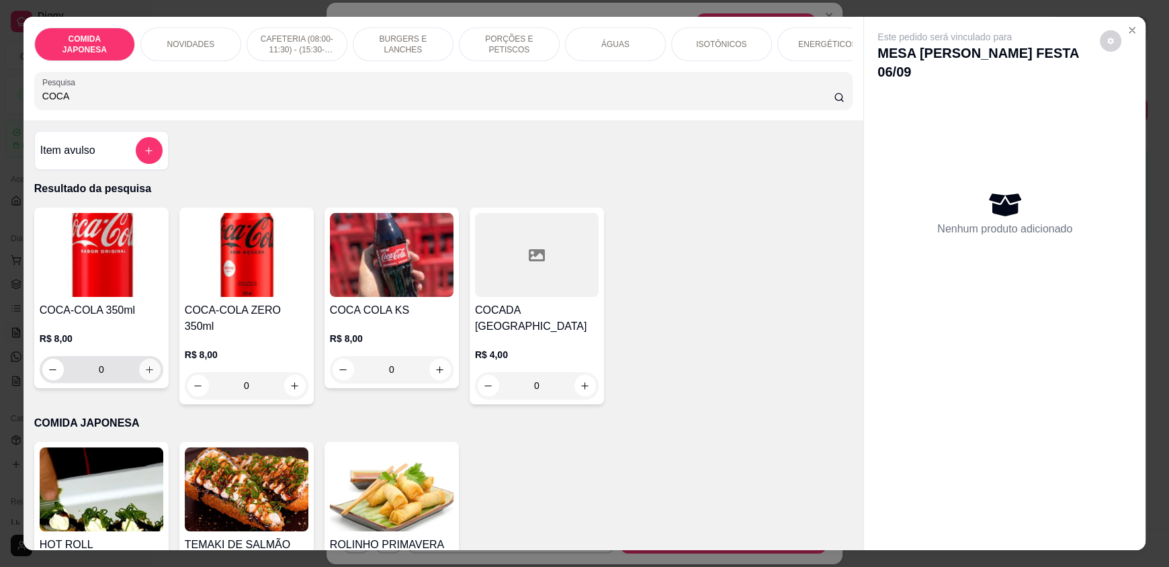
type input "COCA"
click at [139, 378] on button "increase-product-quantity" at bounding box center [149, 369] width 21 height 21
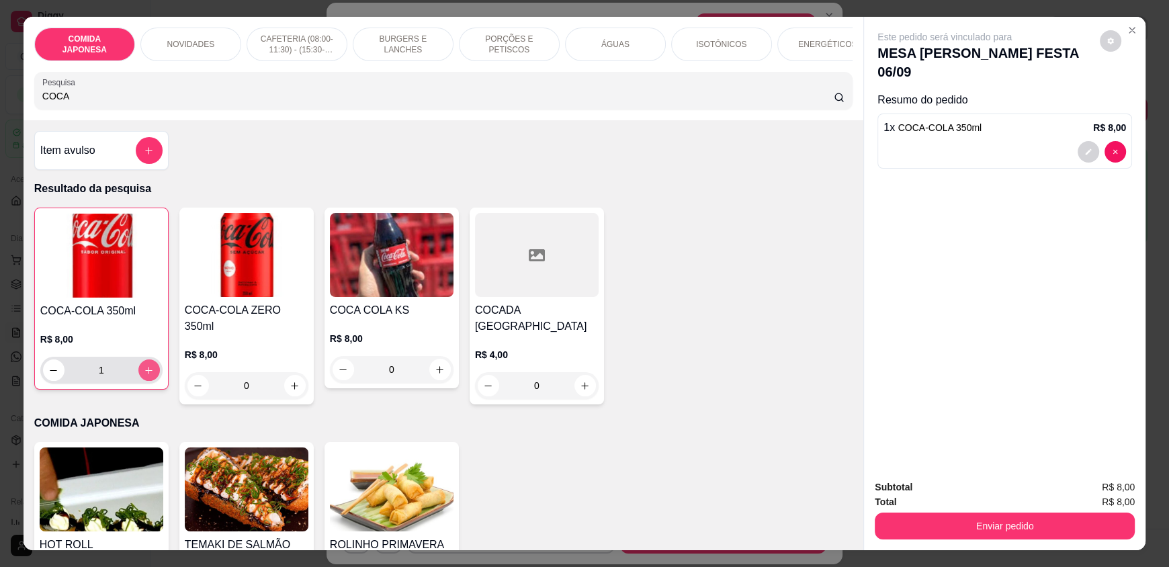
type input "1"
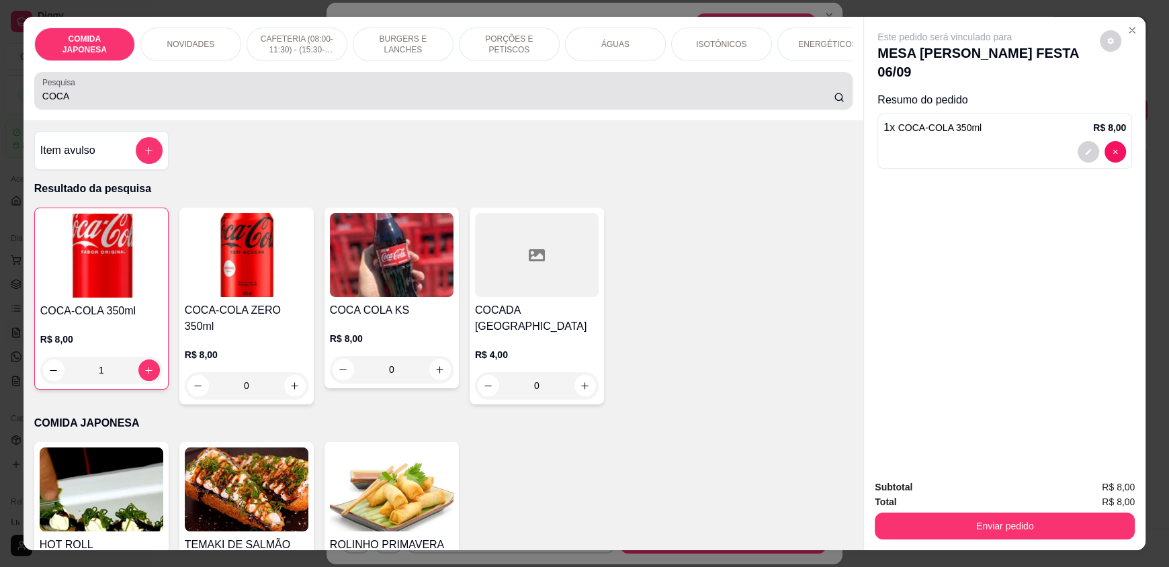
click at [207, 97] on div "COCA" at bounding box center [443, 90] width 802 height 27
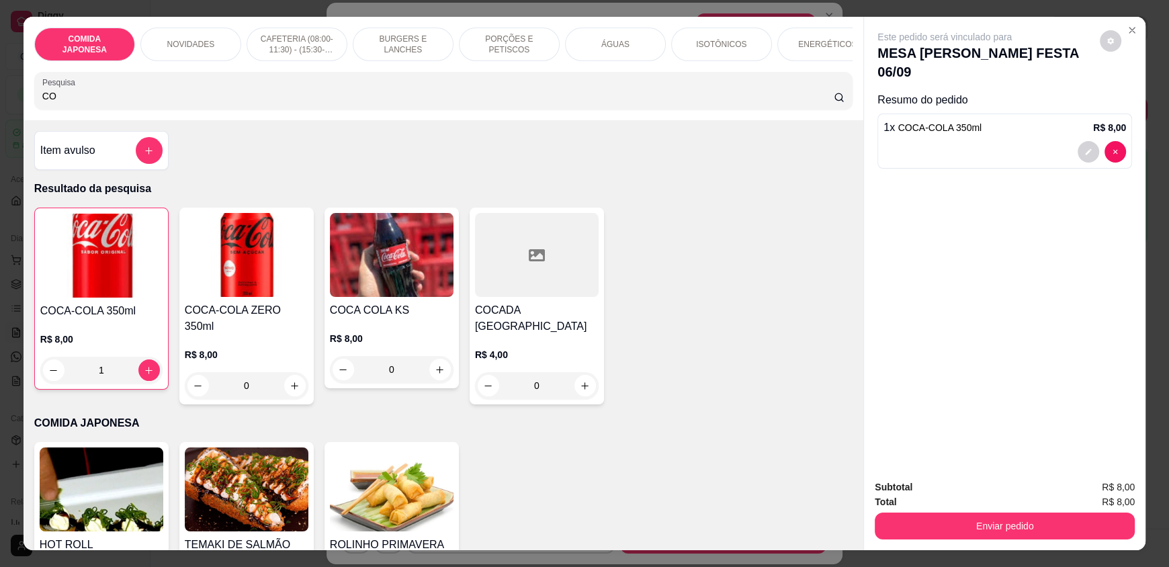
type input "C"
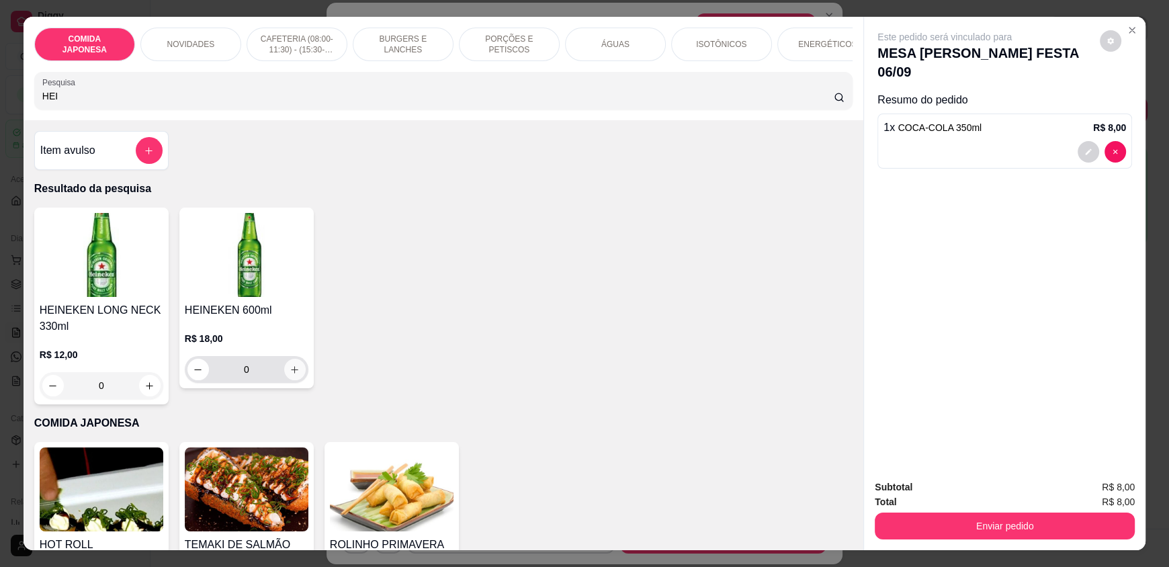
type input "HEI"
click at [284, 372] on button "increase-product-quantity" at bounding box center [294, 369] width 21 height 21
type input "1"
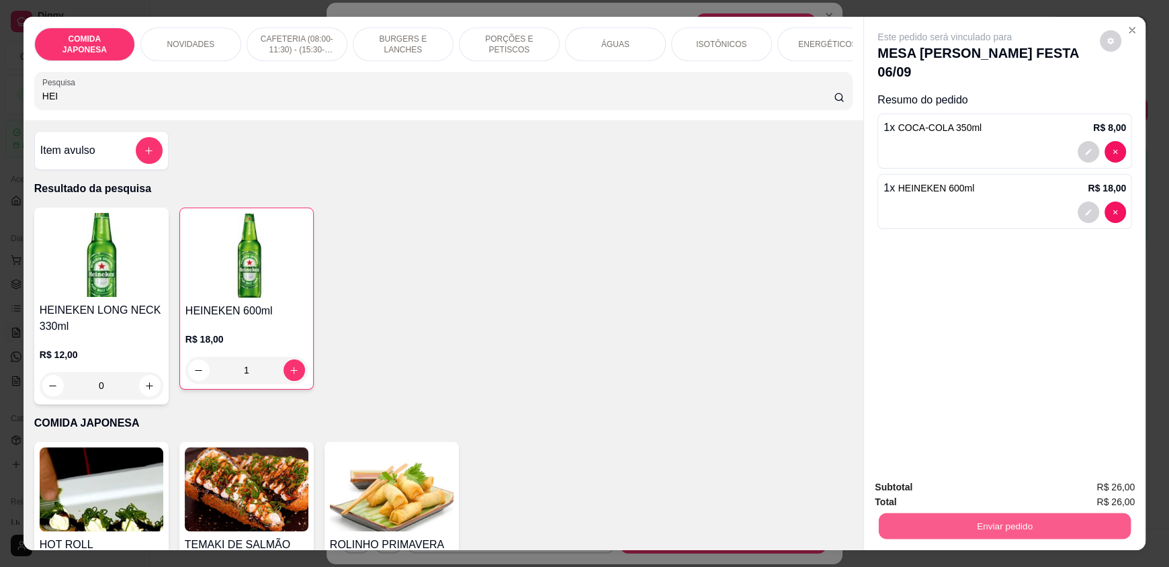
click at [952, 535] on button "Enviar pedido" at bounding box center [1005, 526] width 252 height 26
click at [963, 497] on button "Não registrar e enviar pedido" at bounding box center [960, 492] width 136 height 25
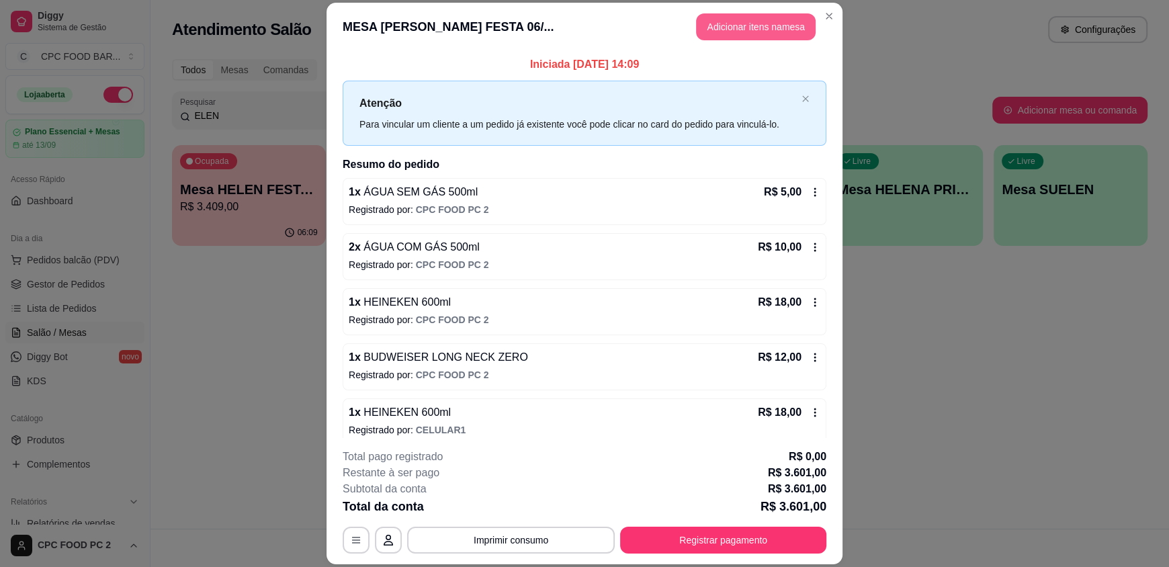
click at [735, 29] on button "Adicionar itens na mesa" at bounding box center [756, 26] width 120 height 27
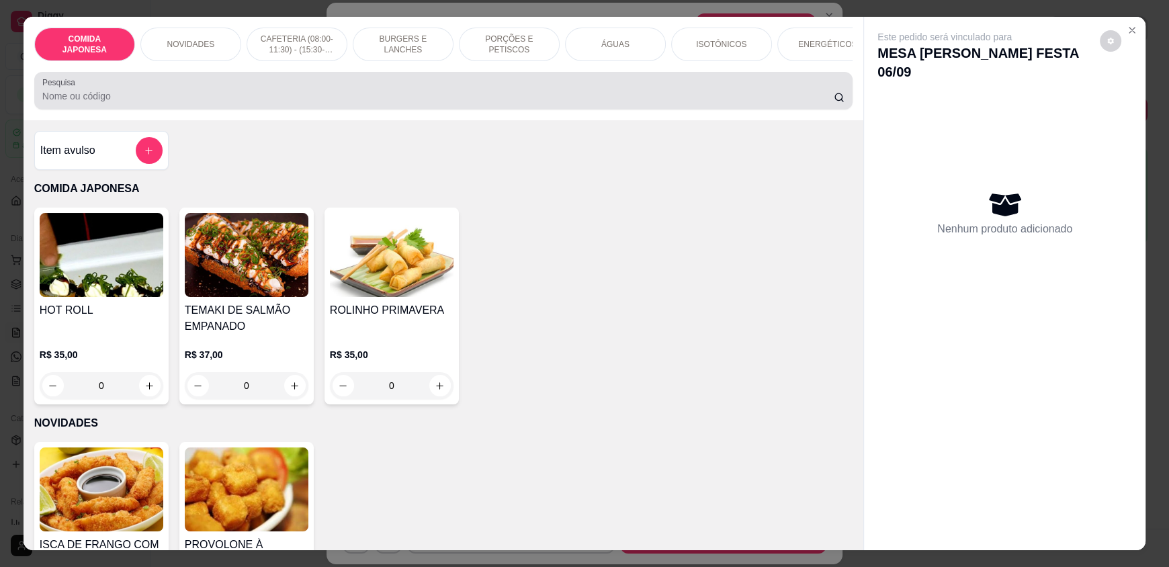
click at [570, 97] on div at bounding box center [443, 90] width 802 height 27
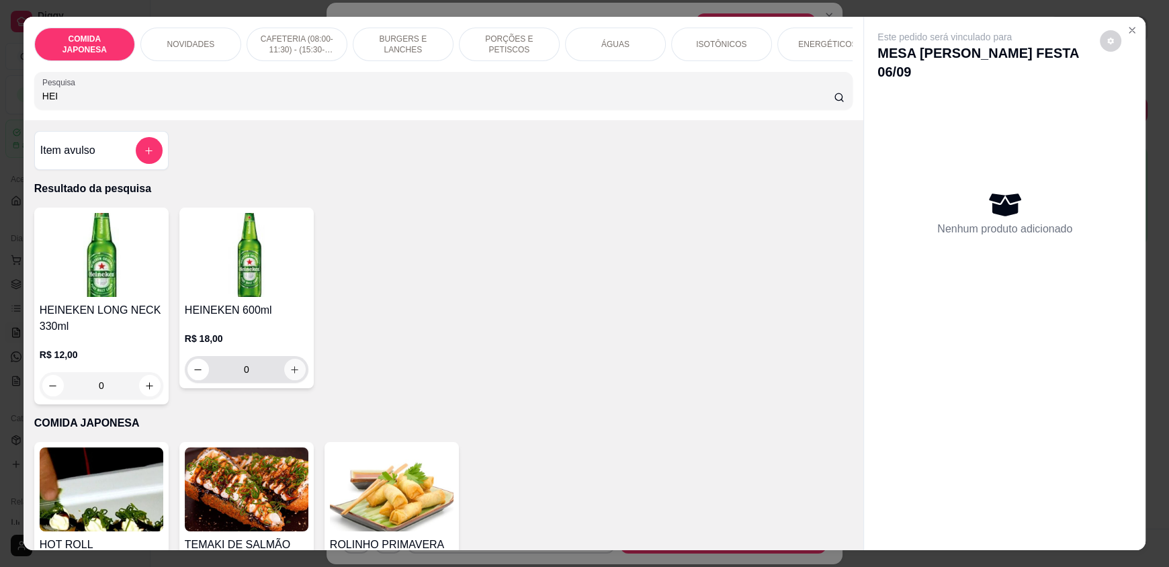
type input "HEI"
click at [284, 380] on button "increase-product-quantity" at bounding box center [294, 369] width 21 height 21
type input "1"
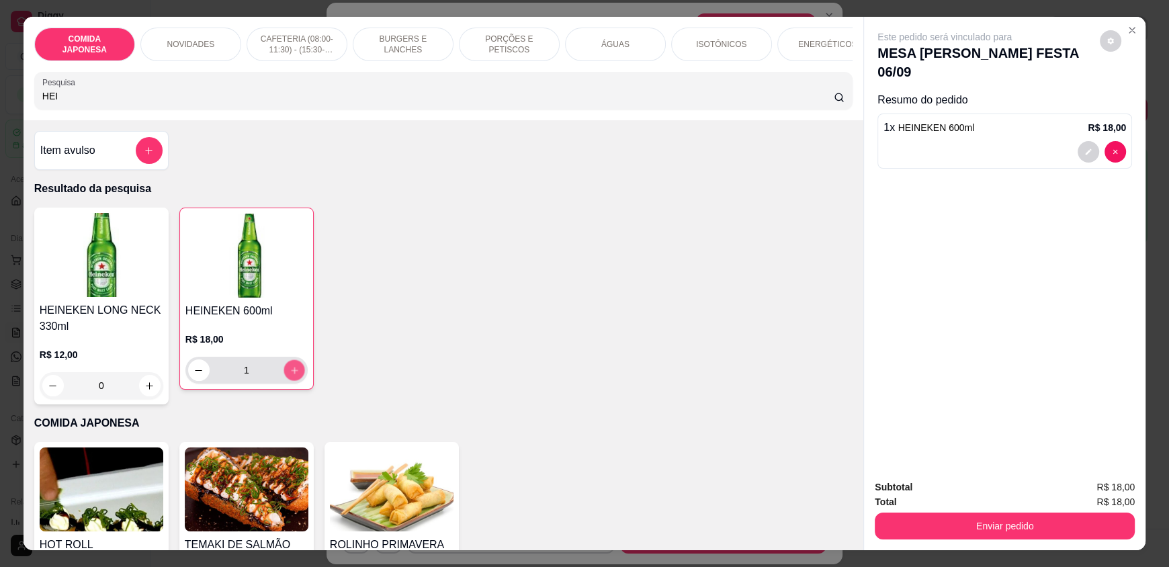
click at [284, 381] on button "increase-product-quantity" at bounding box center [294, 370] width 21 height 21
type input "2"
click at [617, 56] on div "ÁGUAS" at bounding box center [615, 45] width 101 height 34
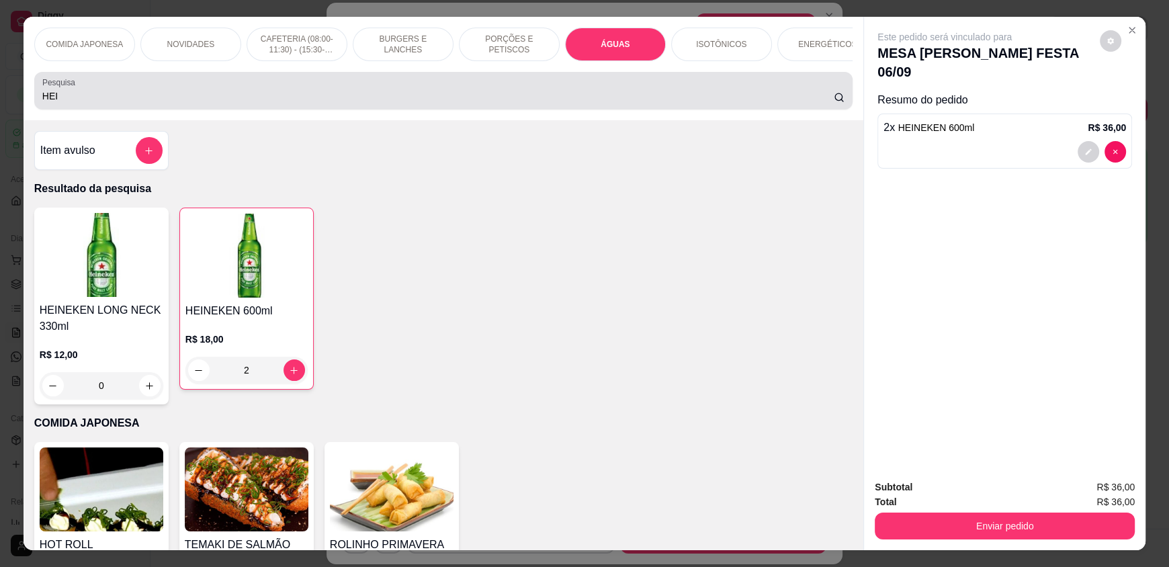
scroll to position [26, 0]
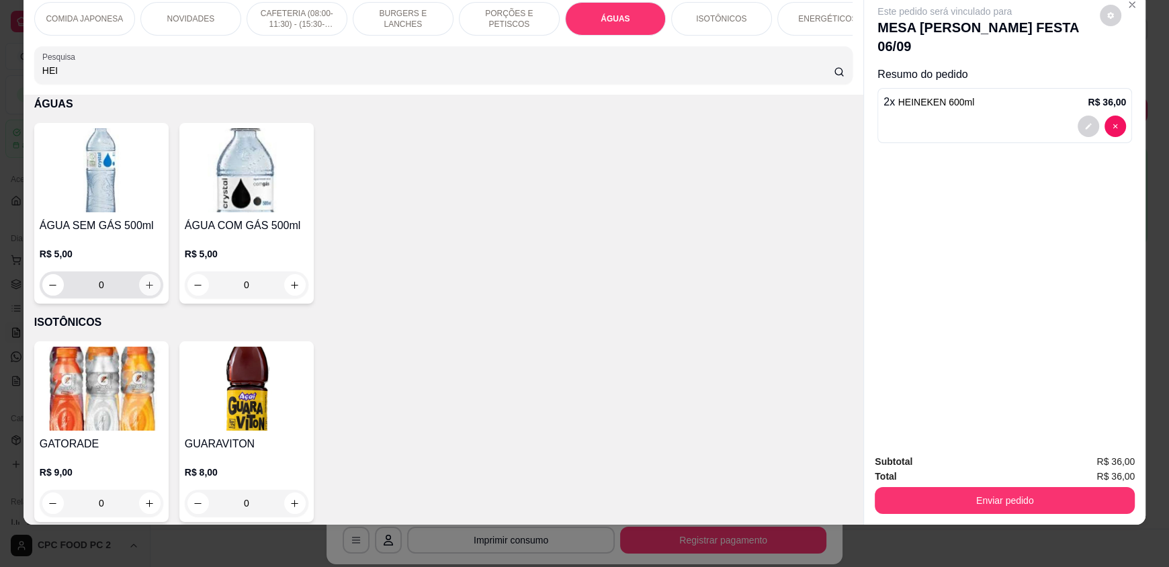
click at [144, 290] on icon "increase-product-quantity" at bounding box center [149, 285] width 10 height 10
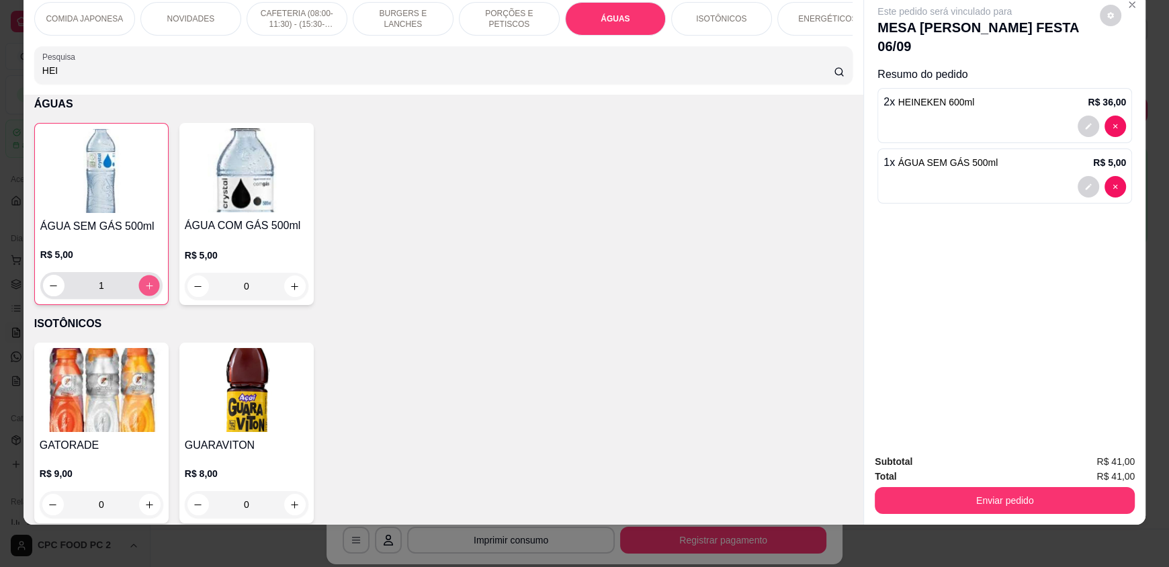
click at [144, 291] on icon "increase-product-quantity" at bounding box center [149, 286] width 10 height 10
type input "2"
click at [270, 77] on input "HEI" at bounding box center [438, 70] width 792 height 13
type input "0"
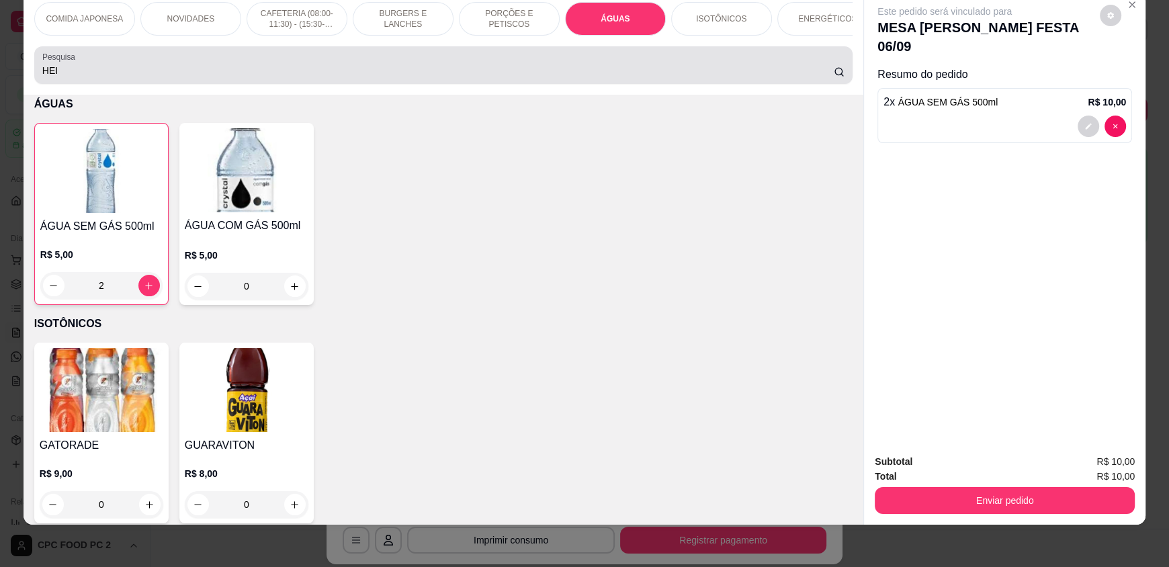
click at [298, 79] on div "HEI" at bounding box center [443, 65] width 802 height 27
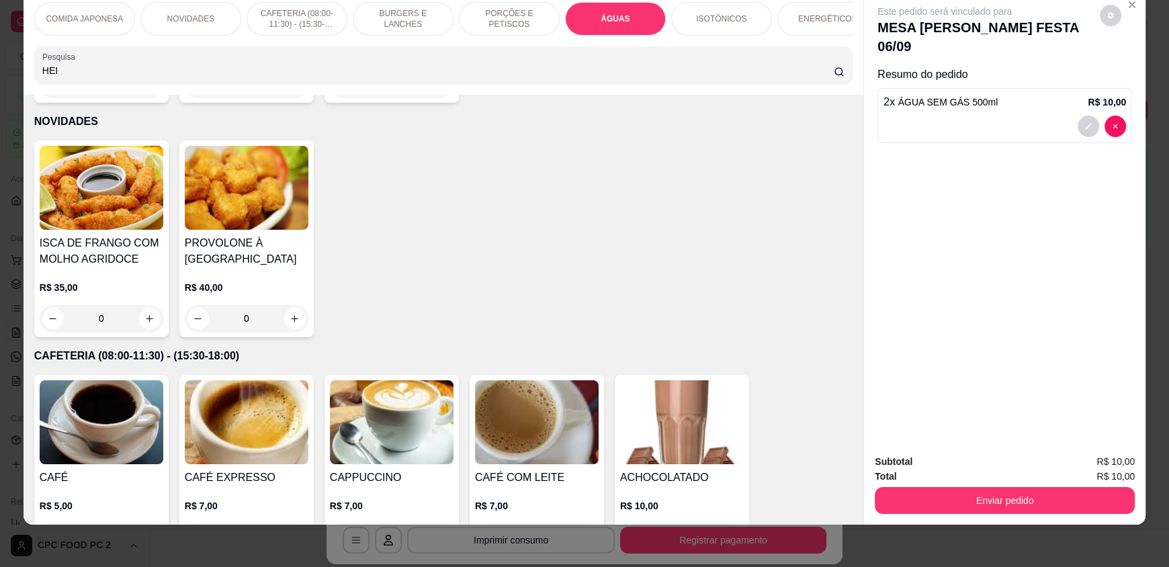
scroll to position [0, 0]
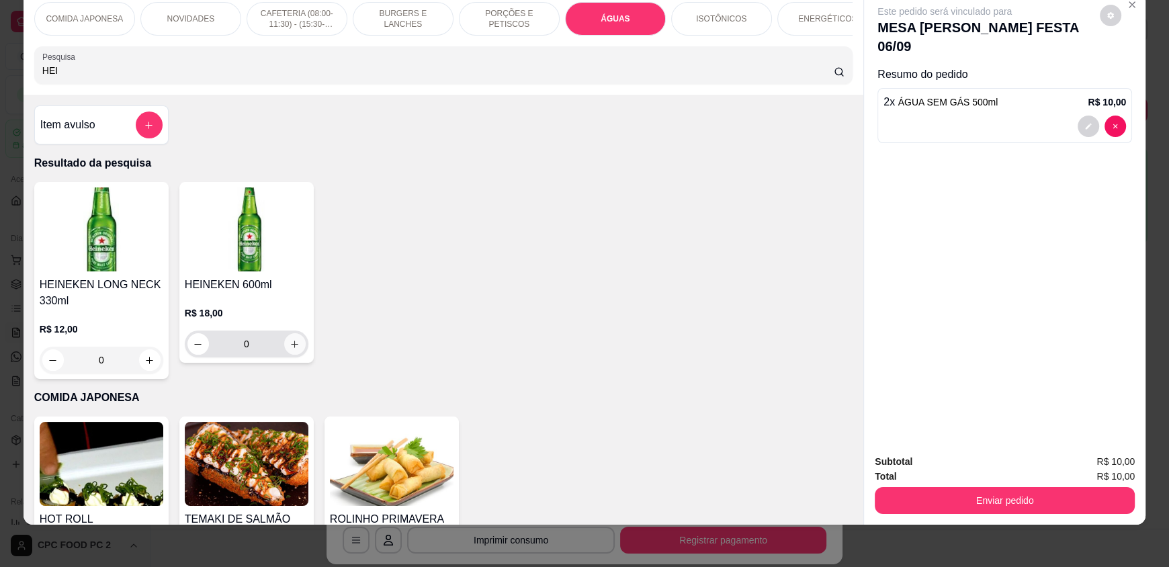
click at [284, 351] on button "increase-product-quantity" at bounding box center [294, 343] width 21 height 21
type input "1"
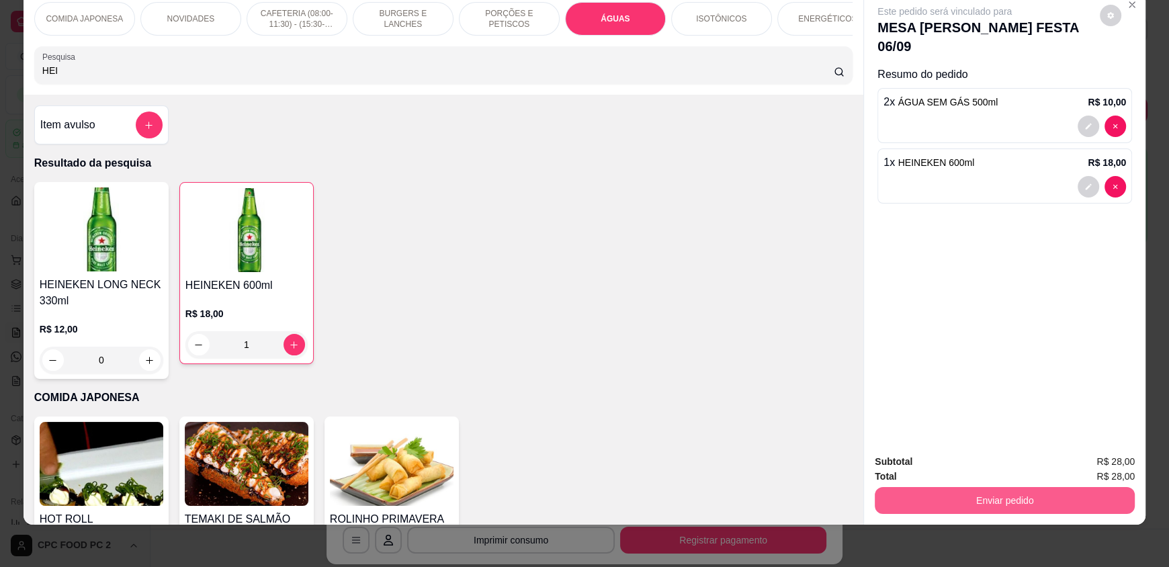
click at [987, 493] on button "Enviar pedido" at bounding box center [1005, 500] width 260 height 27
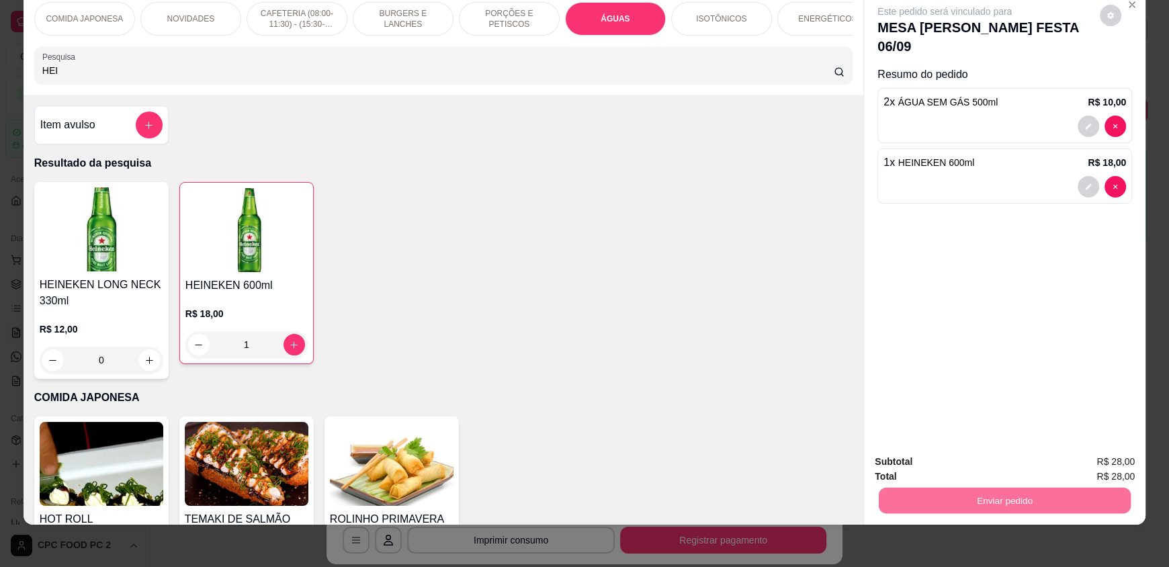
click at [985, 462] on button "Não registrar e enviar pedido" at bounding box center [960, 467] width 140 height 26
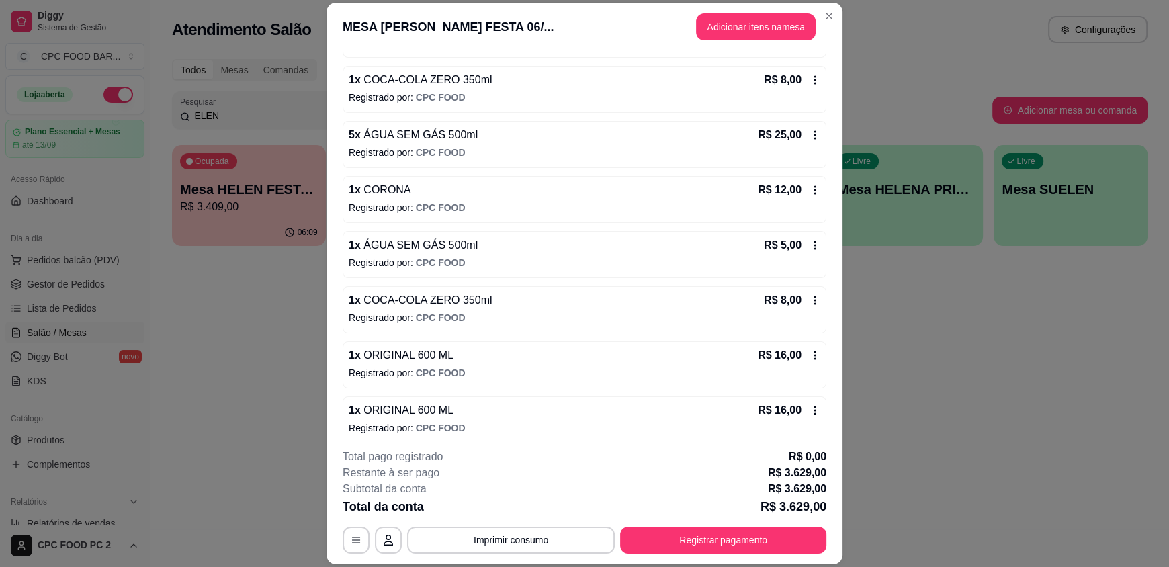
scroll to position [14917, 0]
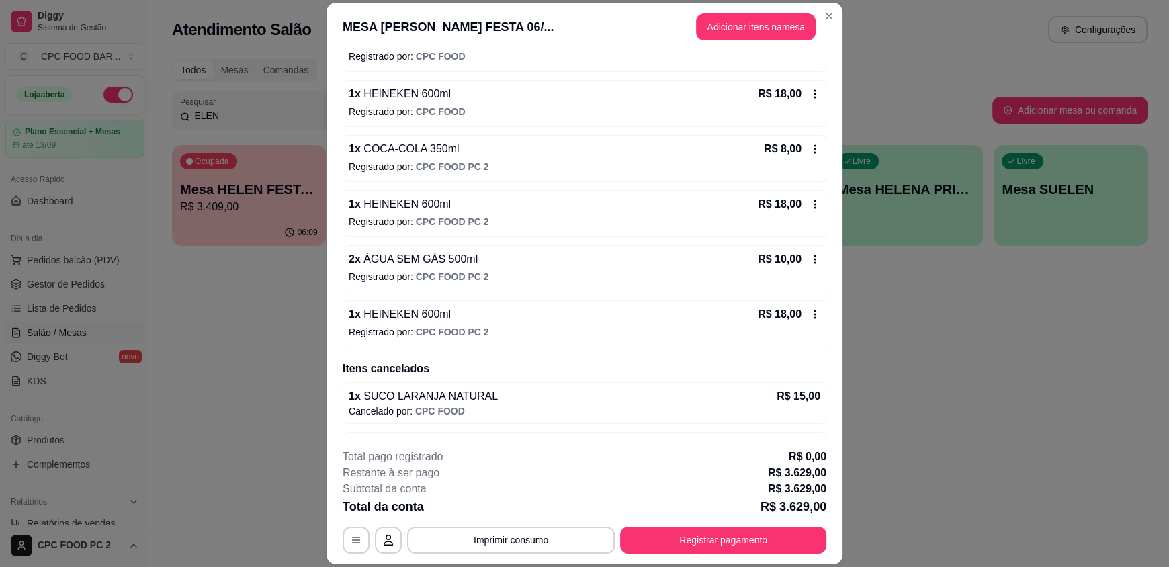
click at [562, 160] on p "Registrado por: CPC FOOD PC 2" at bounding box center [585, 166] width 472 height 13
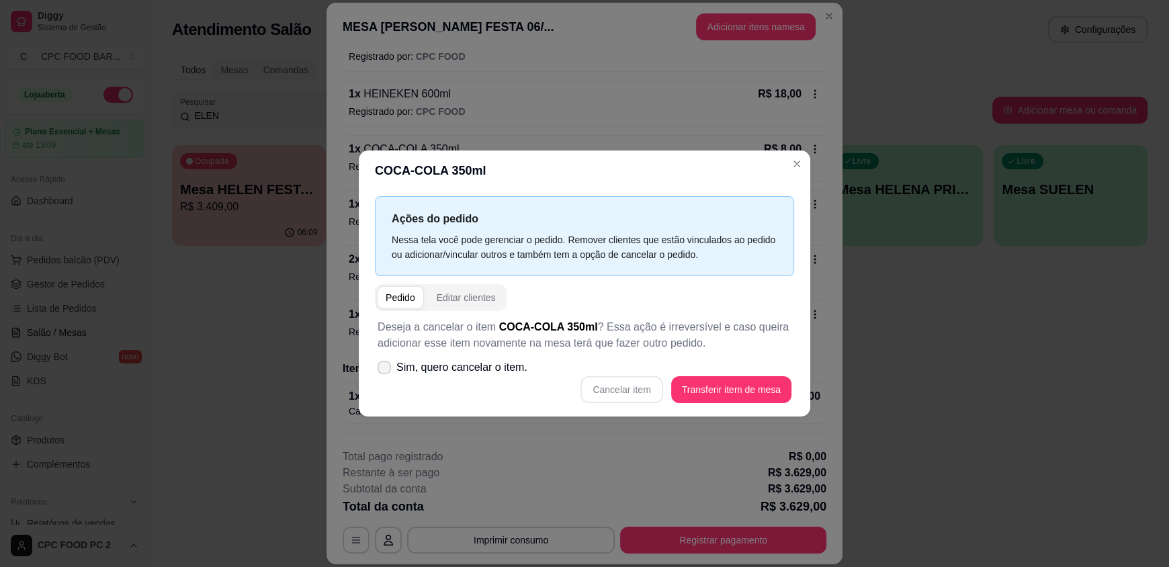
click at [478, 365] on span "Sim, quero cancelar o item." at bounding box center [461, 367] width 131 height 16
click at [386, 370] on input "Sim, quero cancelar o item." at bounding box center [381, 374] width 9 height 9
checkbox input "true"
click at [633, 389] on button "Cancelar item" at bounding box center [621, 389] width 82 height 27
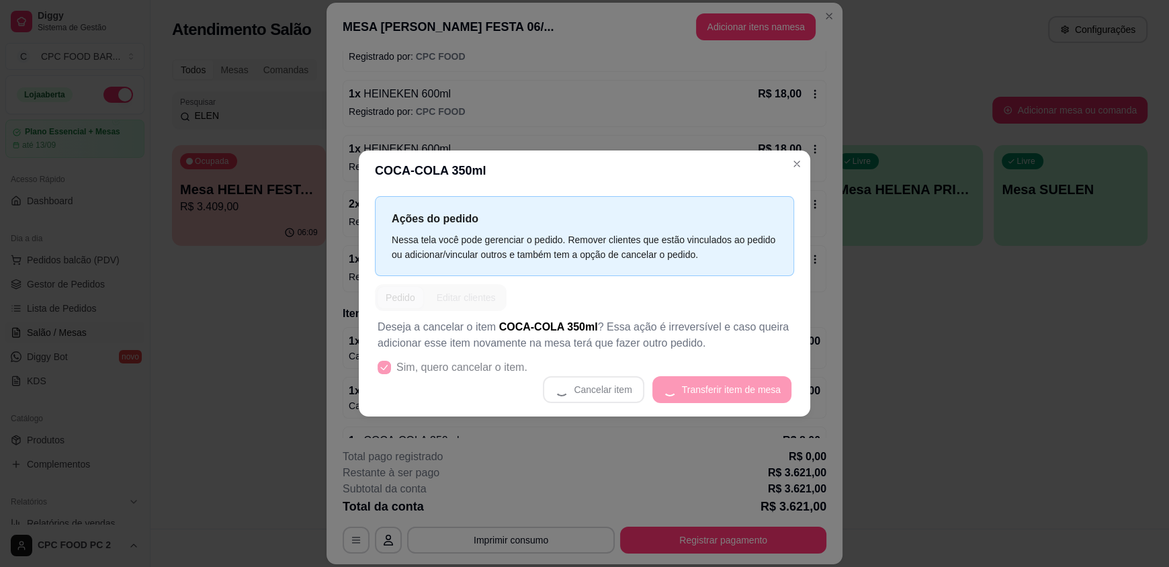
scroll to position [14911, 0]
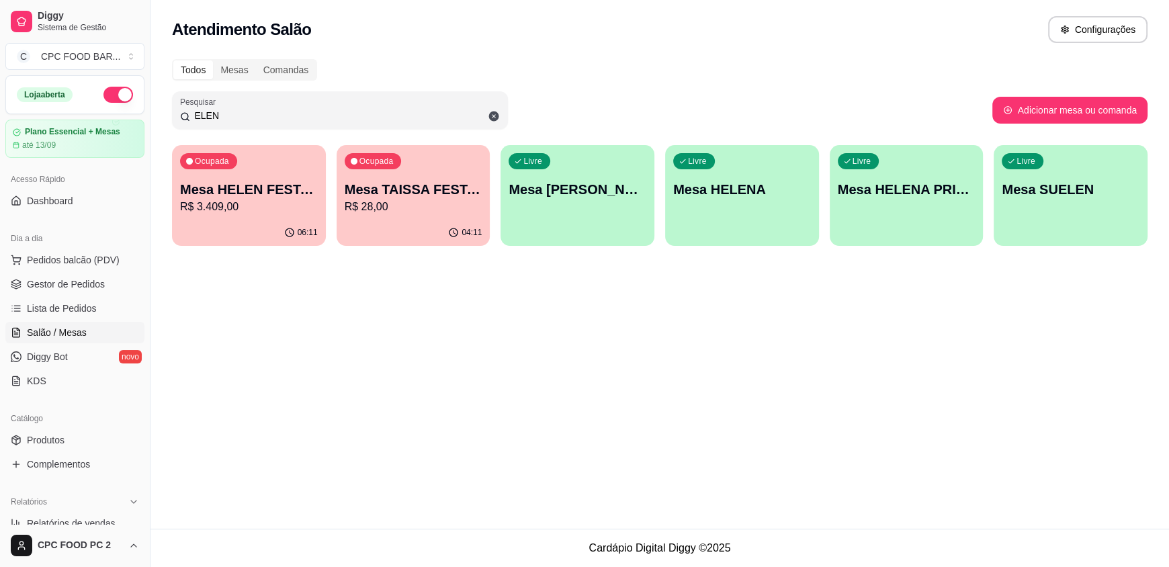
click at [238, 116] on input "ELEN" at bounding box center [345, 115] width 310 height 13
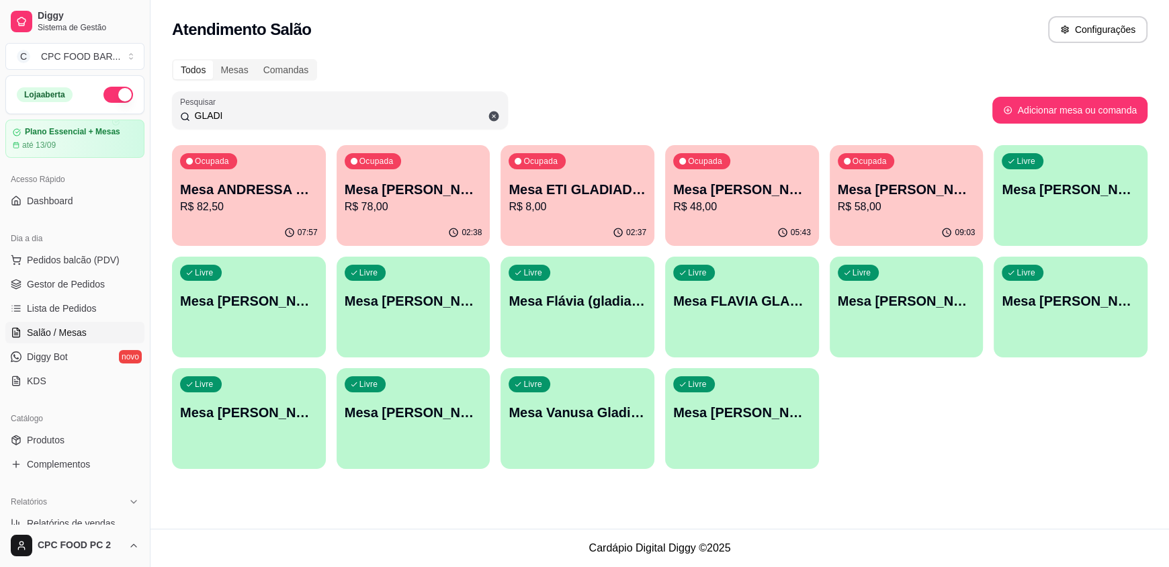
type input "GLADI"
click at [400, 212] on p "R$ 78,00" at bounding box center [414, 206] width 134 height 15
click at [570, 206] on p "R$ 8,00" at bounding box center [578, 207] width 138 height 16
click at [835, 218] on div "Ocupada Mesa [PERSON_NAME] R$ 58,00" at bounding box center [907, 182] width 154 height 75
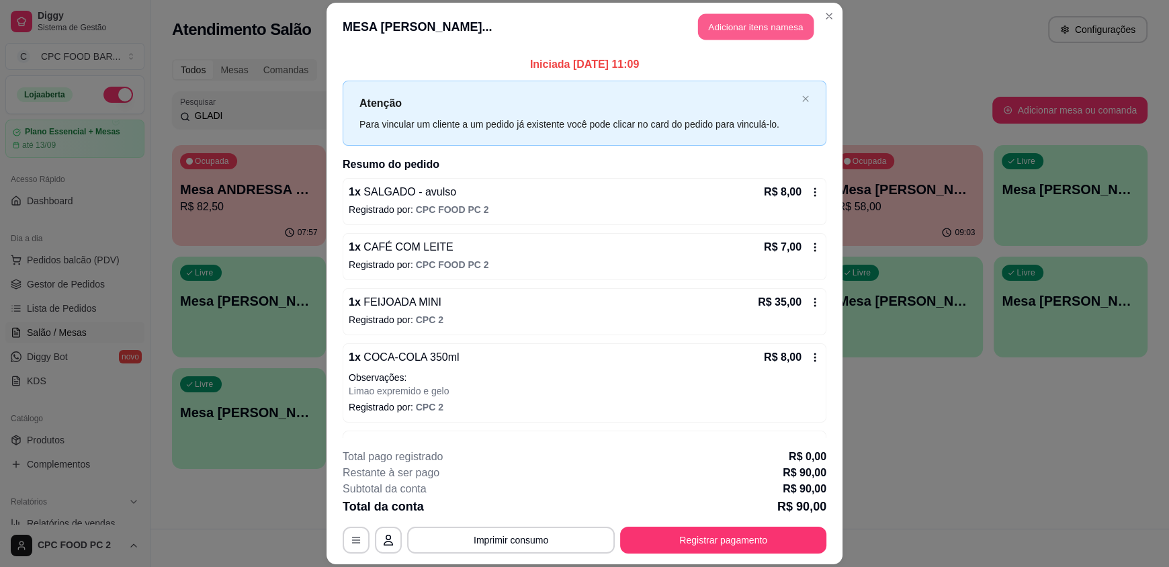
click at [727, 32] on button "Adicionar itens na mesa" at bounding box center [756, 27] width 116 height 26
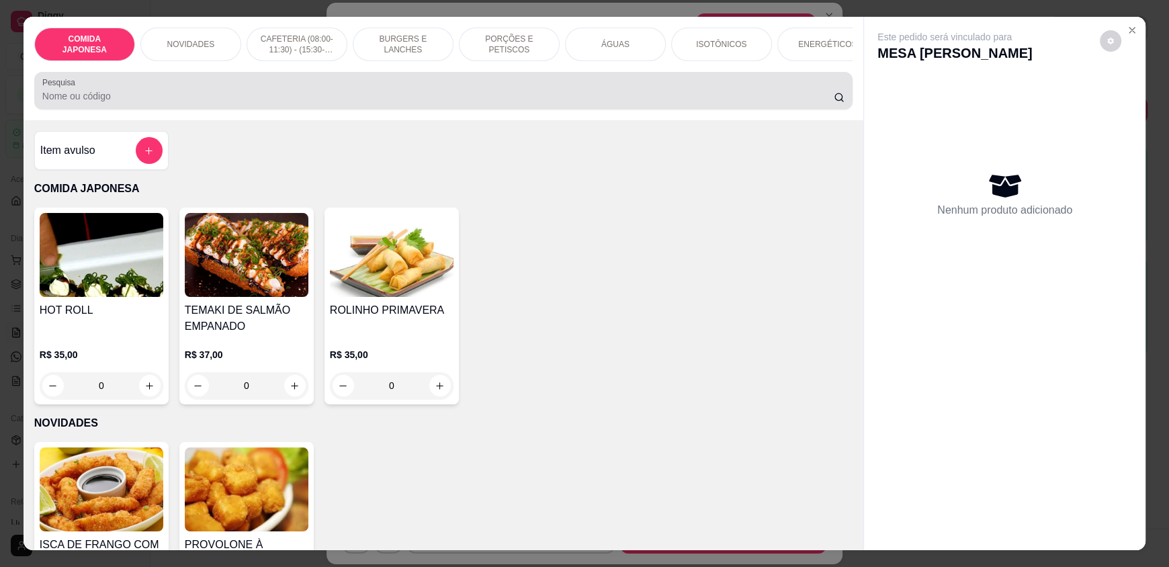
click at [337, 110] on div "Pesquisa" at bounding box center [443, 91] width 818 height 38
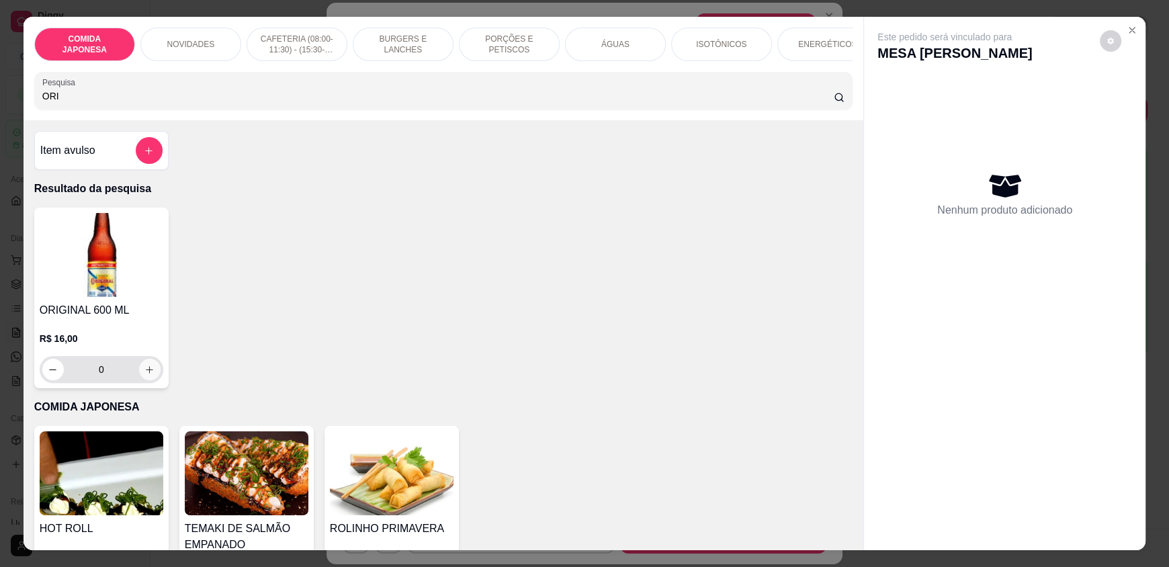
type input "ORI"
click at [145, 374] on icon "increase-product-quantity" at bounding box center [150, 370] width 10 height 10
type input "1"
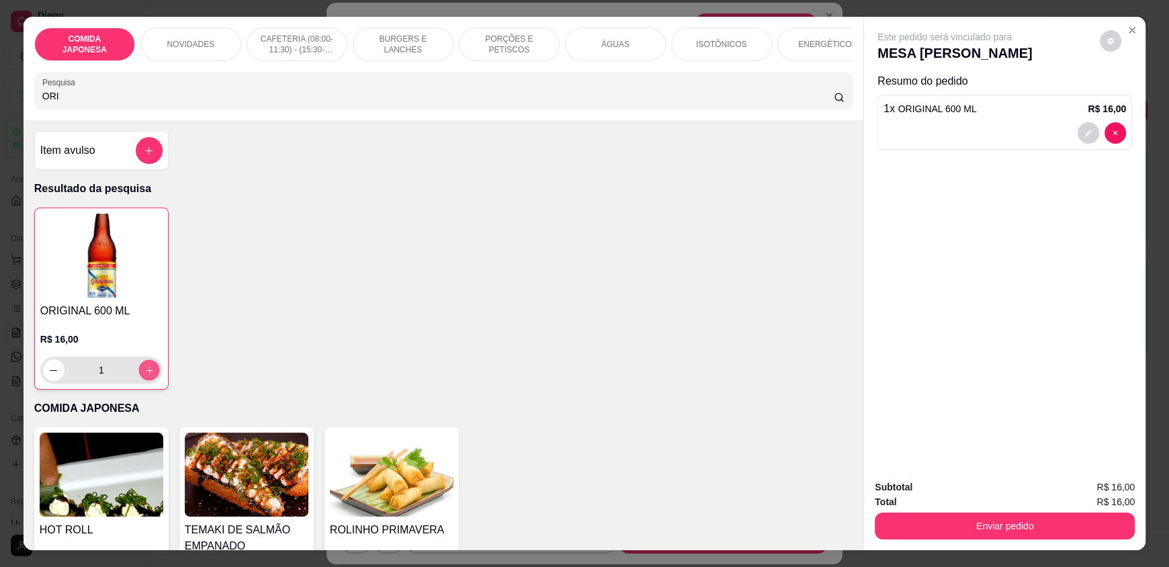
click at [142, 374] on button "increase-product-quantity" at bounding box center [148, 370] width 21 height 21
type input "2"
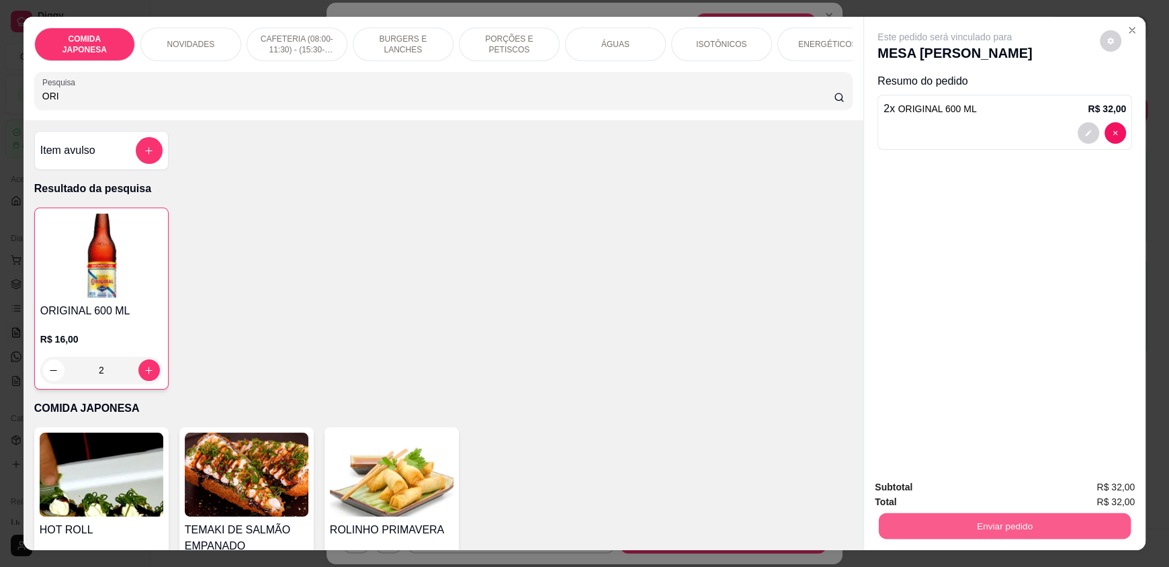
click at [930, 521] on button "Enviar pedido" at bounding box center [1005, 526] width 252 height 26
click at [935, 503] on button "Não registrar e enviar pedido" at bounding box center [960, 493] width 140 height 26
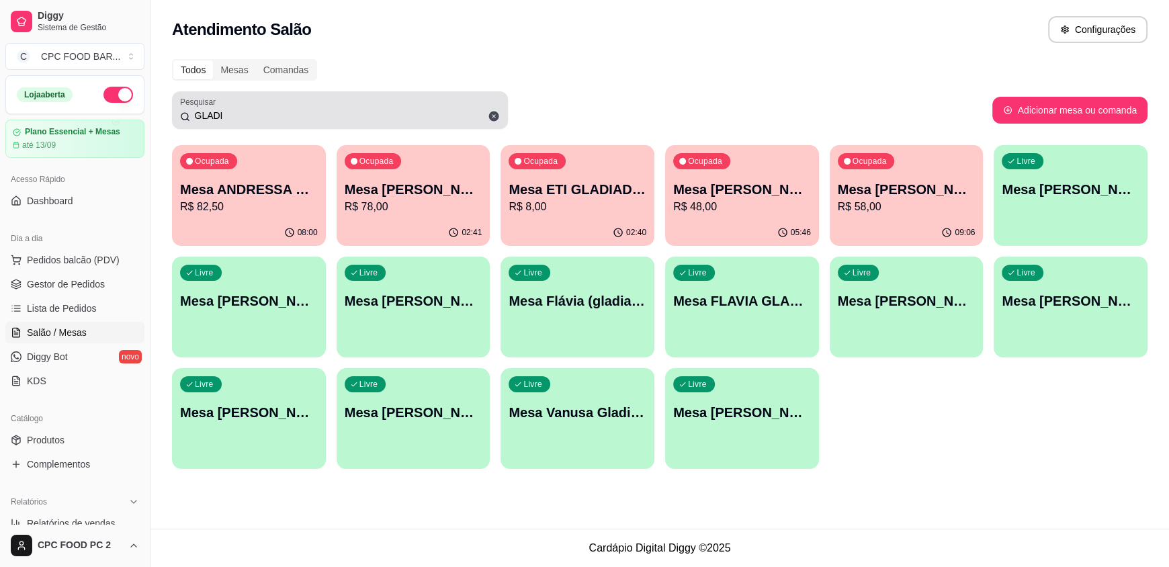
click at [257, 124] on div "Pesquisar GLADI" at bounding box center [340, 110] width 336 height 38
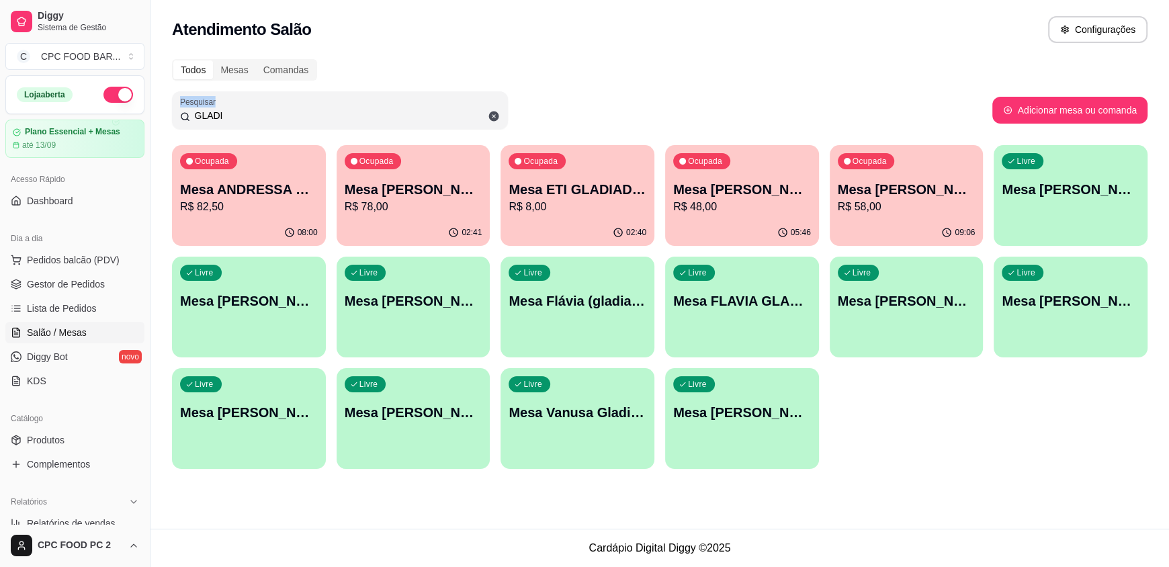
click at [257, 124] on div "Pesquisar GLADI" at bounding box center [340, 110] width 336 height 38
click at [243, 118] on input "GLADI" at bounding box center [345, 115] width 310 height 13
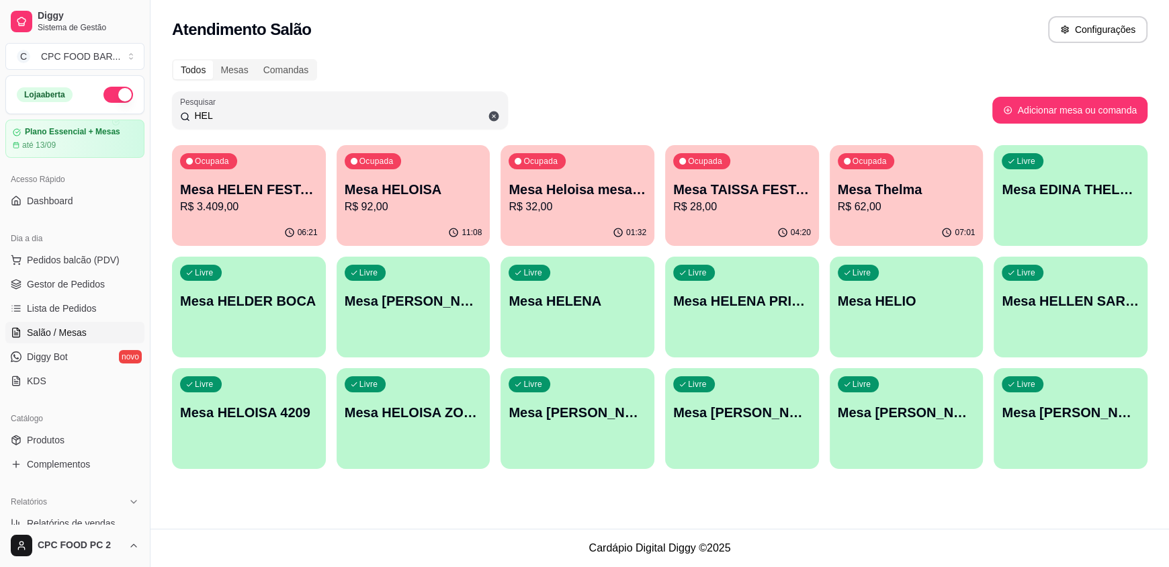
type input "HEL"
click at [258, 204] on p "R$ 3.409,00" at bounding box center [249, 207] width 138 height 16
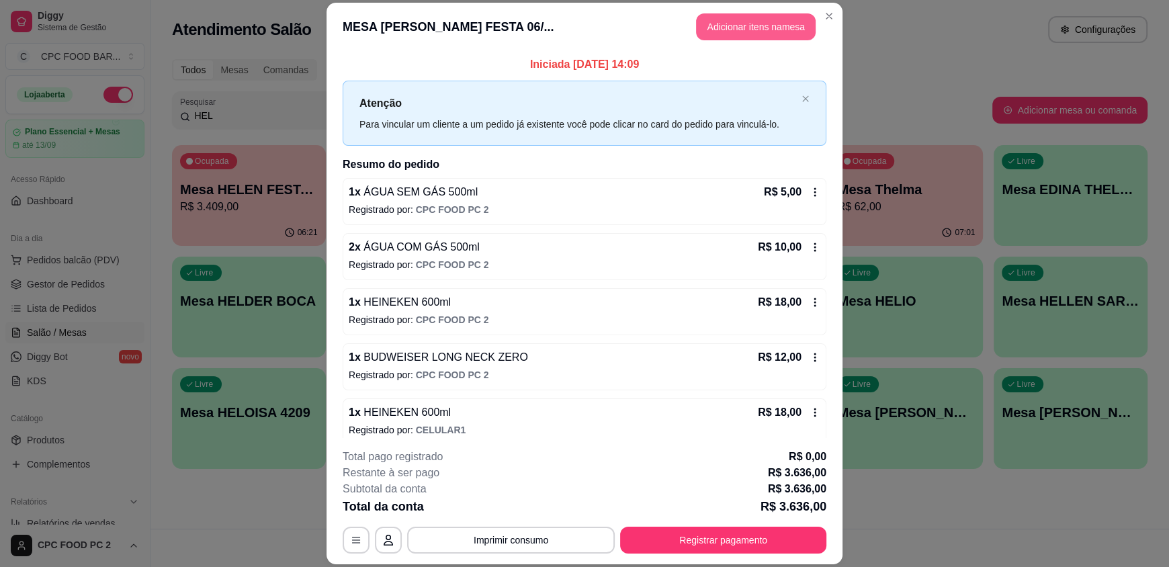
click at [726, 18] on button "Adicionar itens na mesa" at bounding box center [756, 26] width 120 height 27
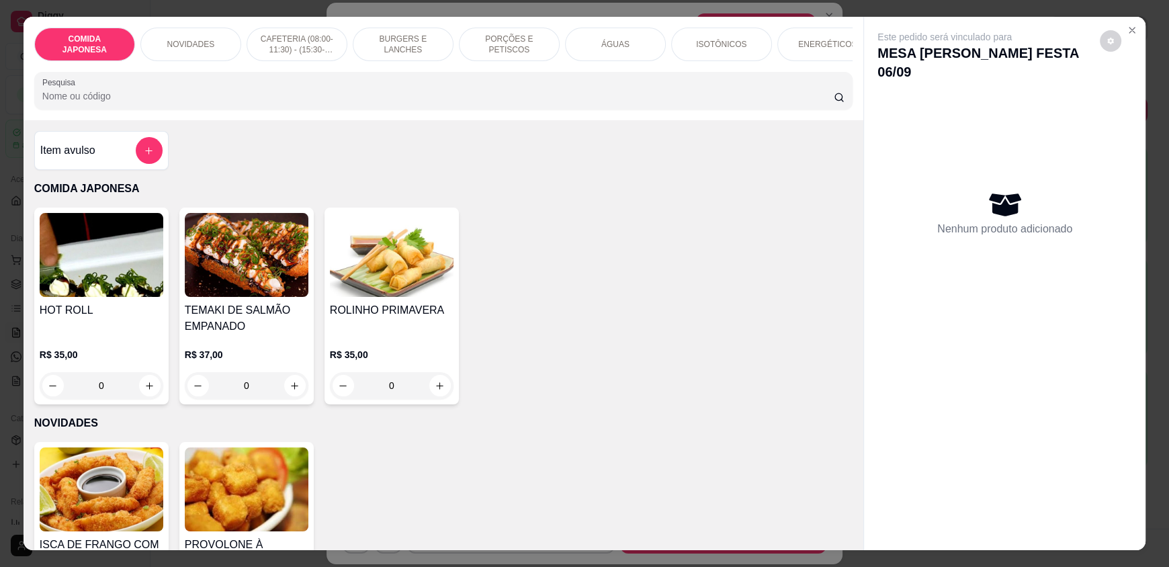
click at [592, 41] on div "ÁGUAS" at bounding box center [615, 45] width 101 height 34
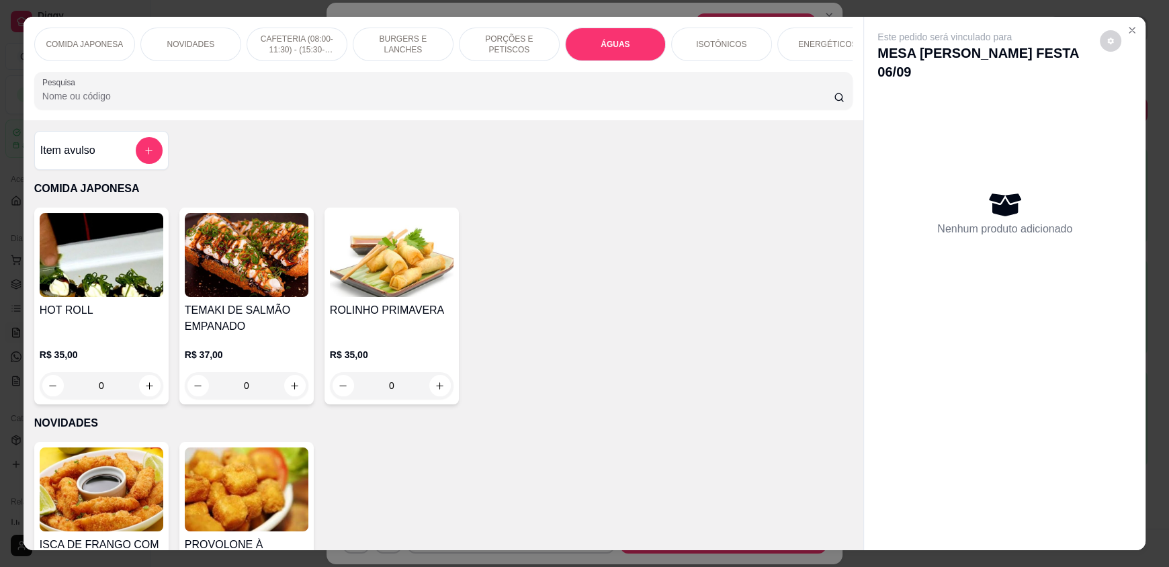
scroll to position [26, 0]
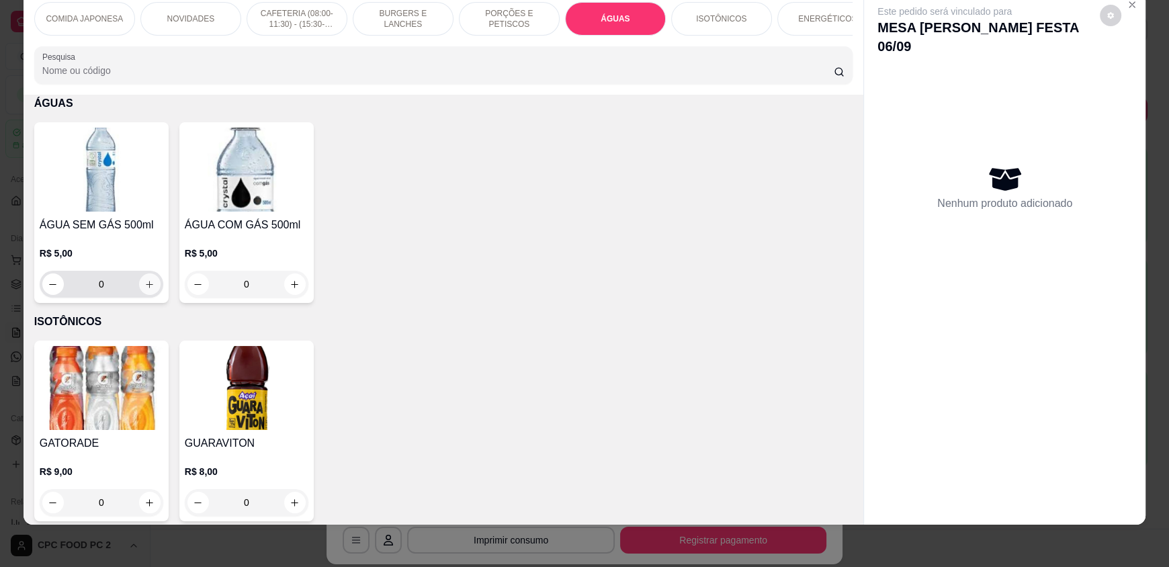
click at [144, 290] on icon "increase-product-quantity" at bounding box center [149, 284] width 10 height 10
type input "1"
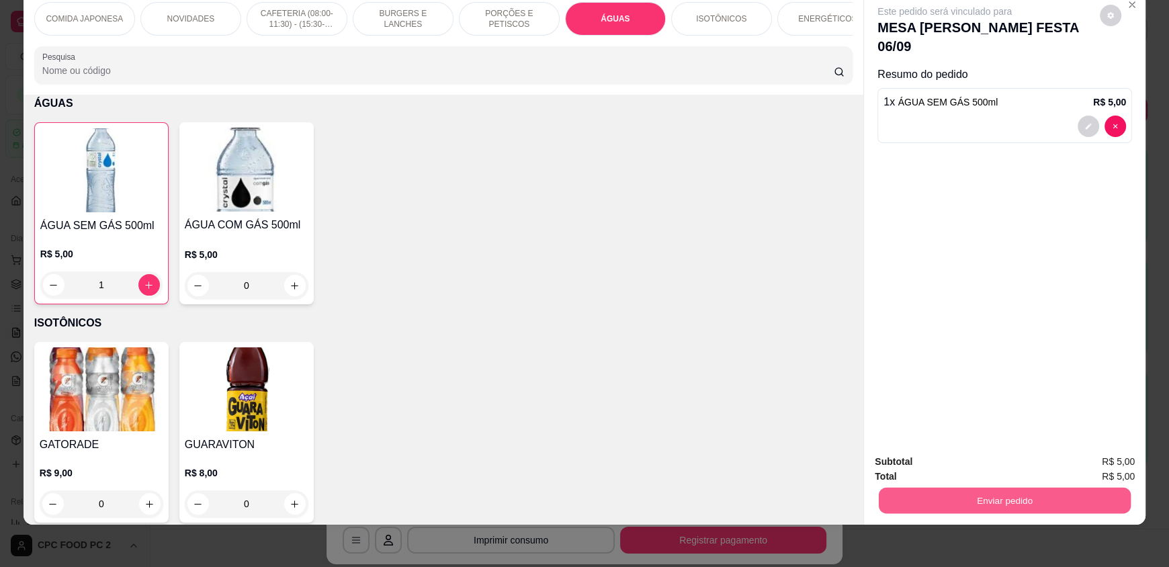
click at [909, 498] on button "Enviar pedido" at bounding box center [1005, 500] width 252 height 26
click at [943, 478] on button "Não registrar e enviar pedido" at bounding box center [960, 466] width 136 height 25
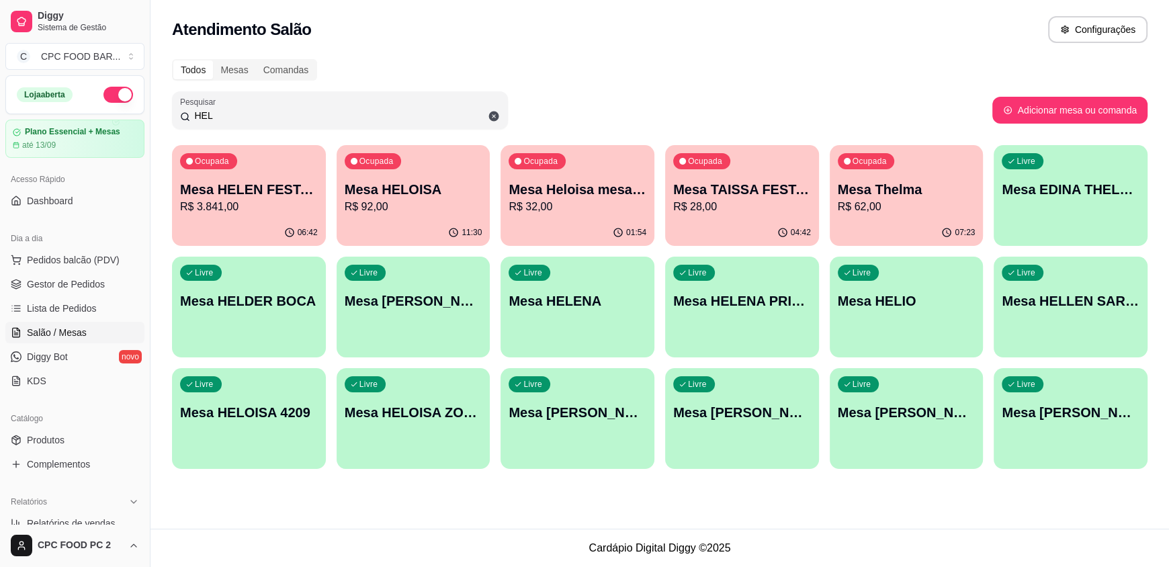
drag, startPoint x: 371, startPoint y: 117, endPoint x: 162, endPoint y: 101, distance: 209.6
click at [178, 114] on div "Pesquisar HEL" at bounding box center [340, 110] width 336 height 38
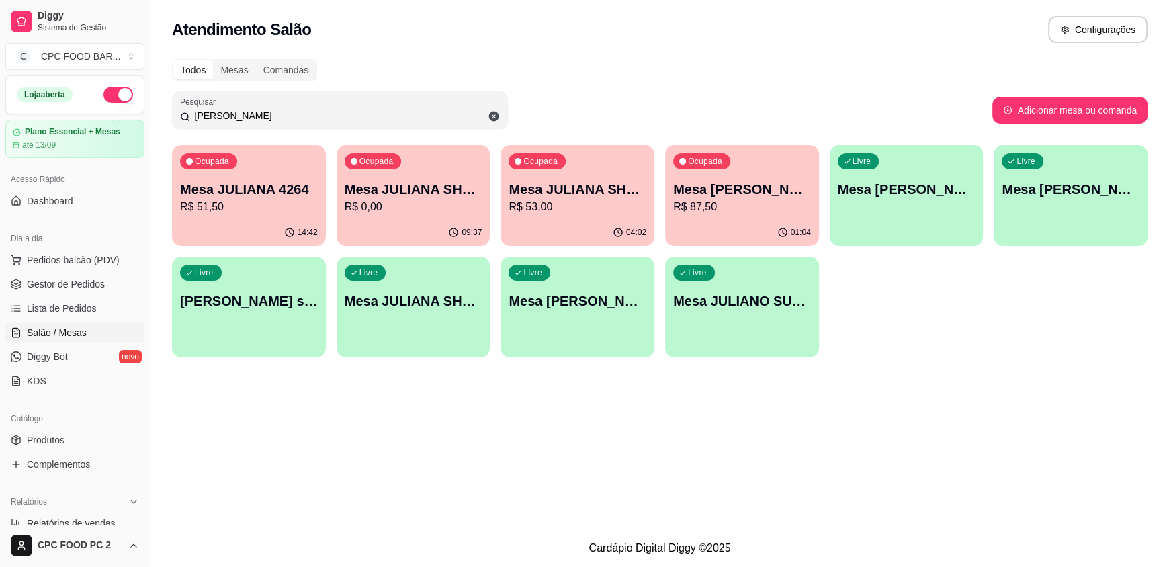
type input "[PERSON_NAME]"
click at [691, 200] on p "R$ 87,50" at bounding box center [742, 206] width 134 height 15
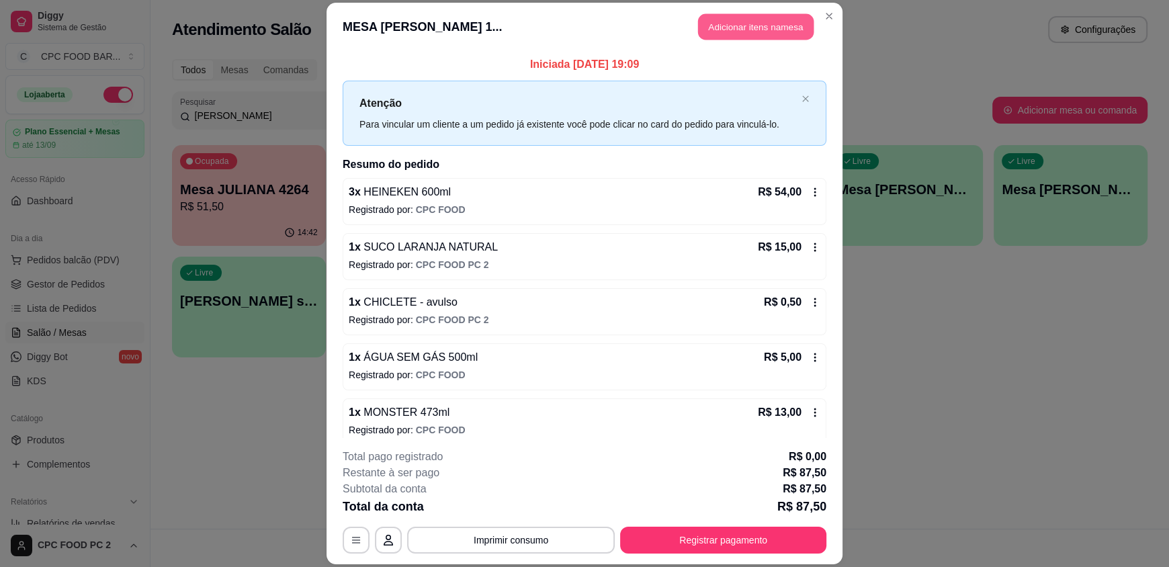
click at [734, 38] on button "Adicionar itens na mesa" at bounding box center [756, 27] width 116 height 26
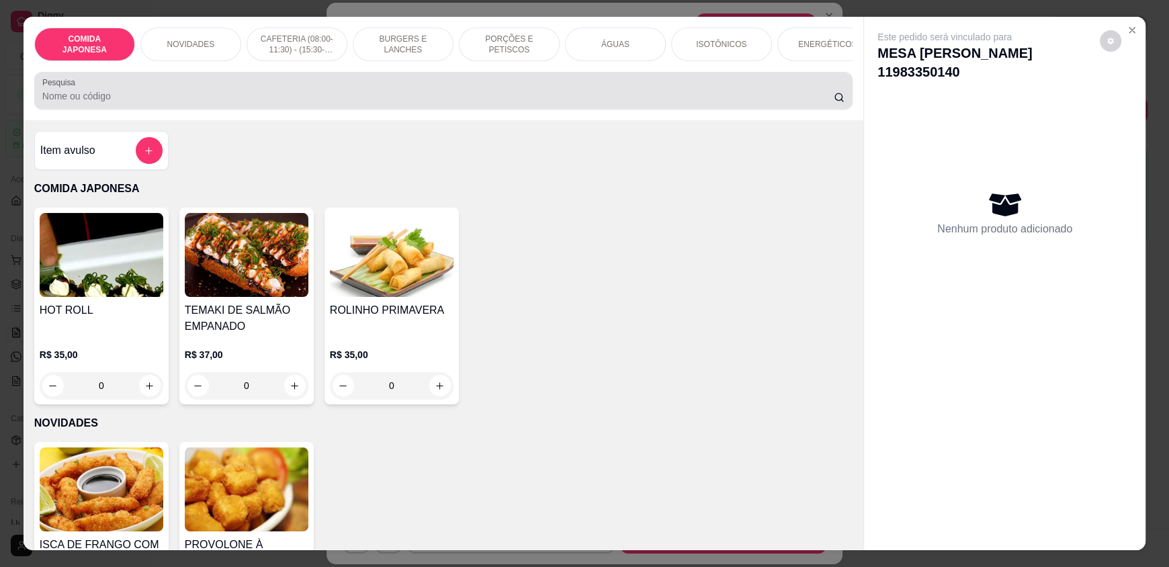
click at [596, 97] on div at bounding box center [443, 90] width 802 height 27
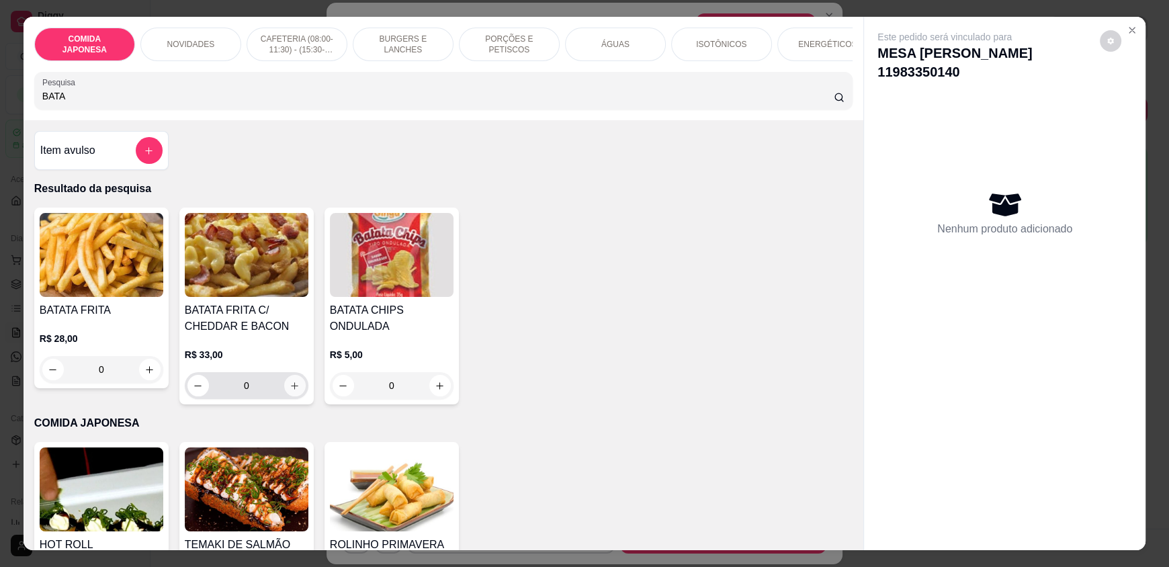
type input "BATA"
click at [296, 393] on button "increase-product-quantity" at bounding box center [294, 385] width 21 height 21
type input "1"
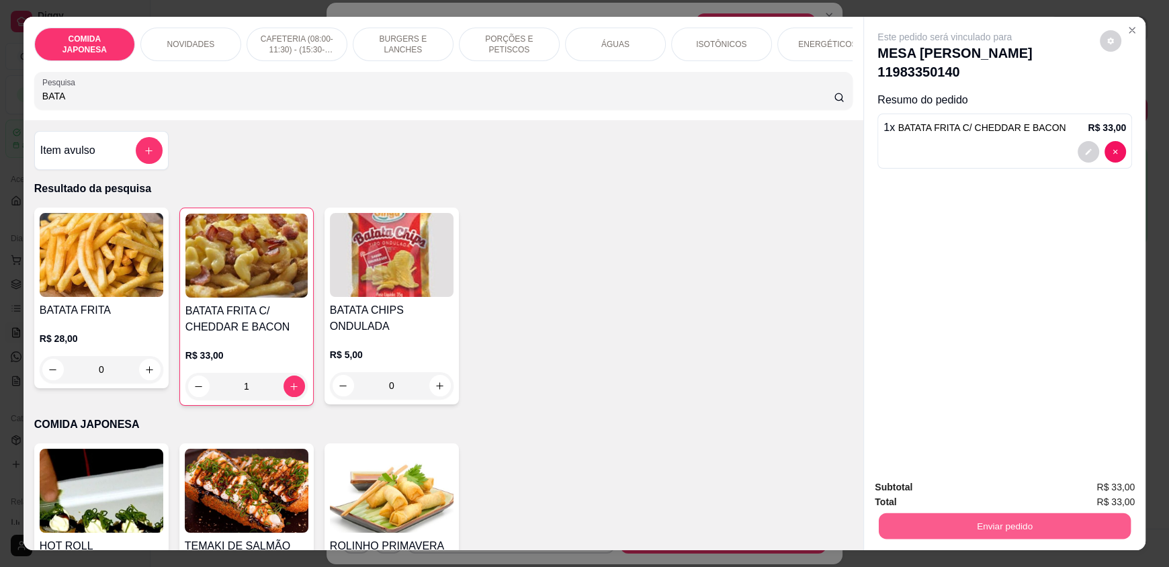
click at [904, 517] on button "Enviar pedido" at bounding box center [1005, 526] width 252 height 26
click at [924, 499] on button "Não registrar e enviar pedido" at bounding box center [960, 493] width 140 height 26
